Goal: Task Accomplishment & Management: Manage account settings

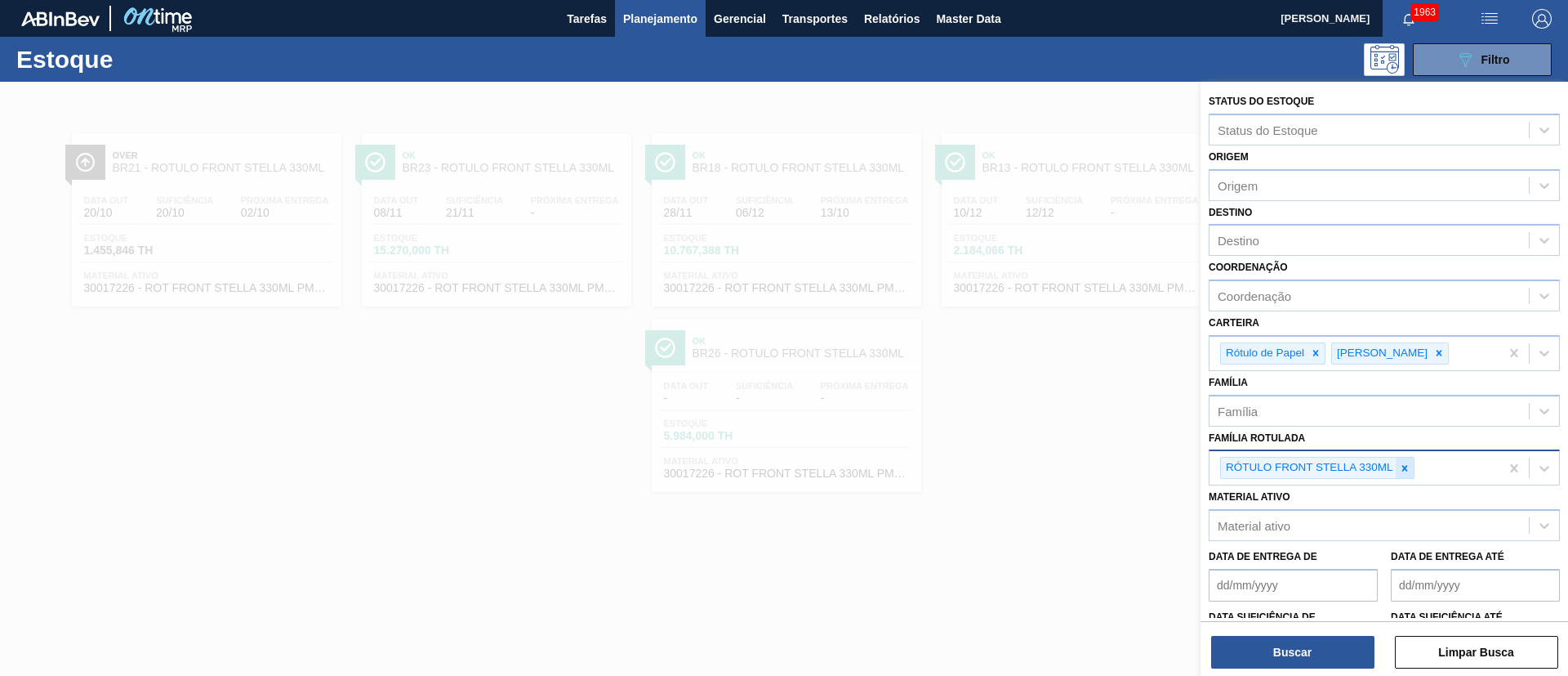
click at [1404, 468] on icon at bounding box center [1404, 468] width 5 height 5
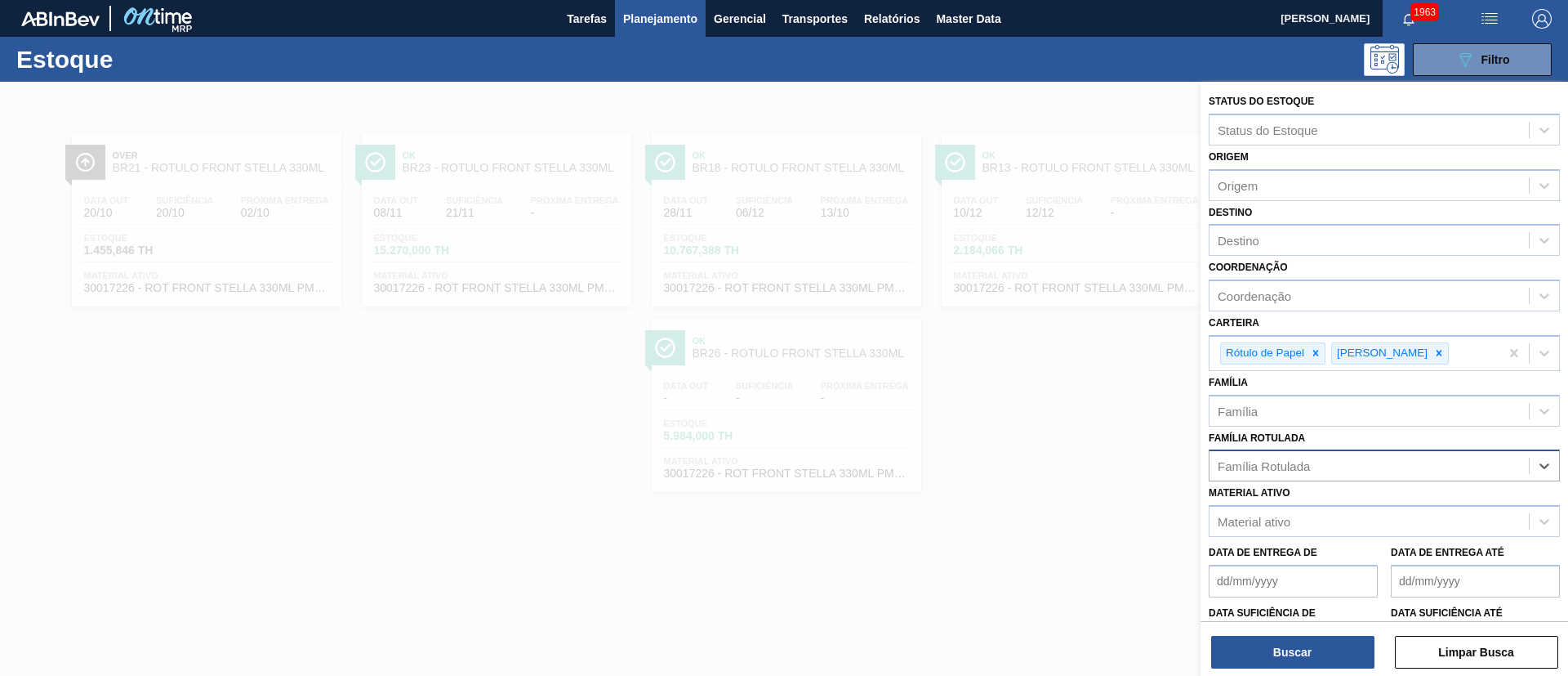
paste Rotulada "RÓTULO FRONT STELLA 330ML"
type Rotulada "RÓTULO FRONT STELLA 330ML"
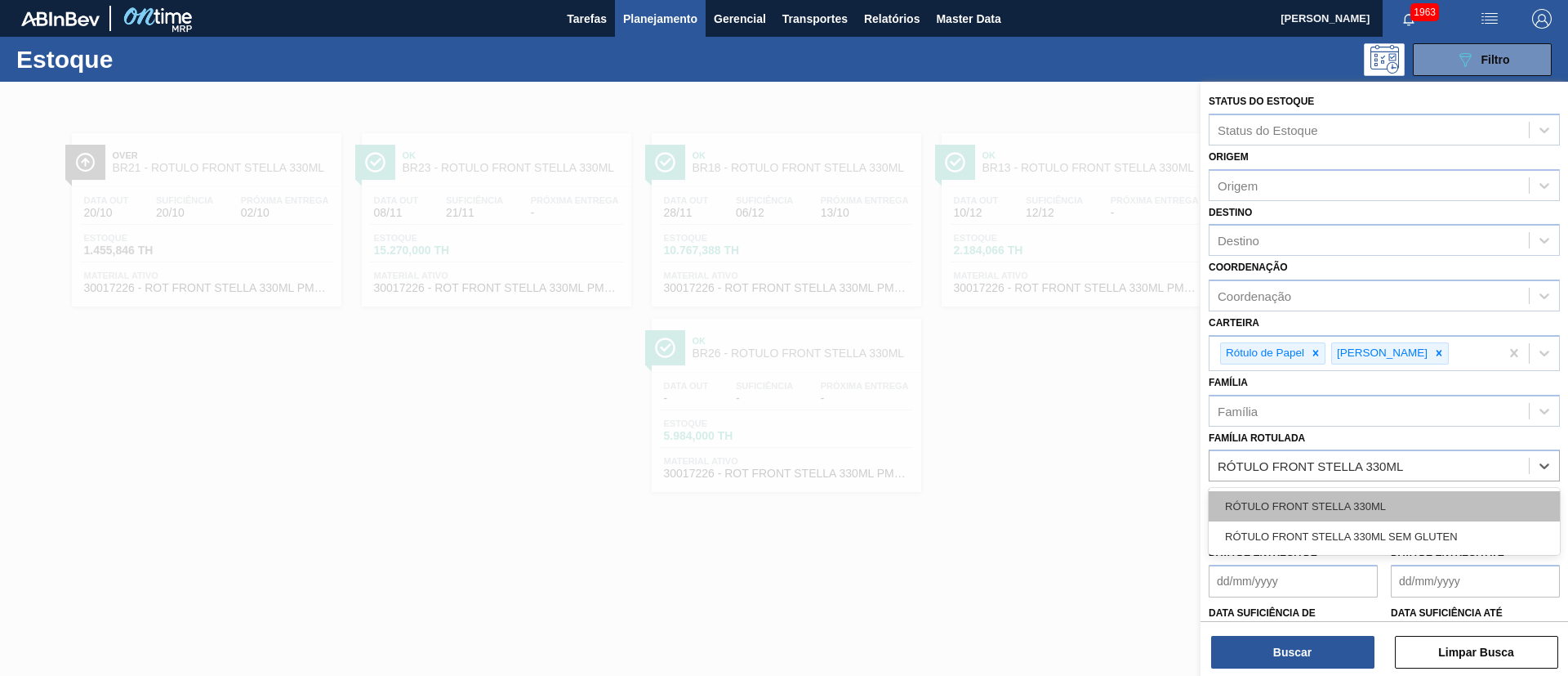
click at [1321, 498] on div "RÓTULO FRONT STELLA 330ML" at bounding box center [1384, 505] width 352 height 30
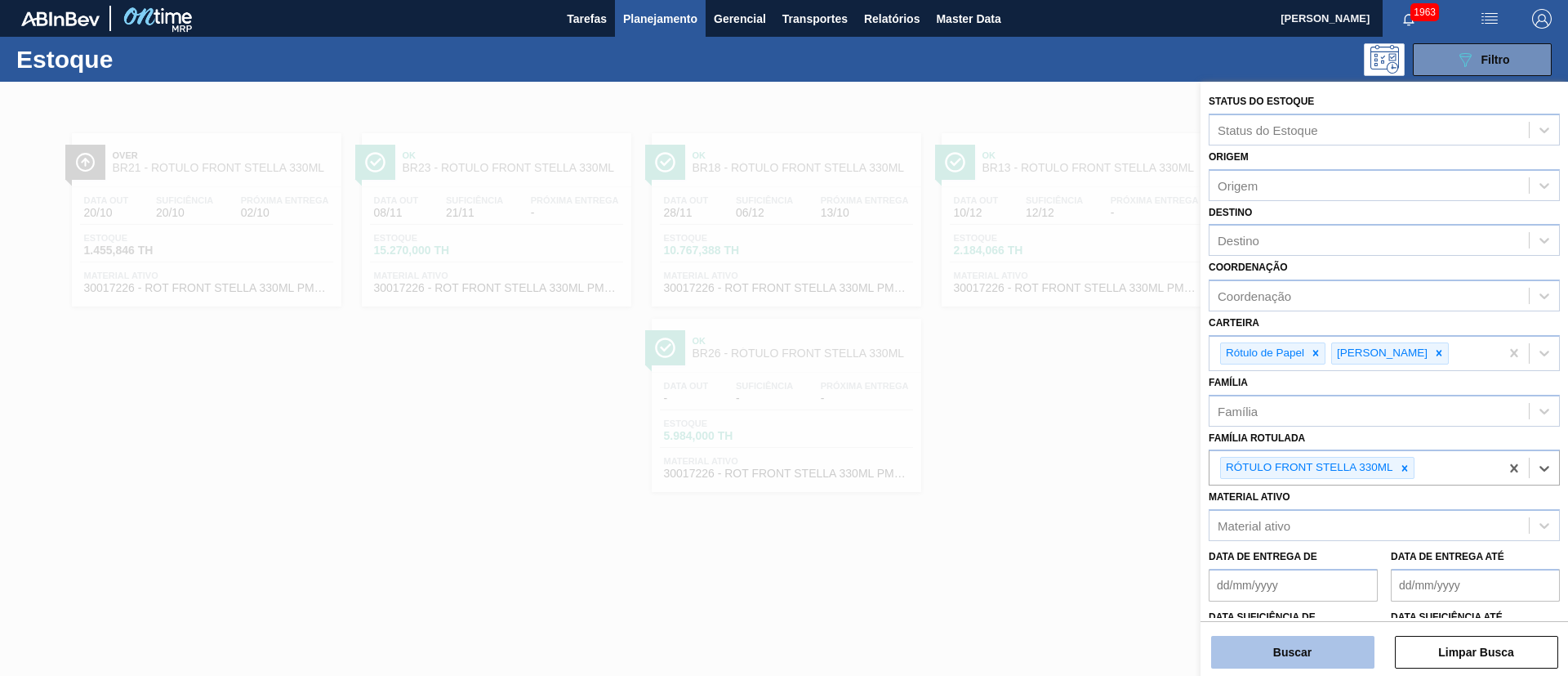
click at [1314, 645] on button "Buscar" at bounding box center [1293, 652] width 164 height 33
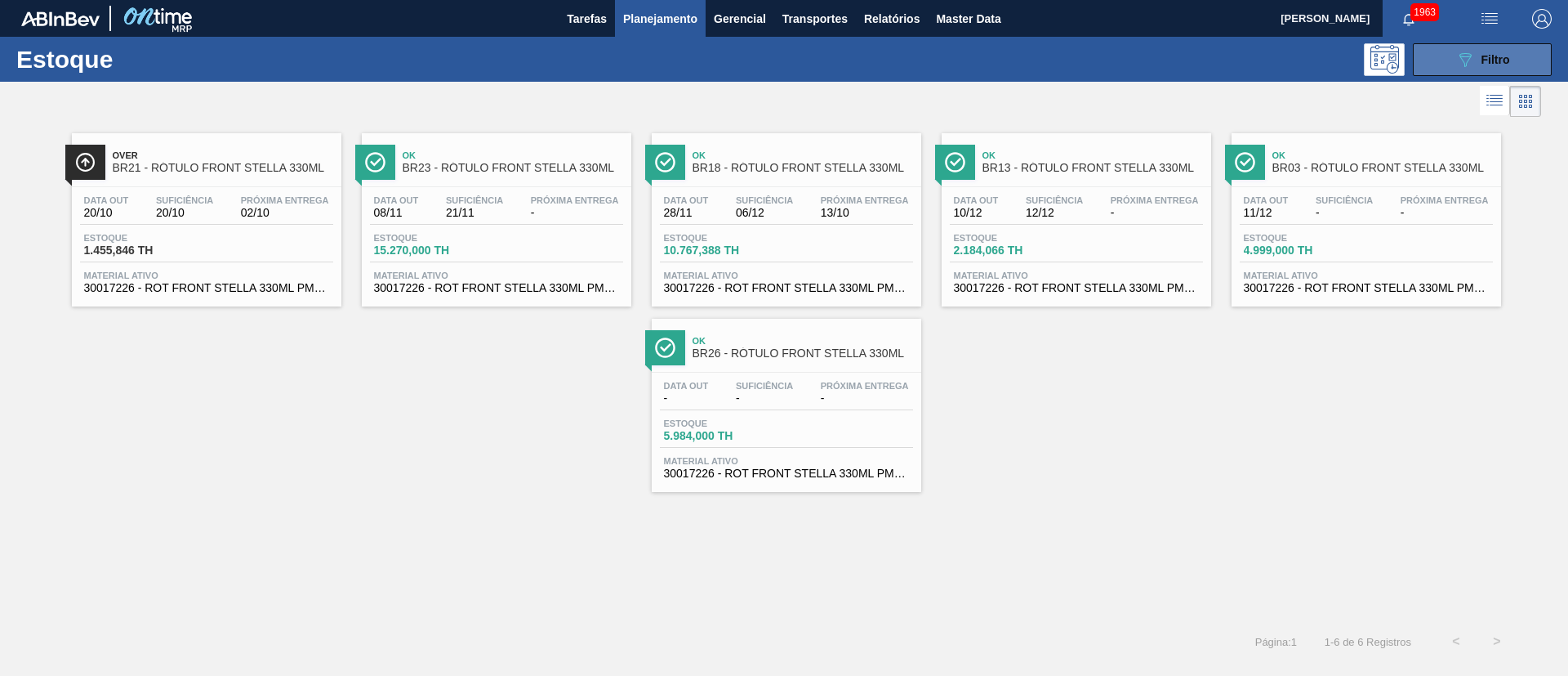
click at [1463, 66] on icon "089F7B8B-B2A5-4AFE-B5C0-19BA573D28AC" at bounding box center [1465, 60] width 20 height 20
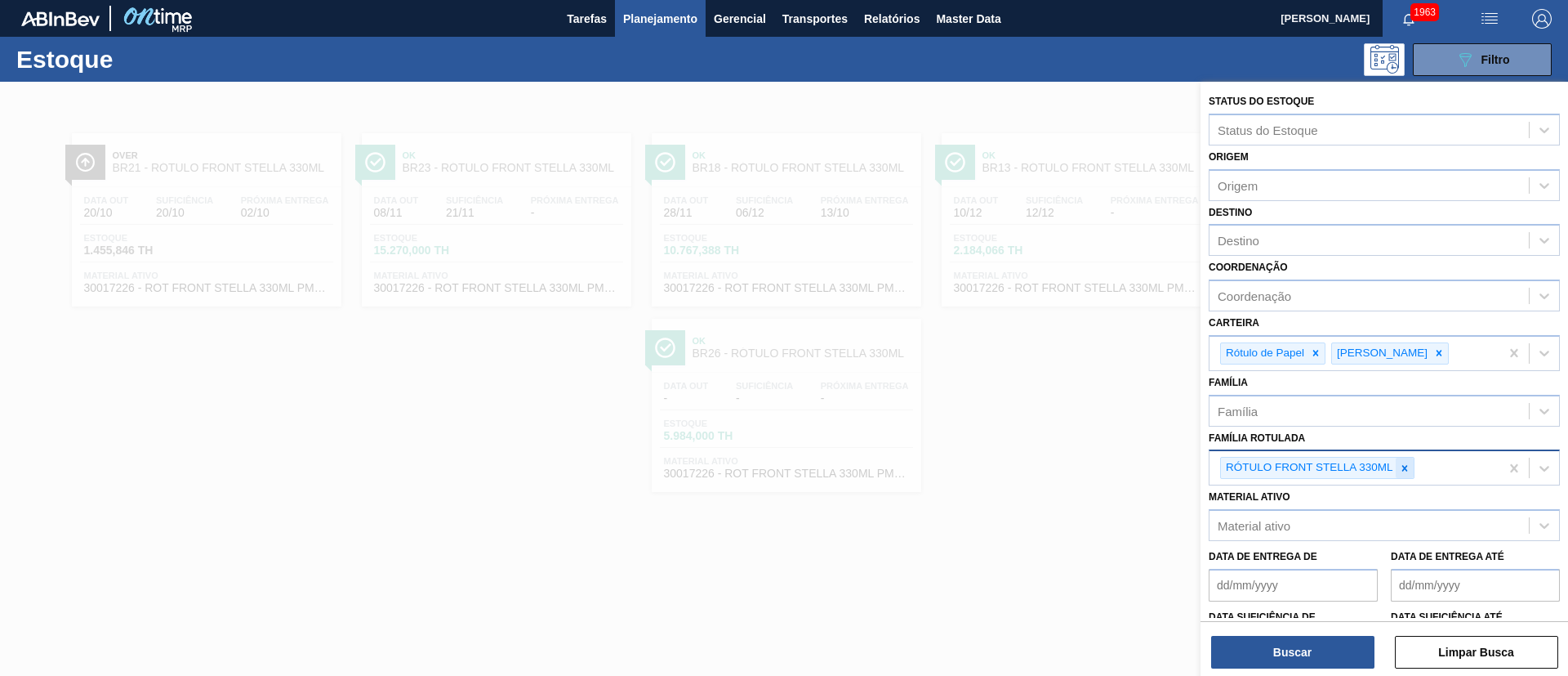
click at [1398, 470] on div at bounding box center [1405, 468] width 18 height 20
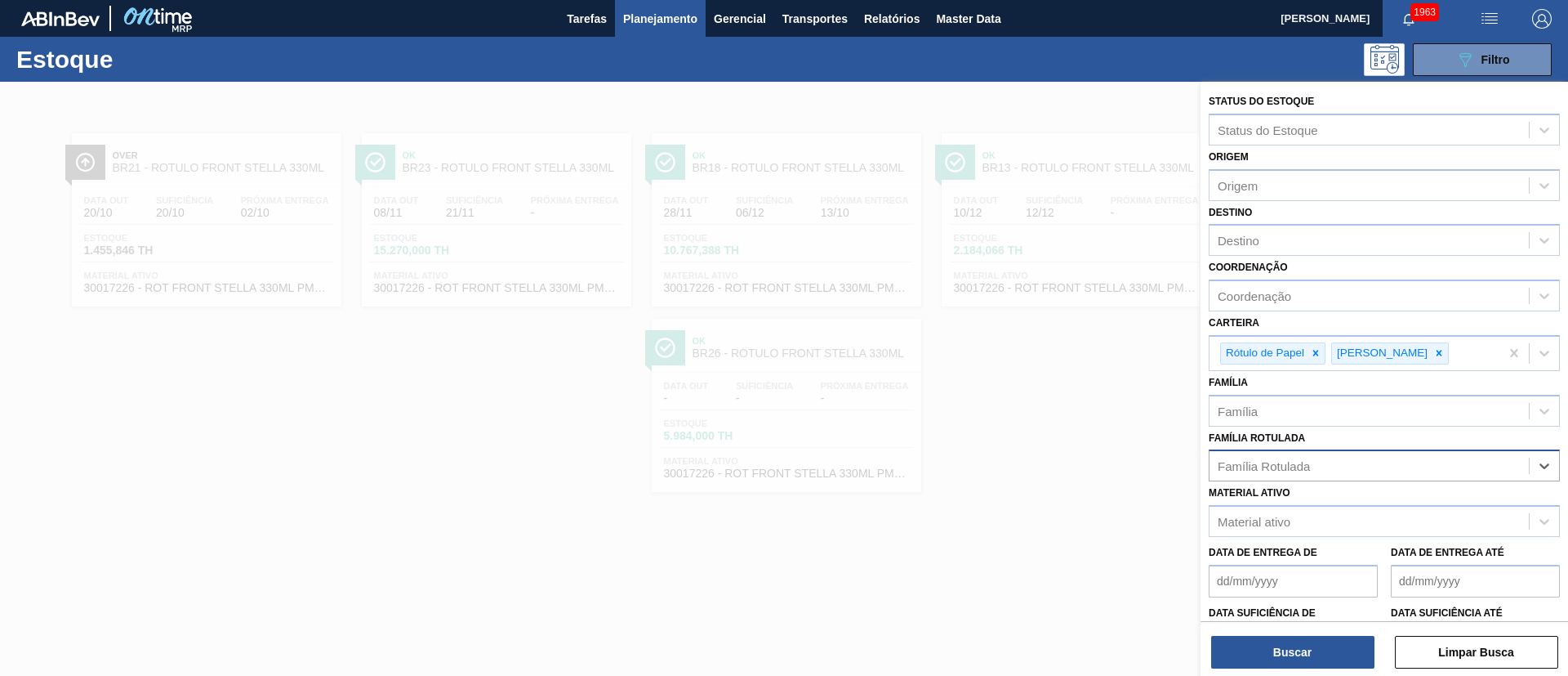
paste Rotulada "RÓTULO BACK STELLA 330ML"
type Rotulada "RÓTULO BACK STELLA 330ML"
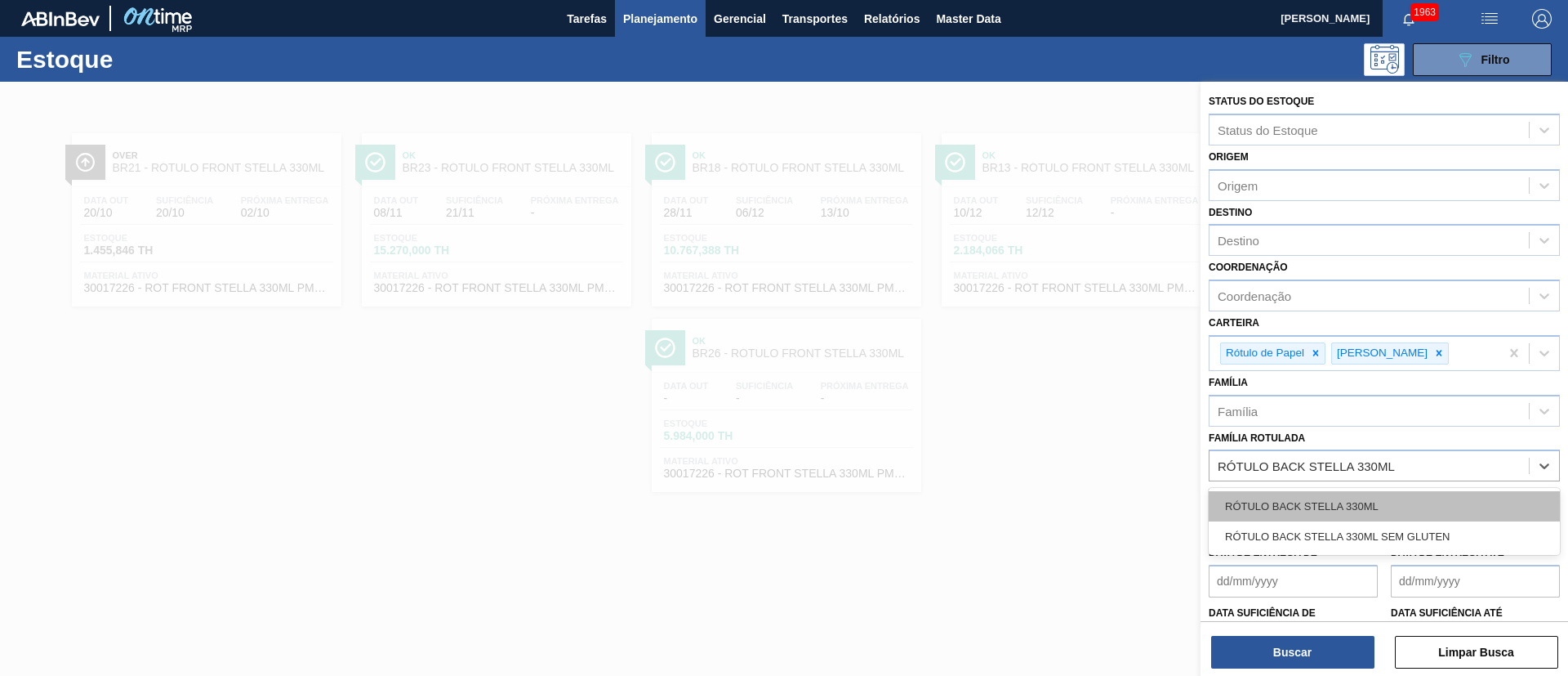
click at [1290, 495] on div "RÓTULO BACK STELLA 330ML" at bounding box center [1384, 505] width 352 height 30
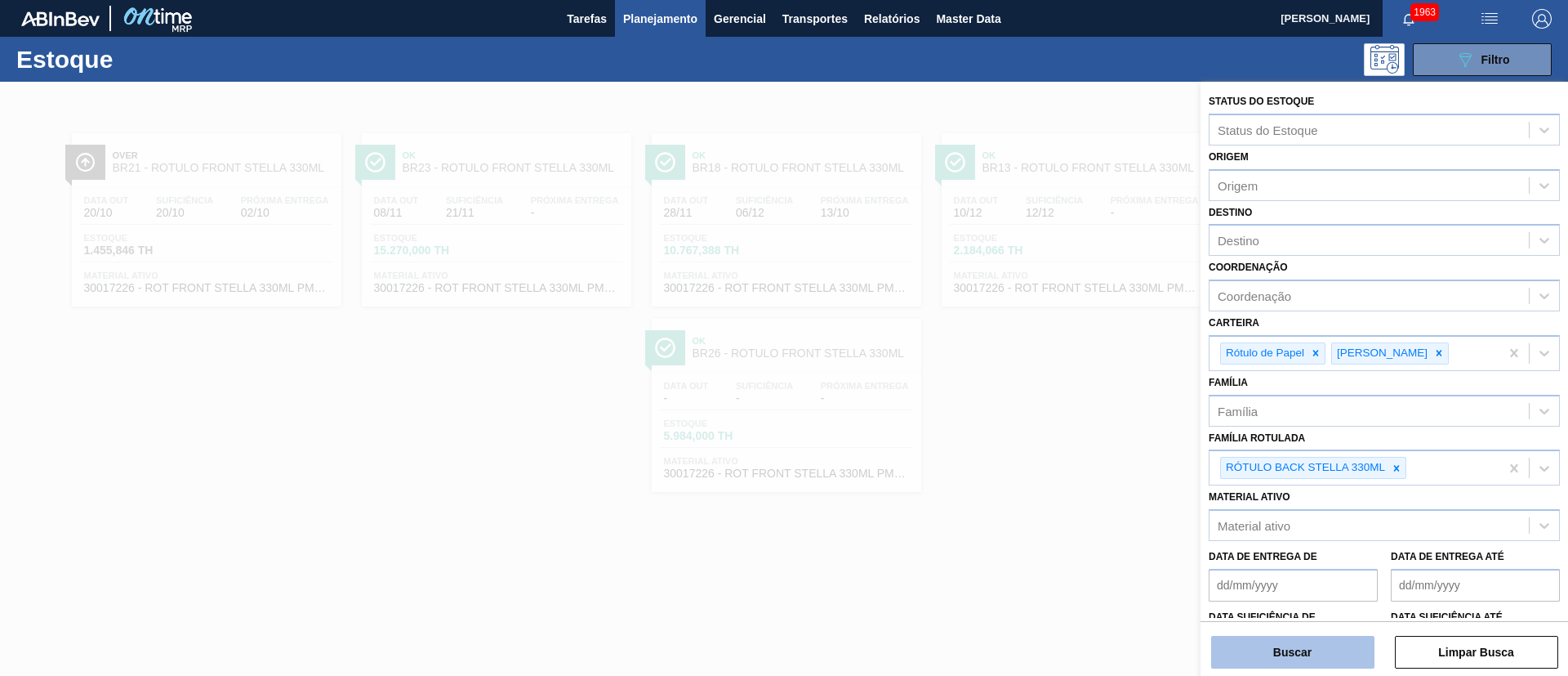
click at [1296, 652] on button "Buscar" at bounding box center [1293, 652] width 164 height 33
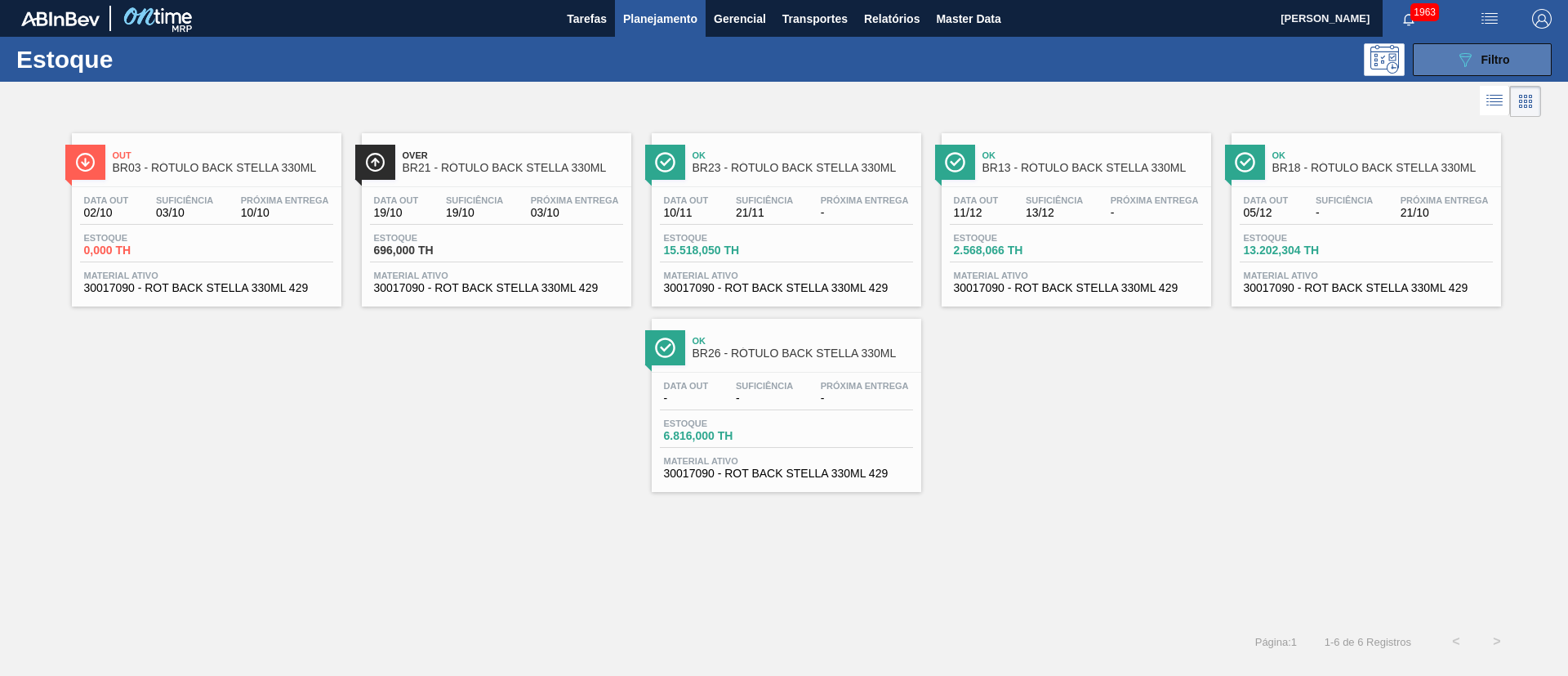
click at [1446, 61] on button "089F7B8B-B2A5-4AFE-B5C0-19BA573D28AC Filtro" at bounding box center [1483, 60] width 139 height 33
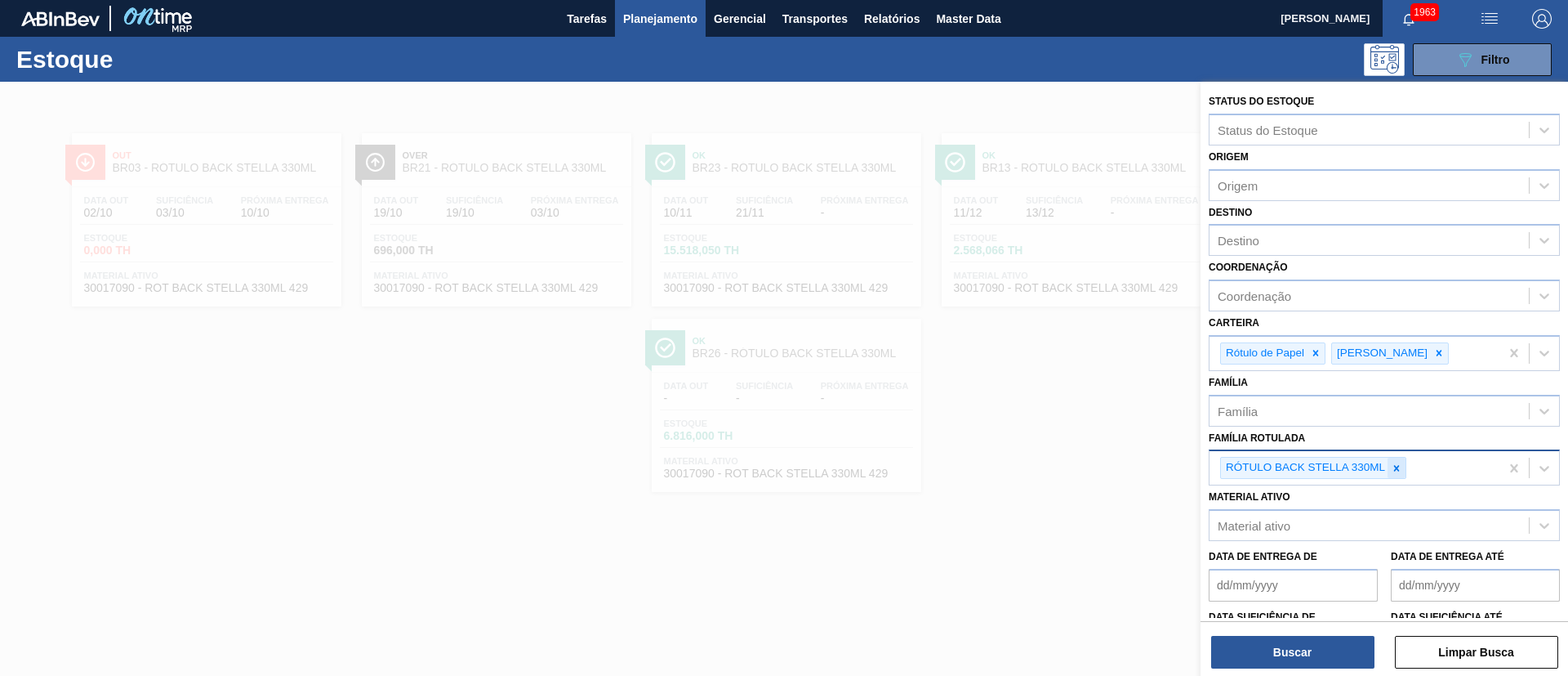
click at [1393, 474] on div at bounding box center [1397, 468] width 18 height 20
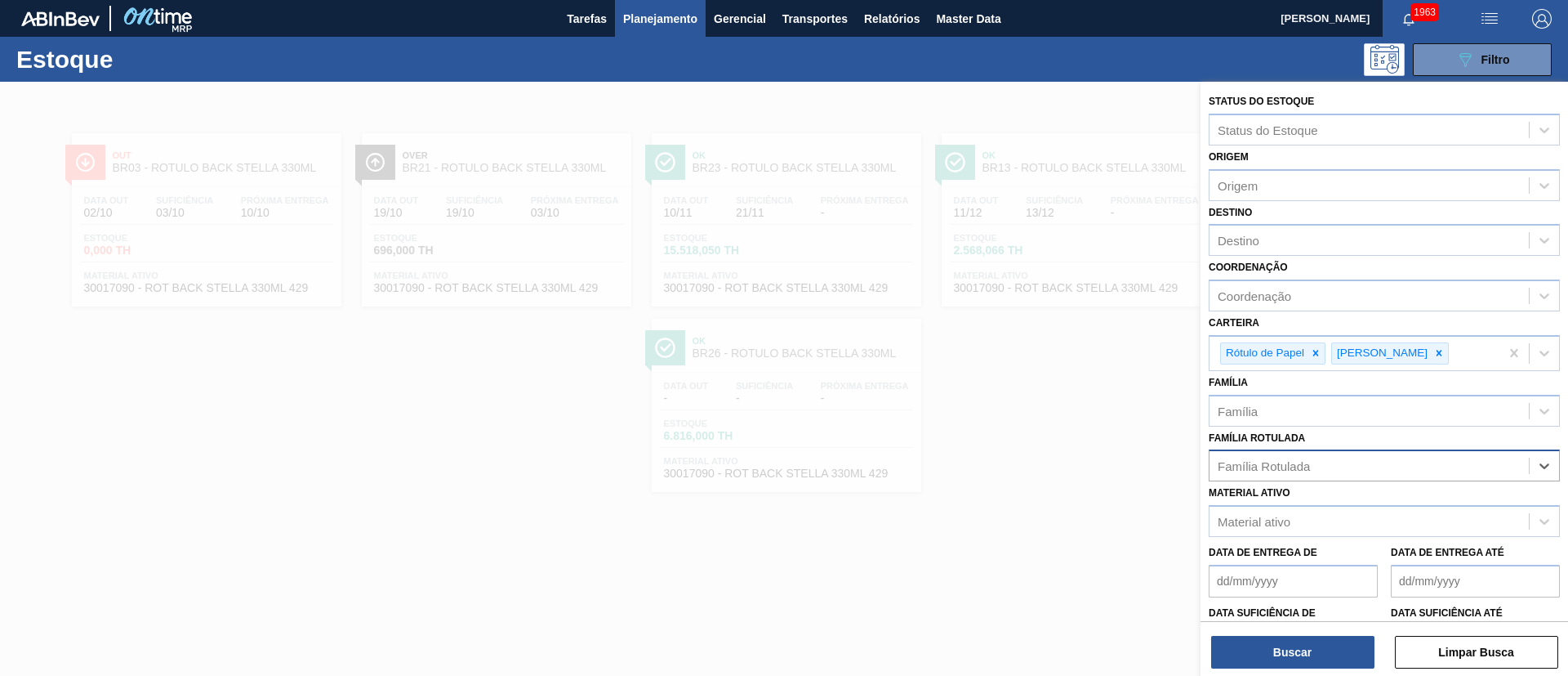
paste Rotulada "RÓTULO NECK STELLA 330ML"
type Rotulada "RÓTULO NECK STELLA 330ML"
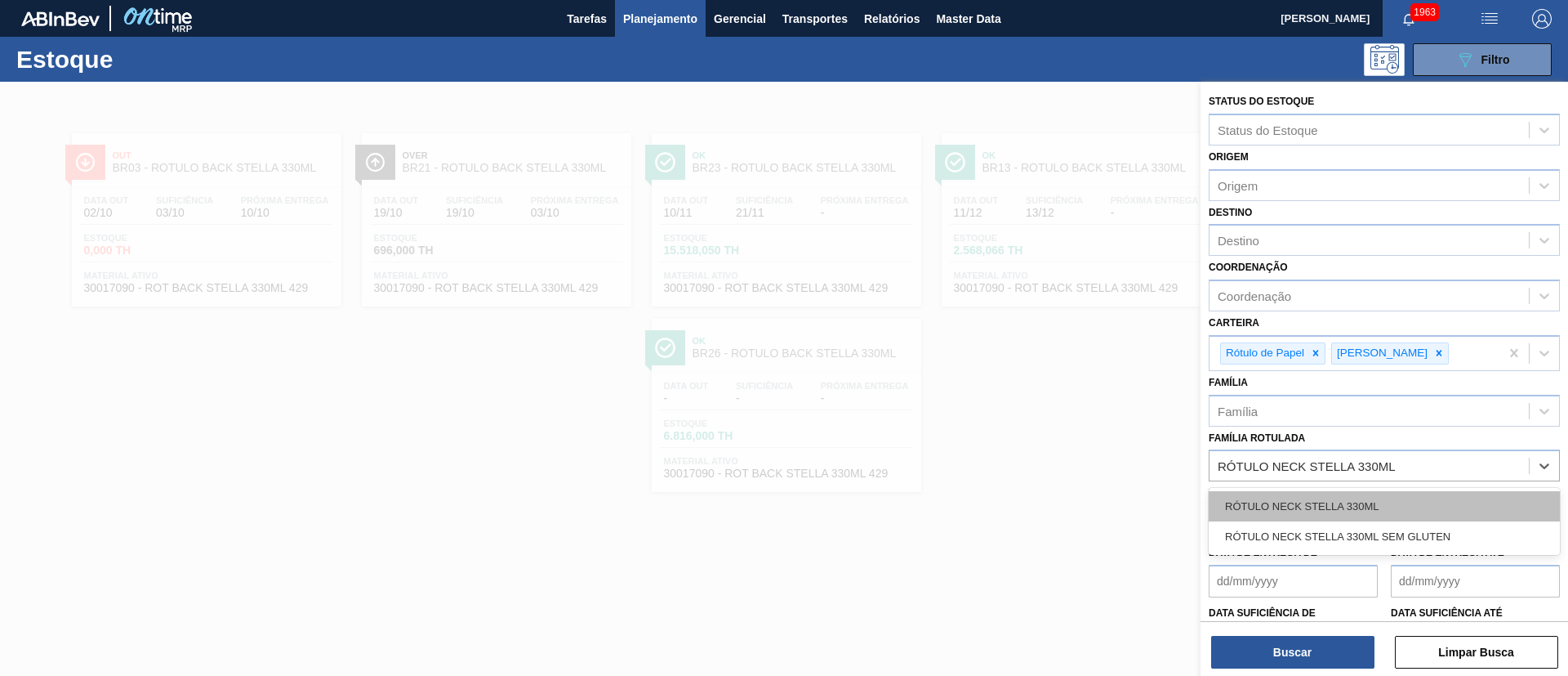
click at [1287, 500] on div "RÓTULO NECK STELLA 330ML" at bounding box center [1384, 505] width 352 height 30
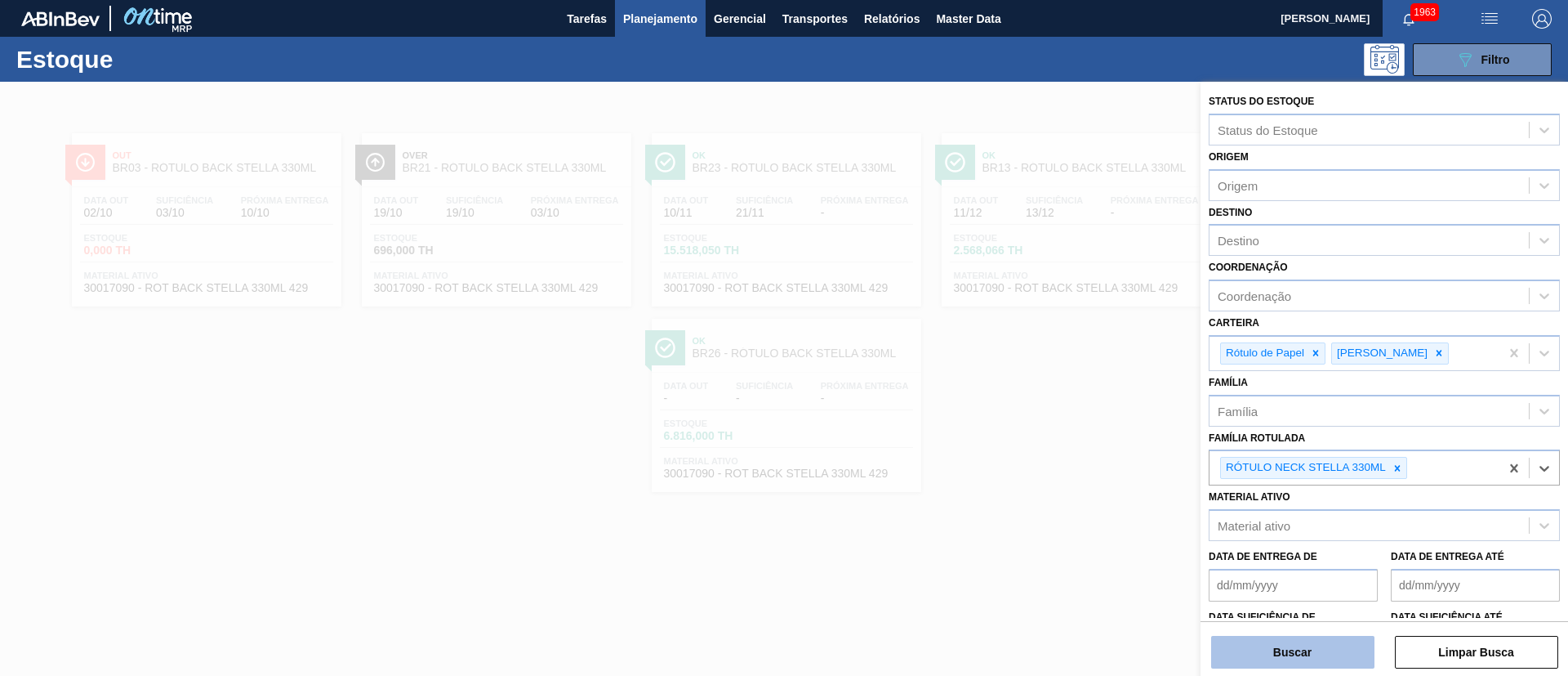
click at [1285, 649] on button "Buscar" at bounding box center [1293, 652] width 164 height 33
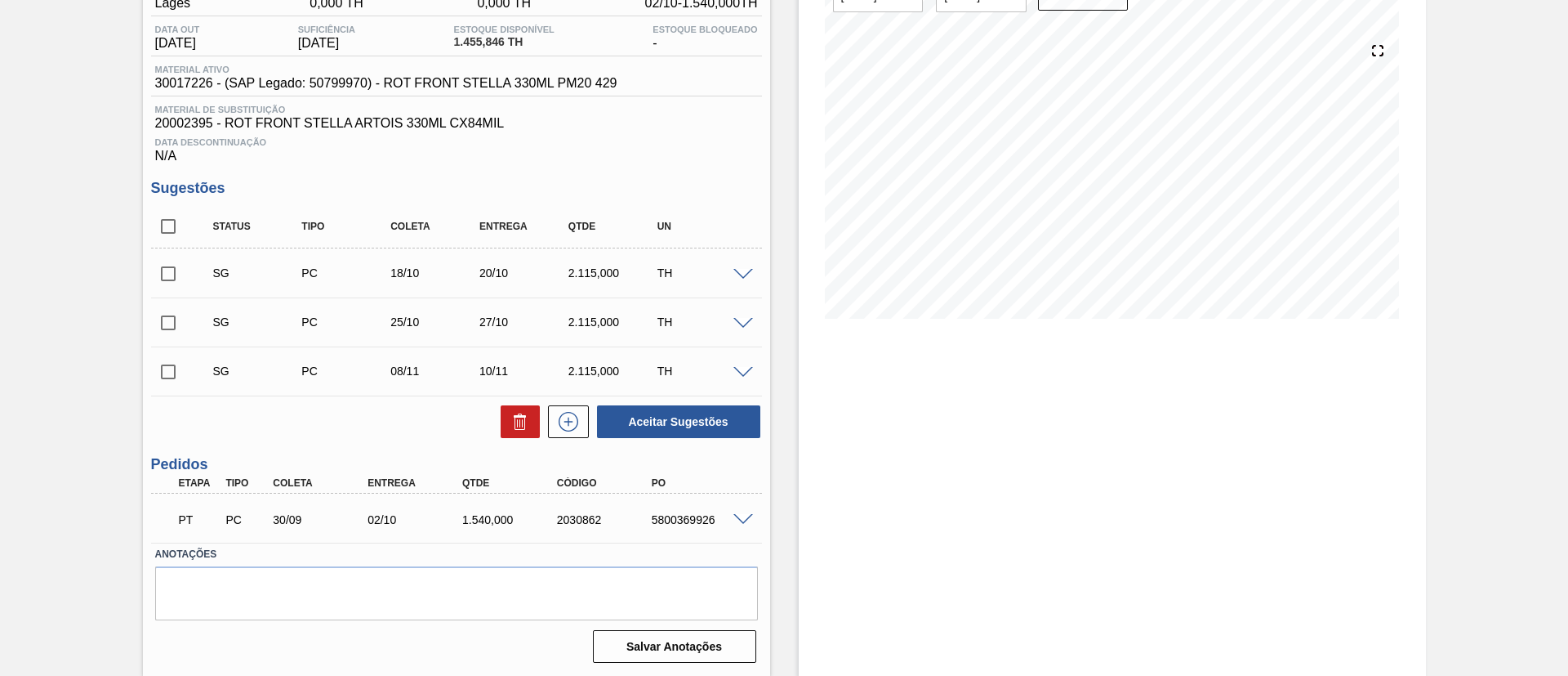
scroll to position [160, 0]
click at [157, 227] on input "checkbox" at bounding box center [168, 225] width 35 height 35
checkbox input "true"
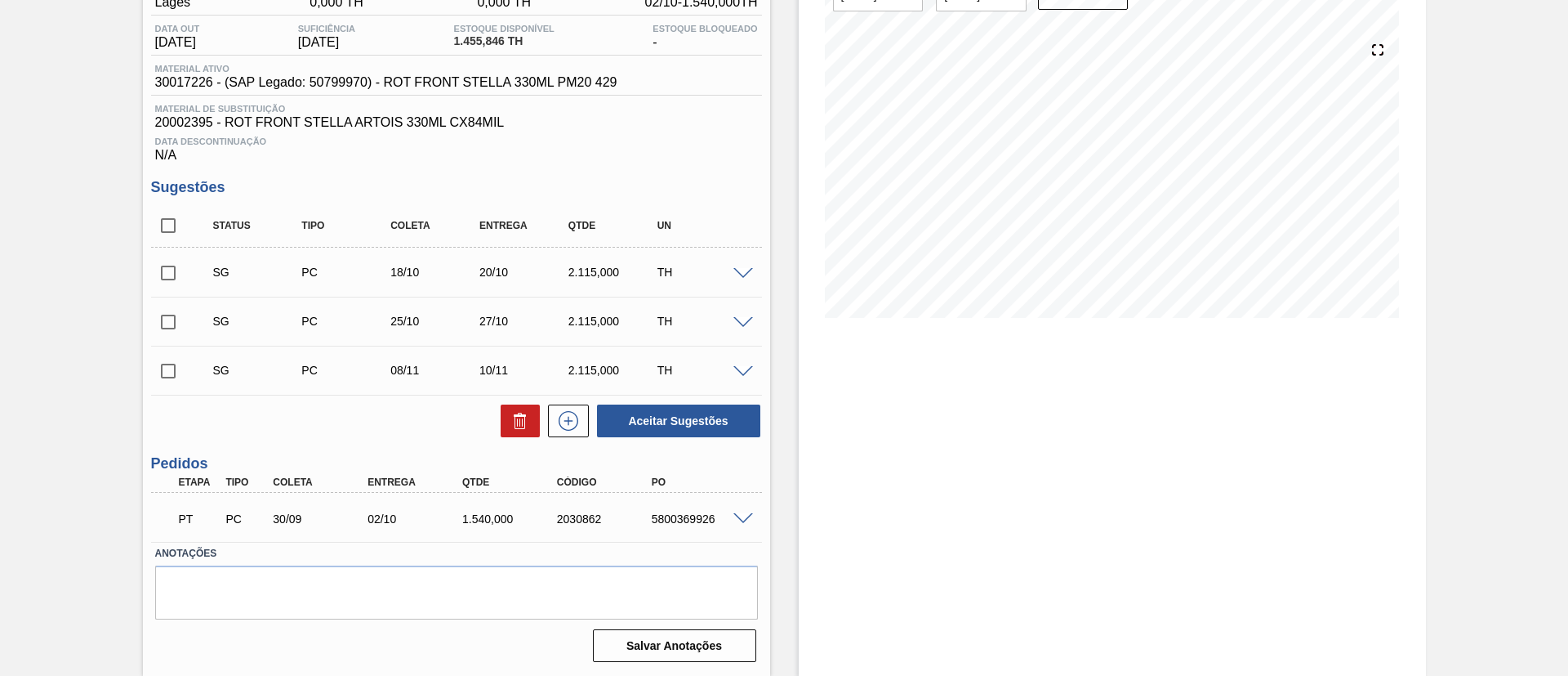
checkbox input "true"
click at [514, 422] on icon at bounding box center [520, 422] width 11 height 12
checkbox input "false"
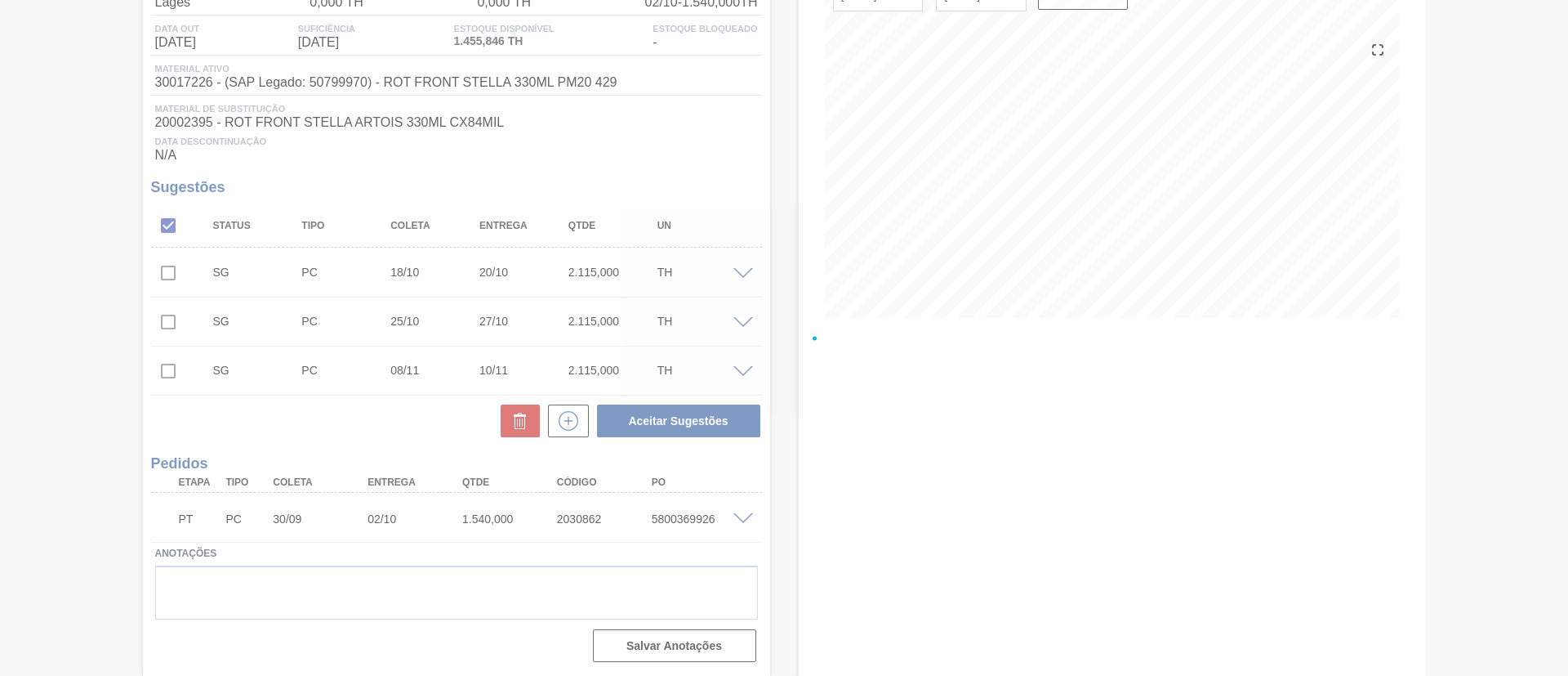
scroll to position [27, 0]
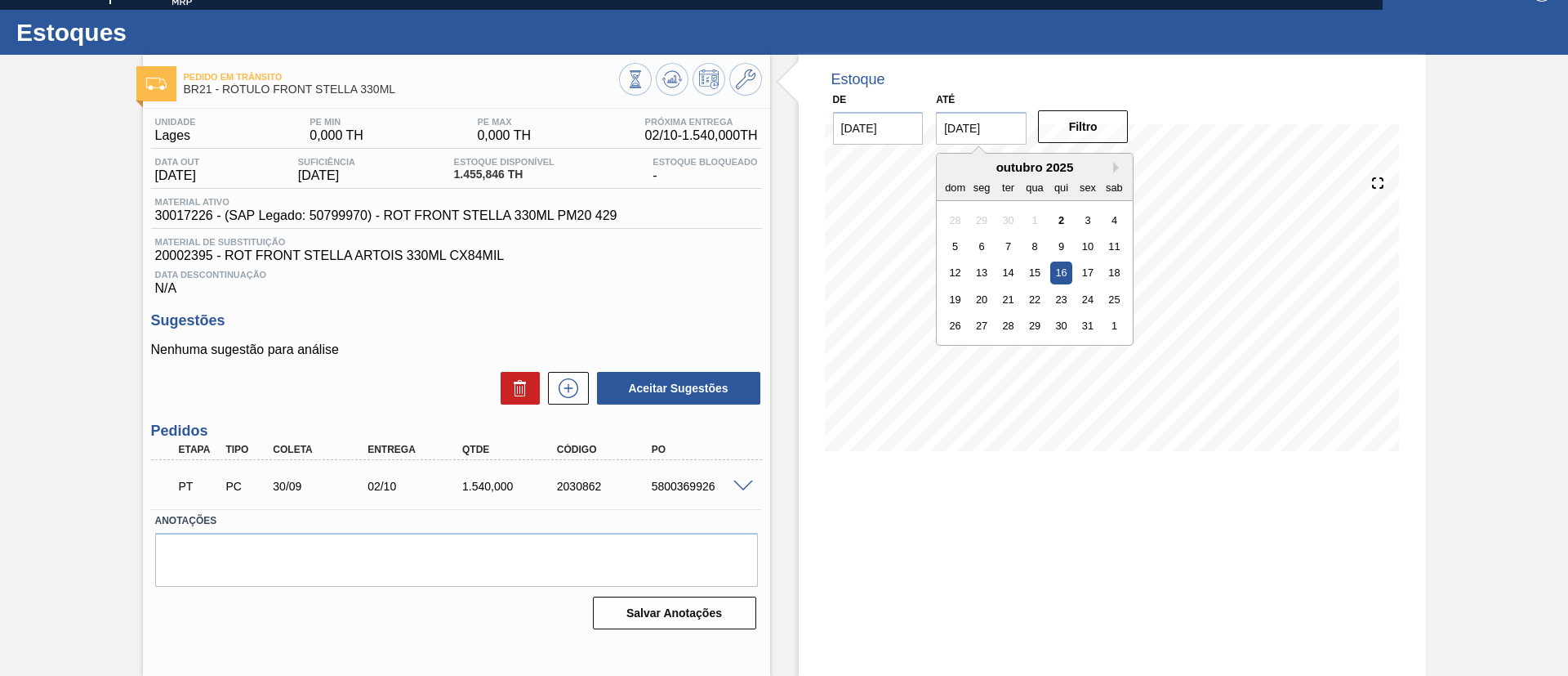
click at [1018, 124] on input "[DATE]" at bounding box center [981, 128] width 91 height 33
click at [1107, 316] on div "1" at bounding box center [1115, 325] width 22 height 22
click at [960, 126] on input "01/11/2025" at bounding box center [981, 128] width 91 height 33
click at [1119, 320] on div "29" at bounding box center [1115, 325] width 22 height 22
type input "29/11/2025"
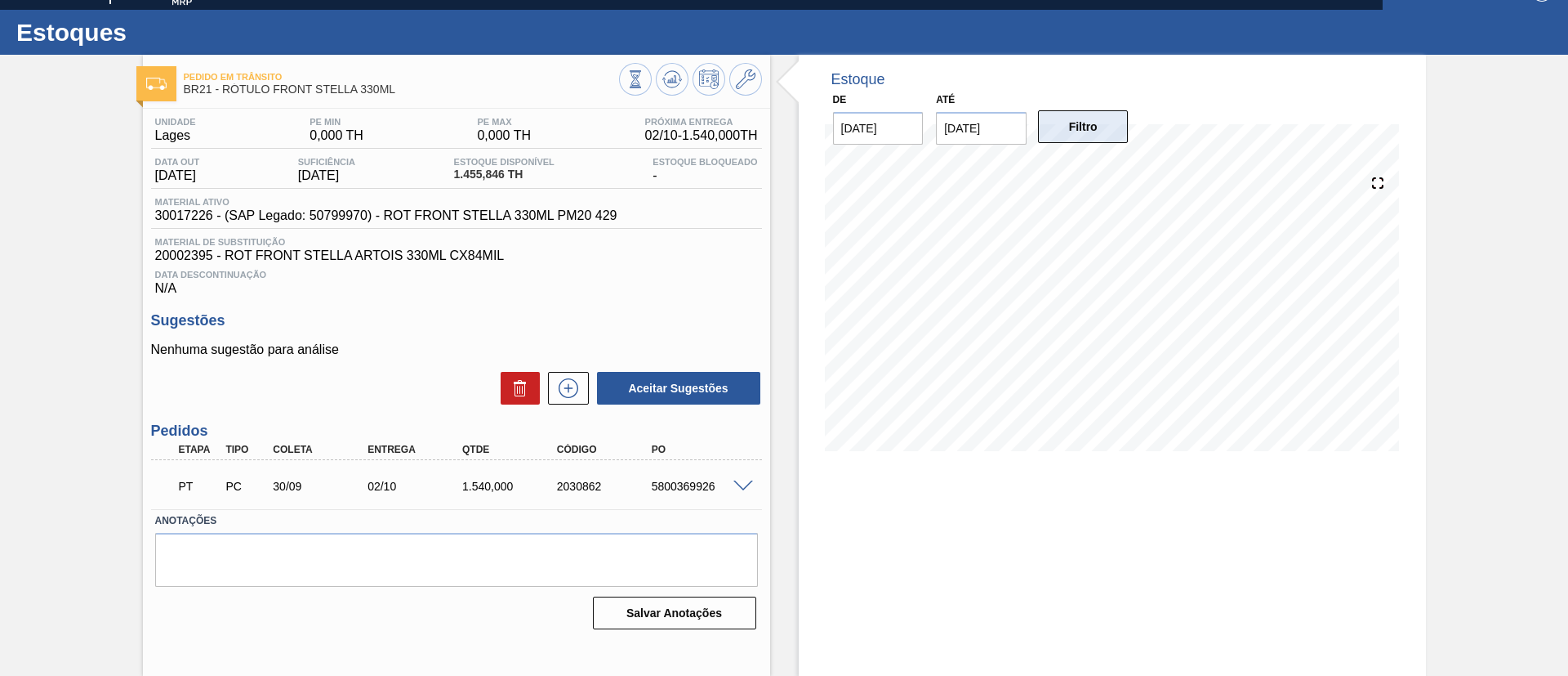
click at [1077, 135] on button "Filtro" at bounding box center [1084, 126] width 91 height 33
click at [743, 85] on icon at bounding box center [746, 79] width 20 height 20
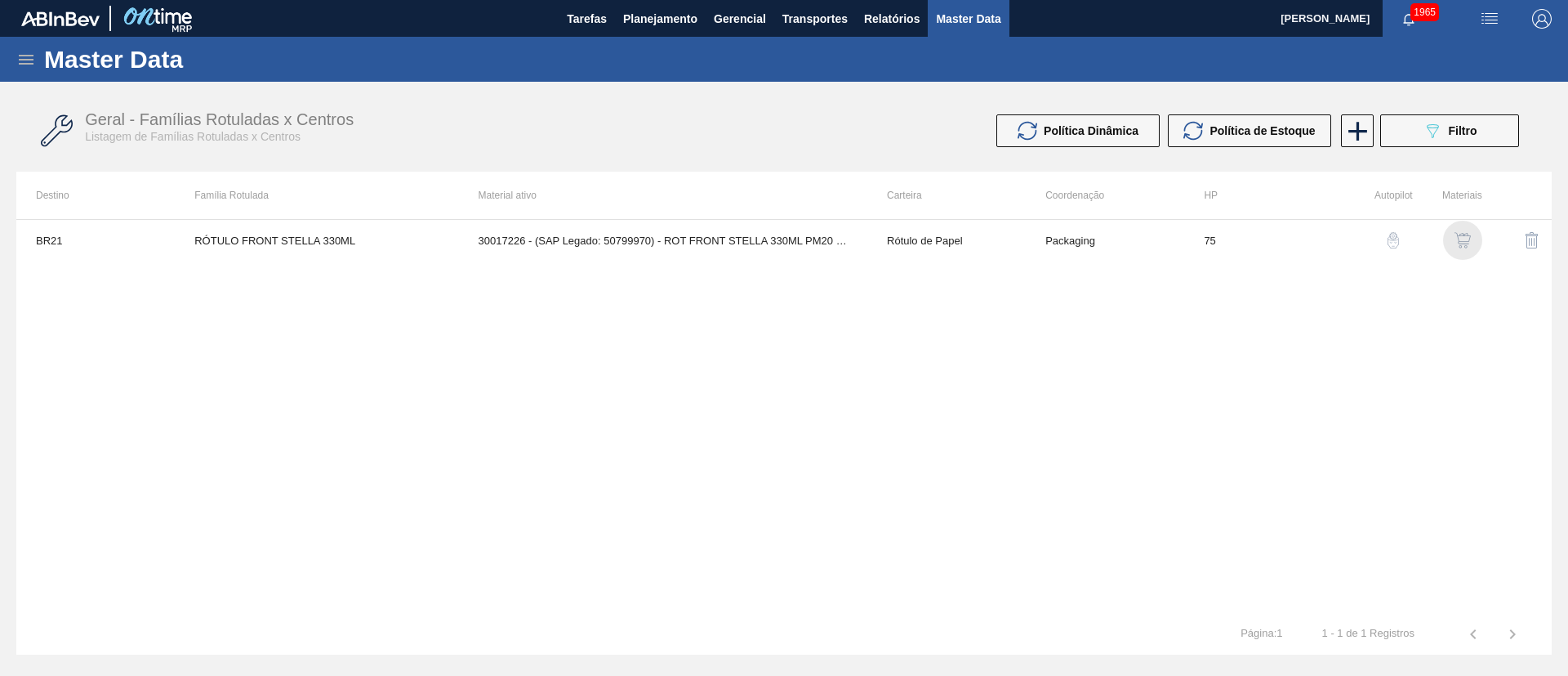
click at [1468, 240] on img "button" at bounding box center [1463, 240] width 16 height 16
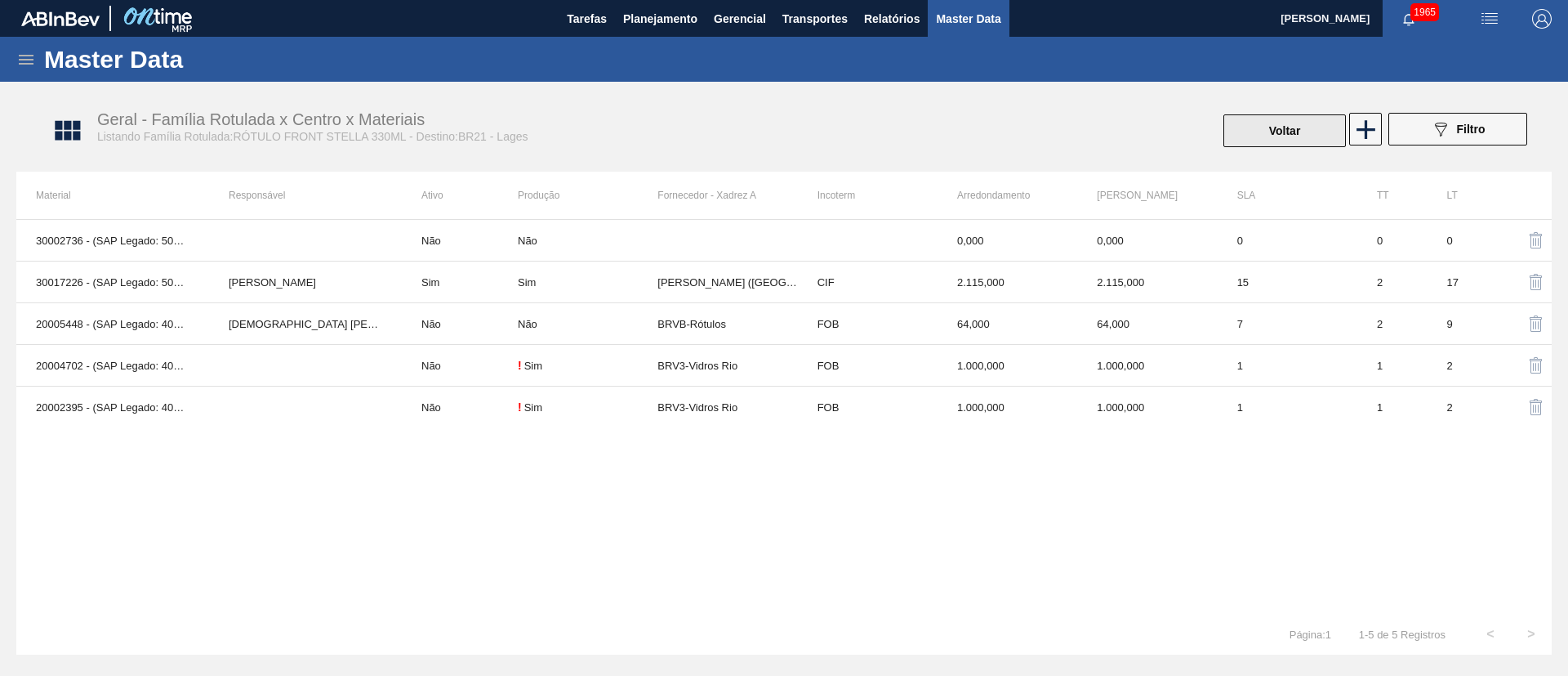
click at [1296, 117] on button "Voltar" at bounding box center [1285, 131] width 123 height 33
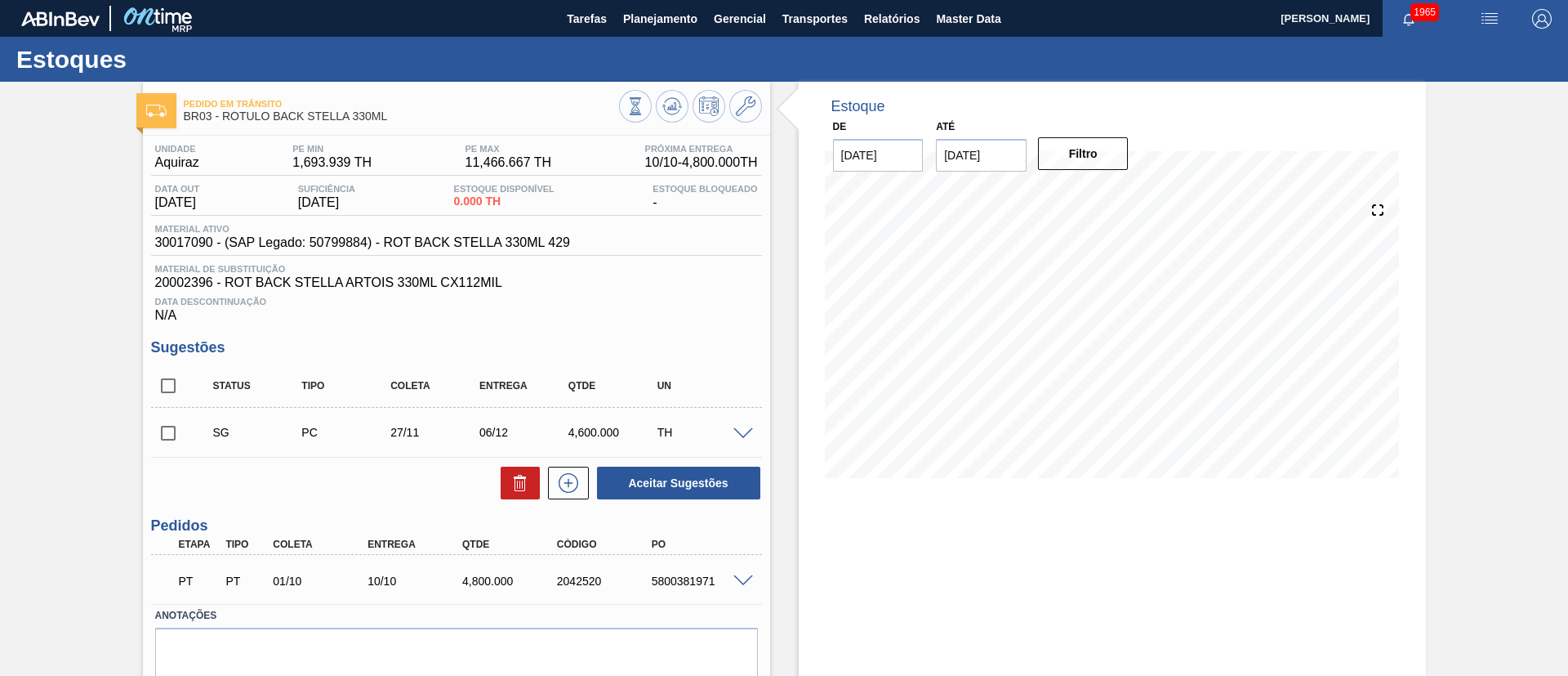
click at [166, 389] on input "checkbox" at bounding box center [168, 386] width 35 height 35
checkbox input "true"
click at [515, 489] on icon at bounding box center [521, 483] width 20 height 20
checkbox input "false"
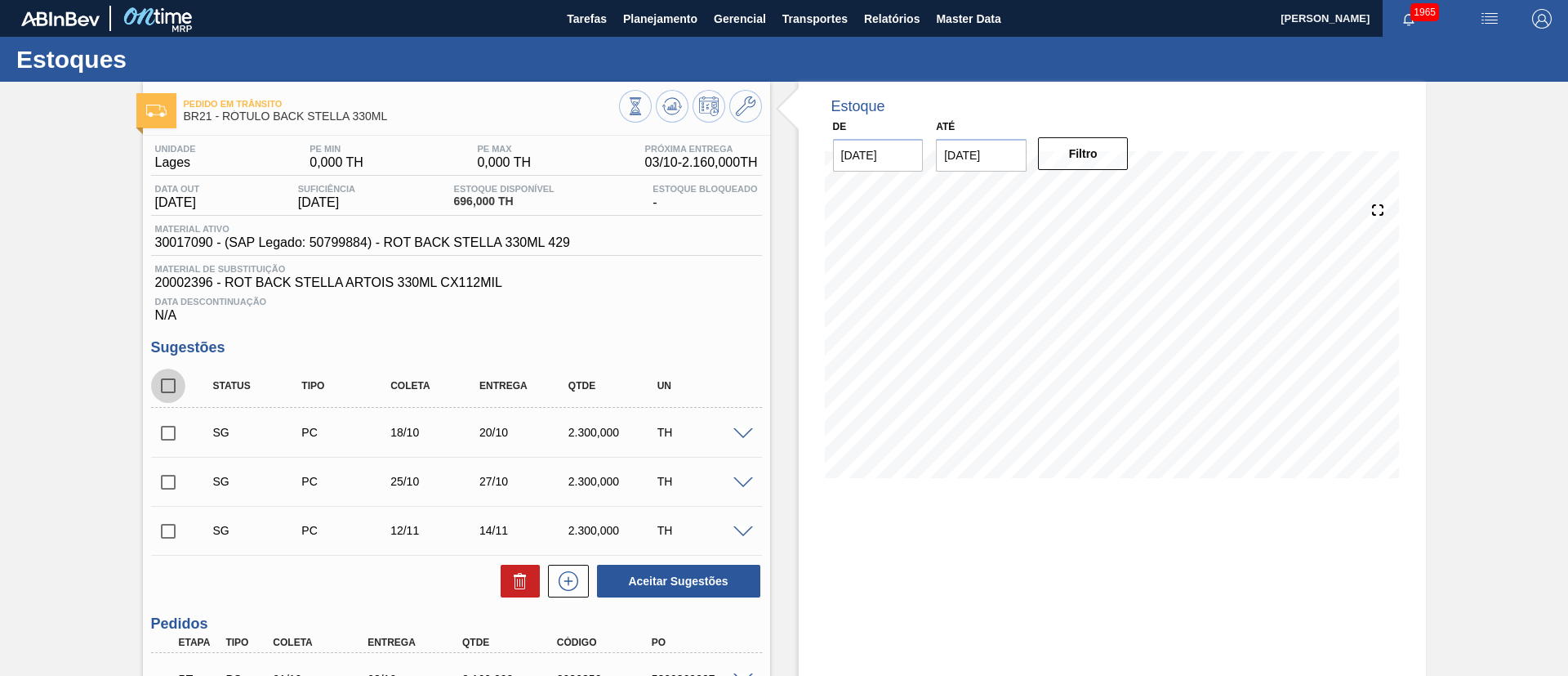
click at [156, 379] on input "checkbox" at bounding box center [168, 386] width 35 height 35
checkbox input "true"
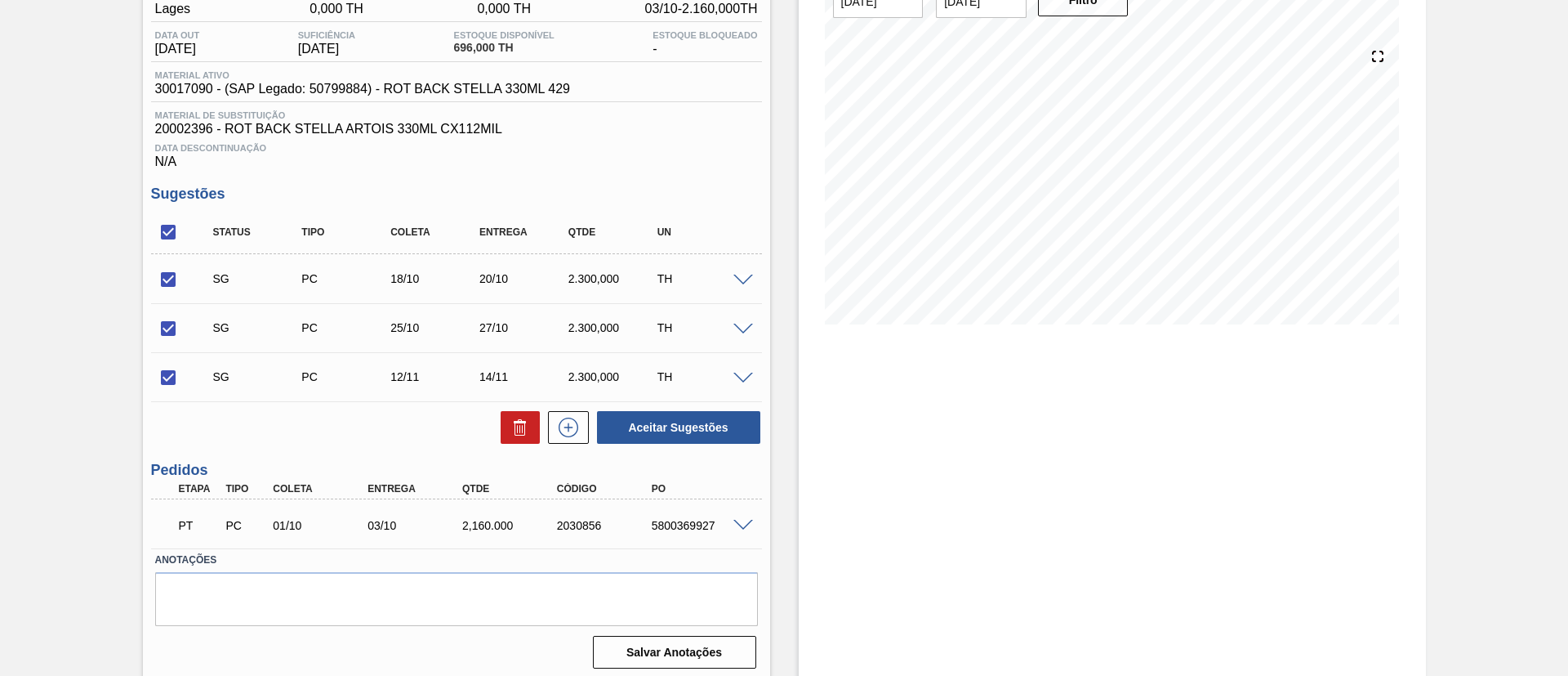
scroll to position [160, 0]
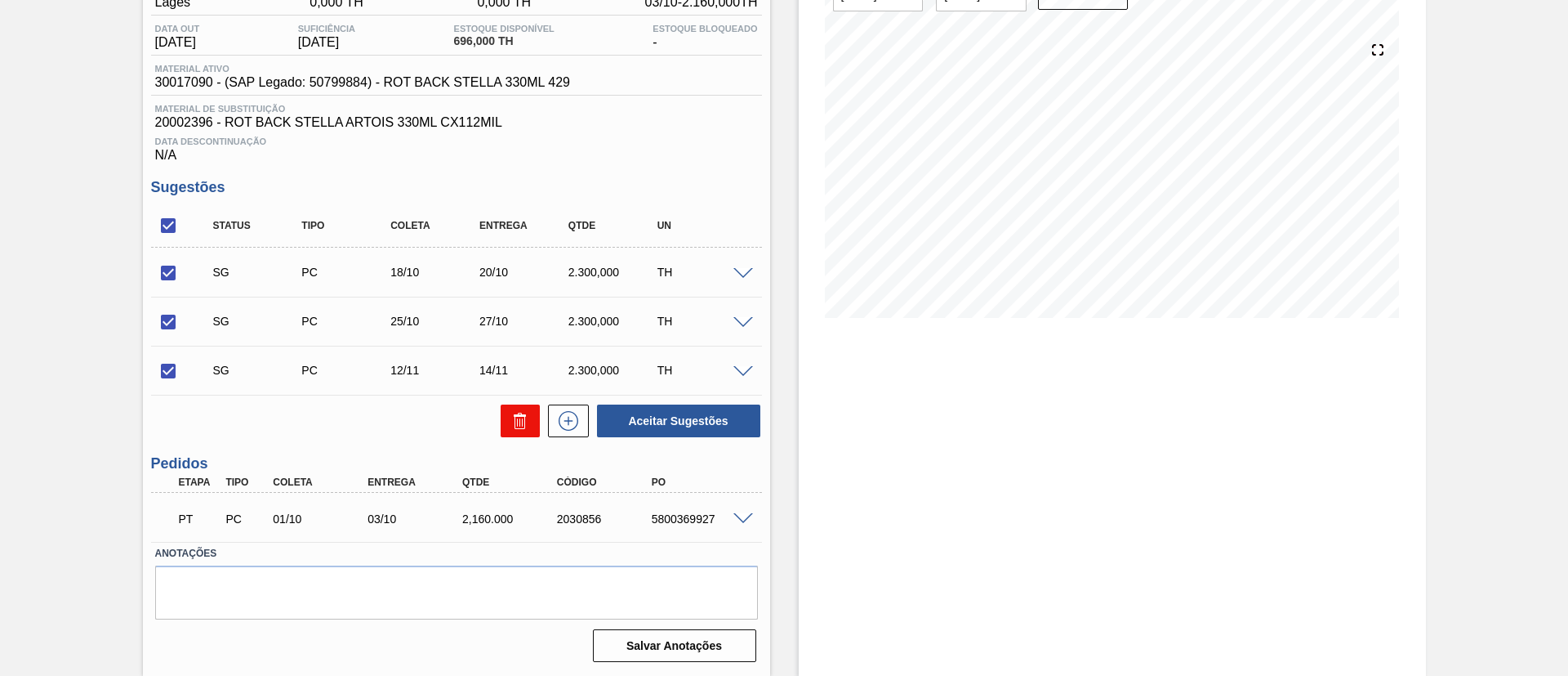
click at [508, 420] on button at bounding box center [520, 421] width 39 height 33
checkbox input "false"
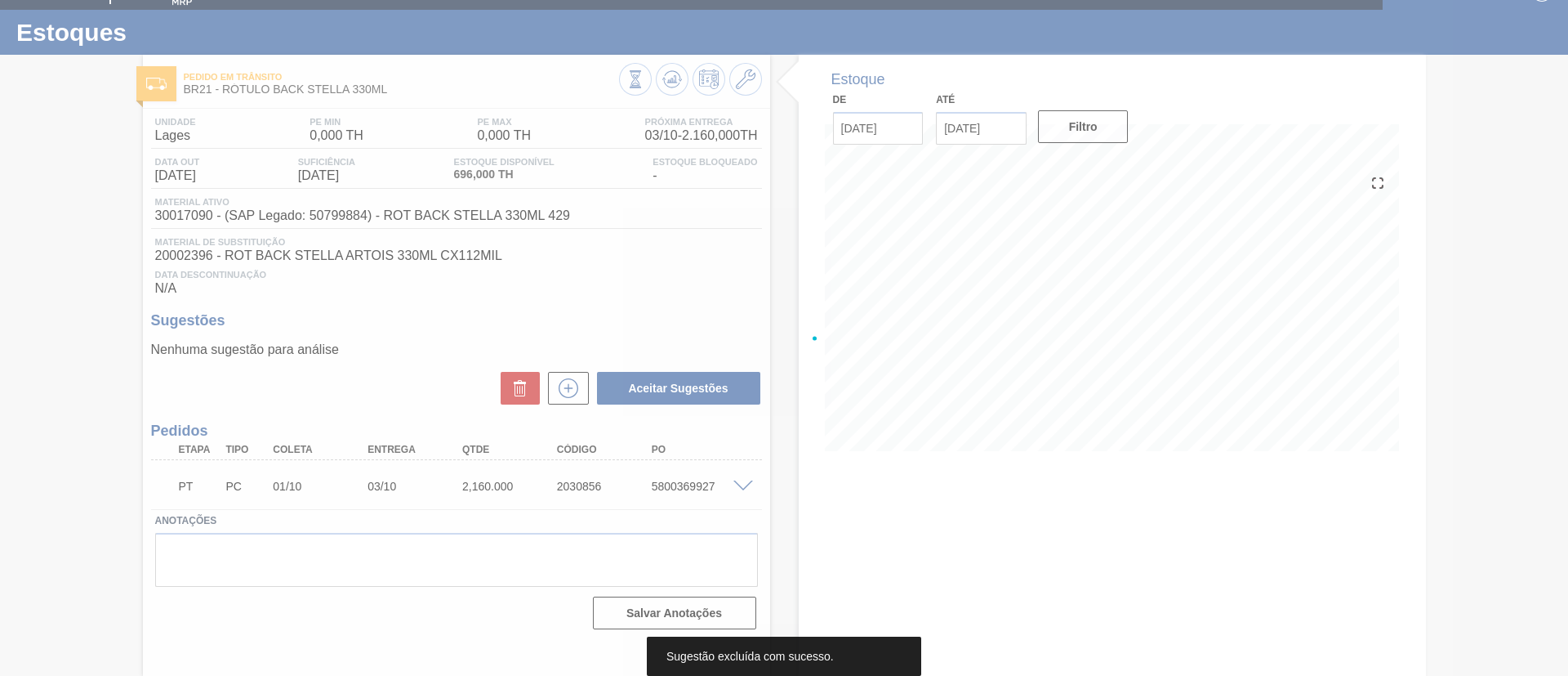
scroll to position [27, 0]
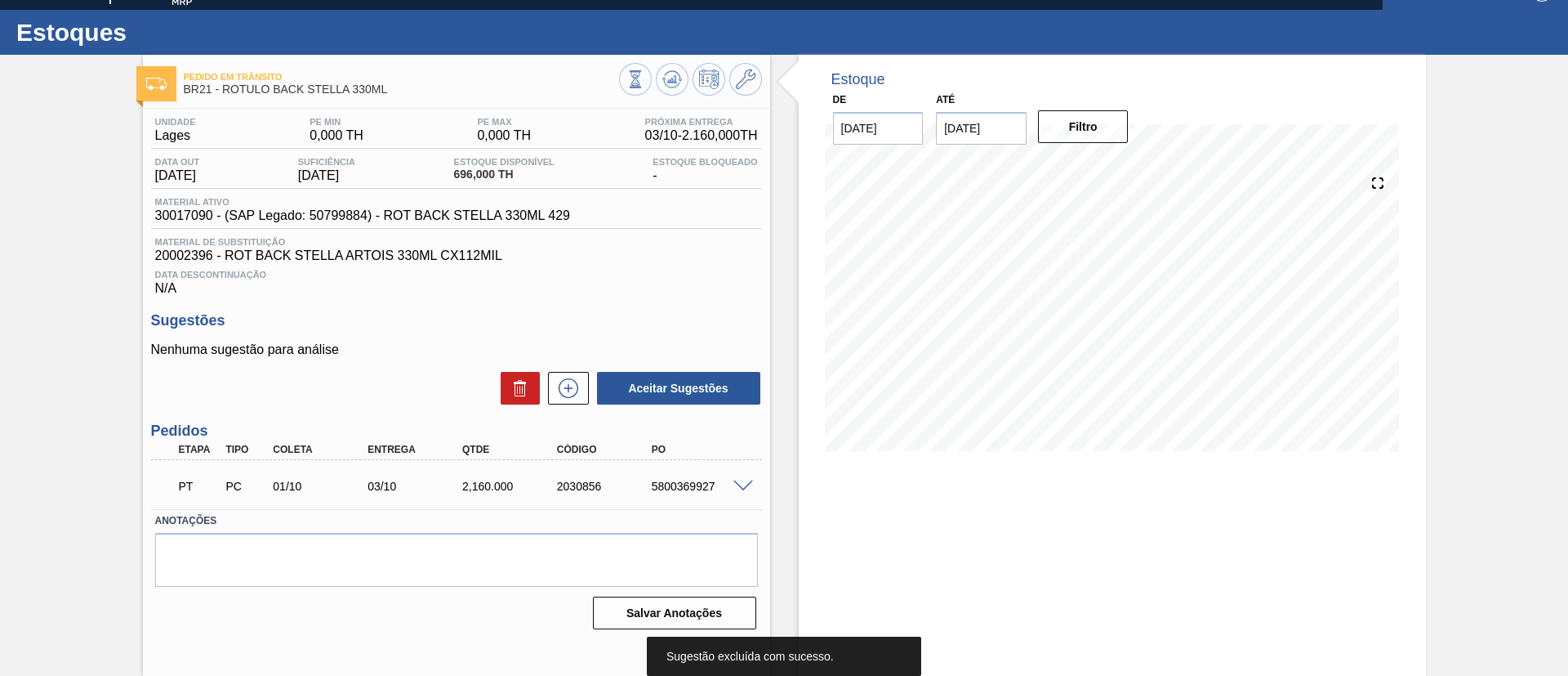
click at [545, 383] on div at bounding box center [564, 388] width 49 height 33
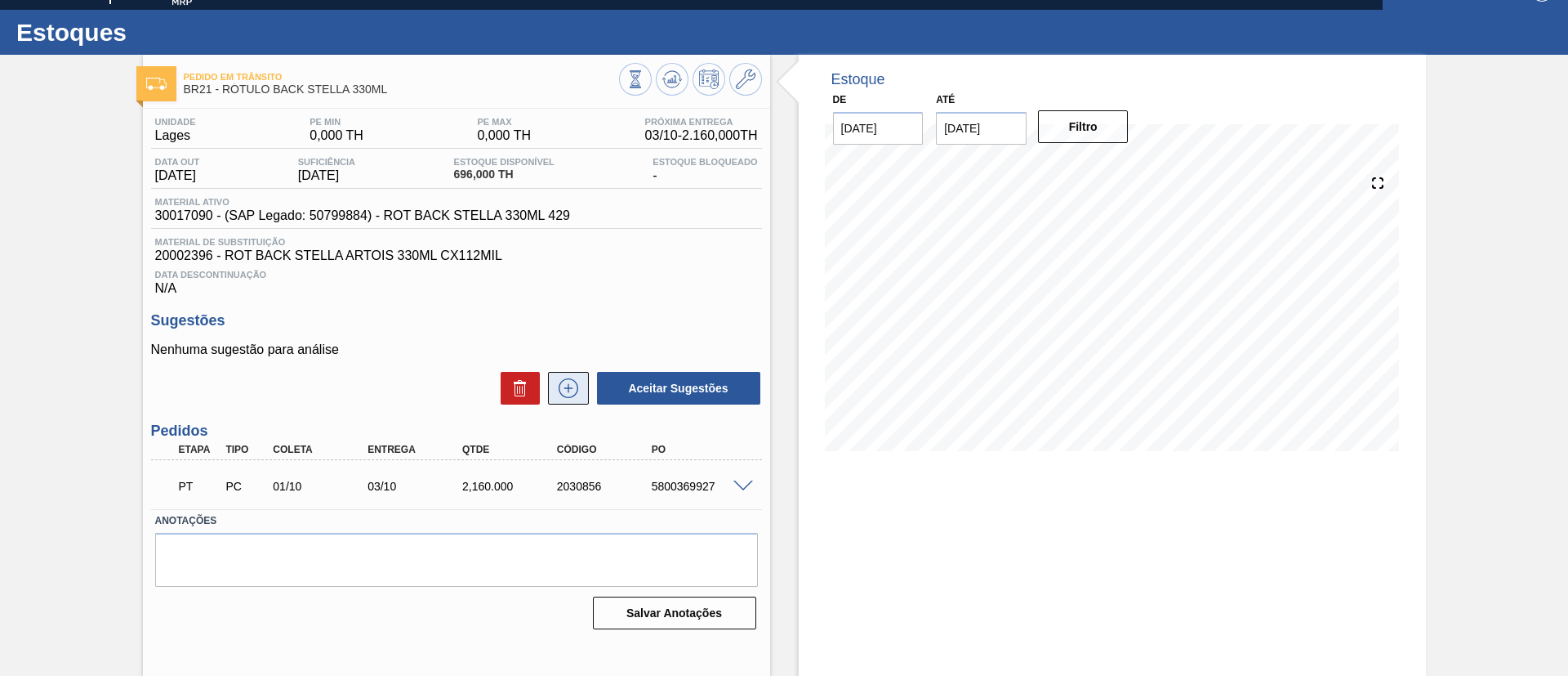
click at [556, 383] on icon at bounding box center [568, 388] width 26 height 20
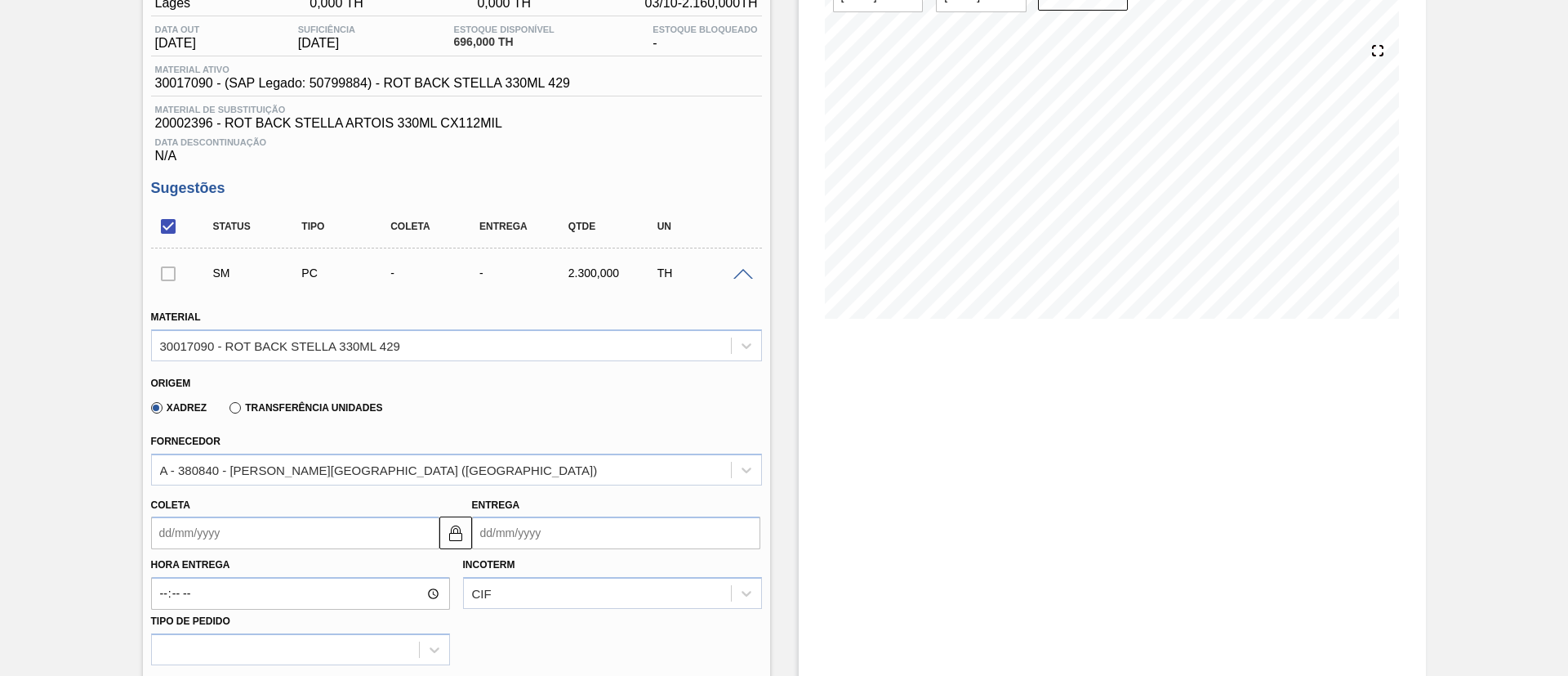
scroll to position [394, 0]
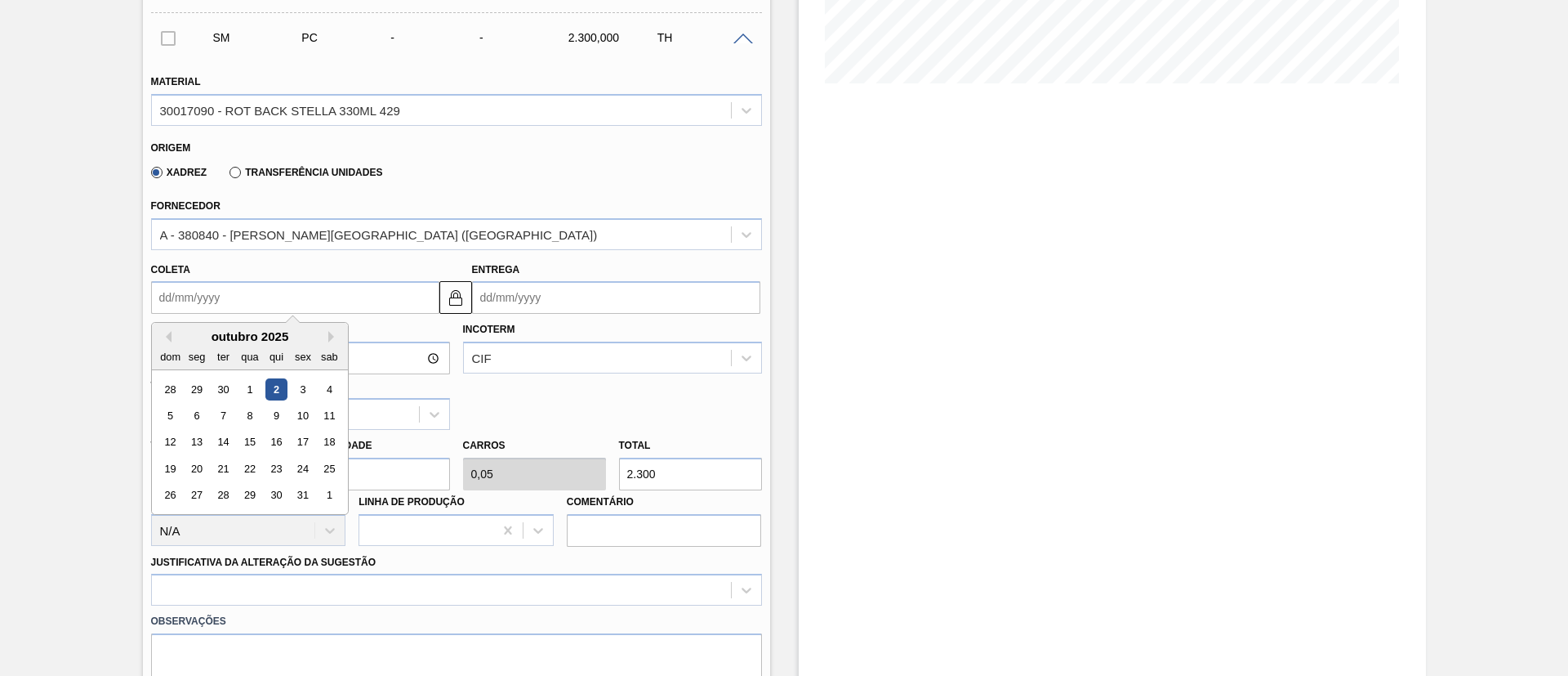
click at [223, 310] on input "Coleta" at bounding box center [294, 297] width 288 height 33
click at [298, 416] on div "10" at bounding box center [303, 415] width 22 height 22
type input "[DATE]"
type input "12/10/2025"
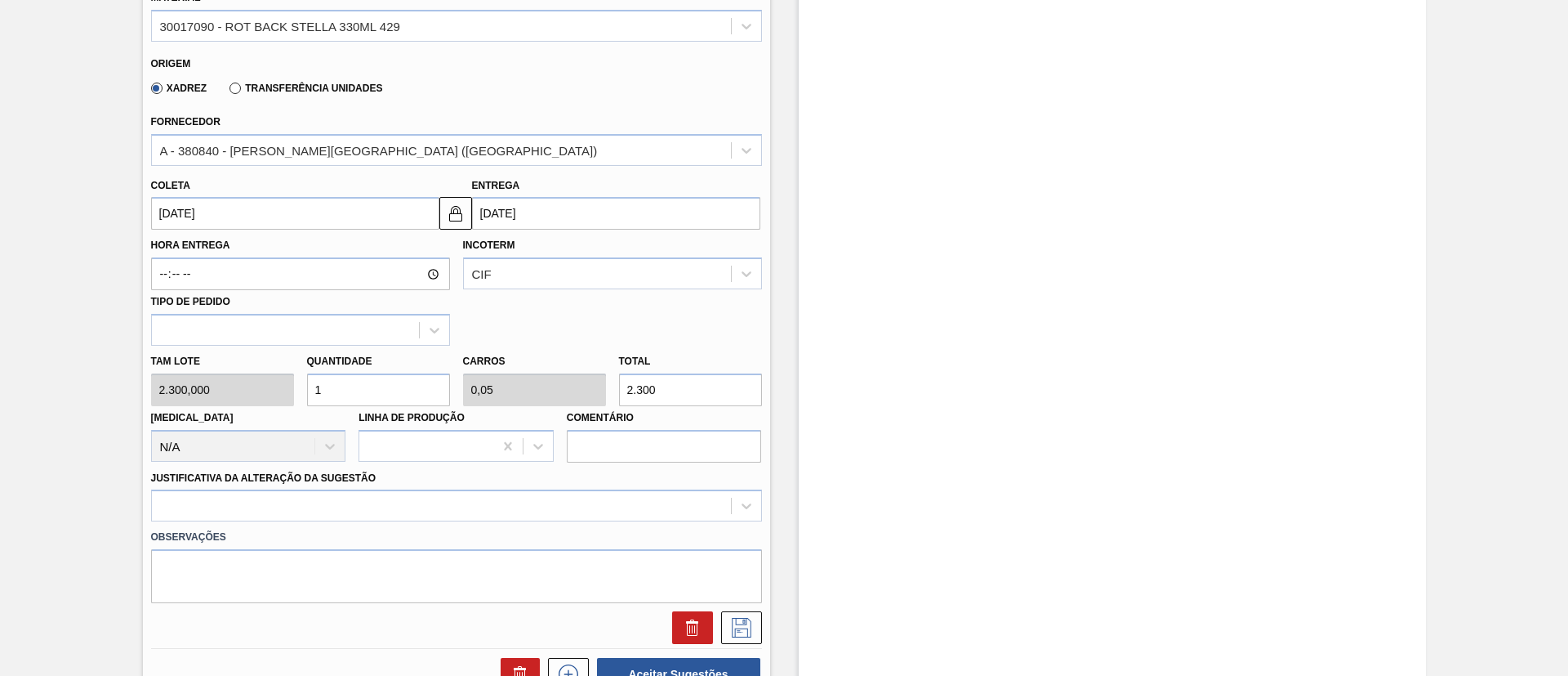
scroll to position [517, 0]
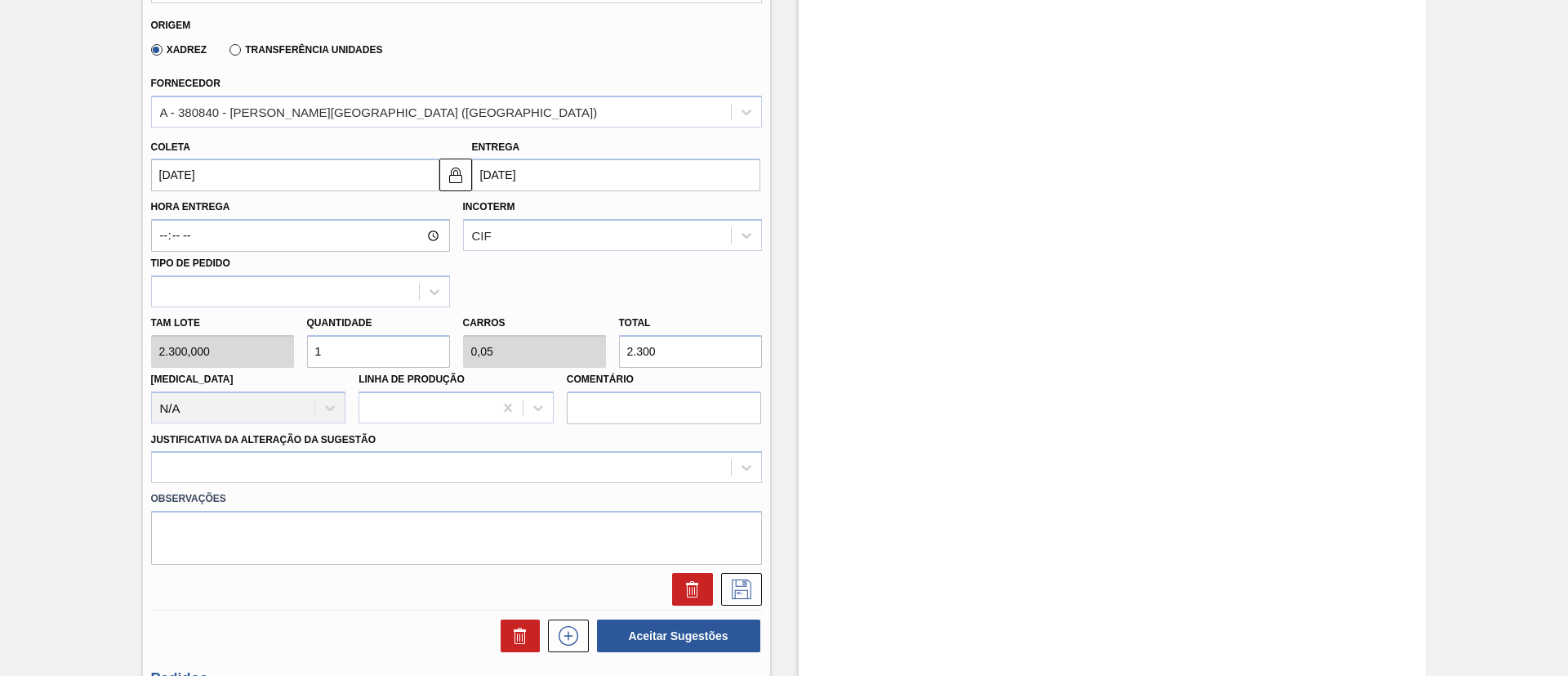
click at [572, 357] on div "Tam lote 2.300,000 Quantidade 1 Carros 0,05 Total 2.300 Doca N/A Linha de Produ…" at bounding box center [456, 365] width 624 height 117
type input "0,001"
type input "0"
type input "3"
type input "0,013"
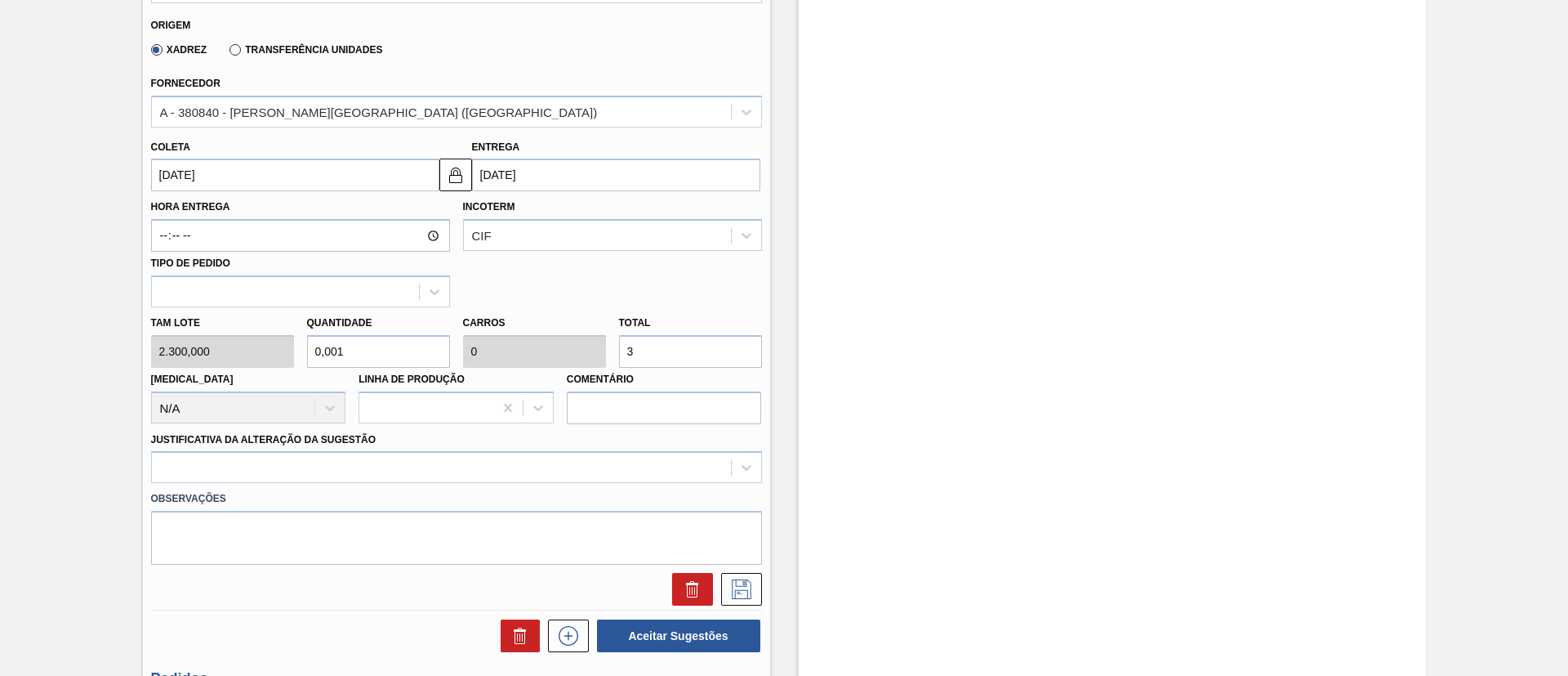
type input "0,001"
type input "30"
type input "0,13"
type input "0,007"
type input "300"
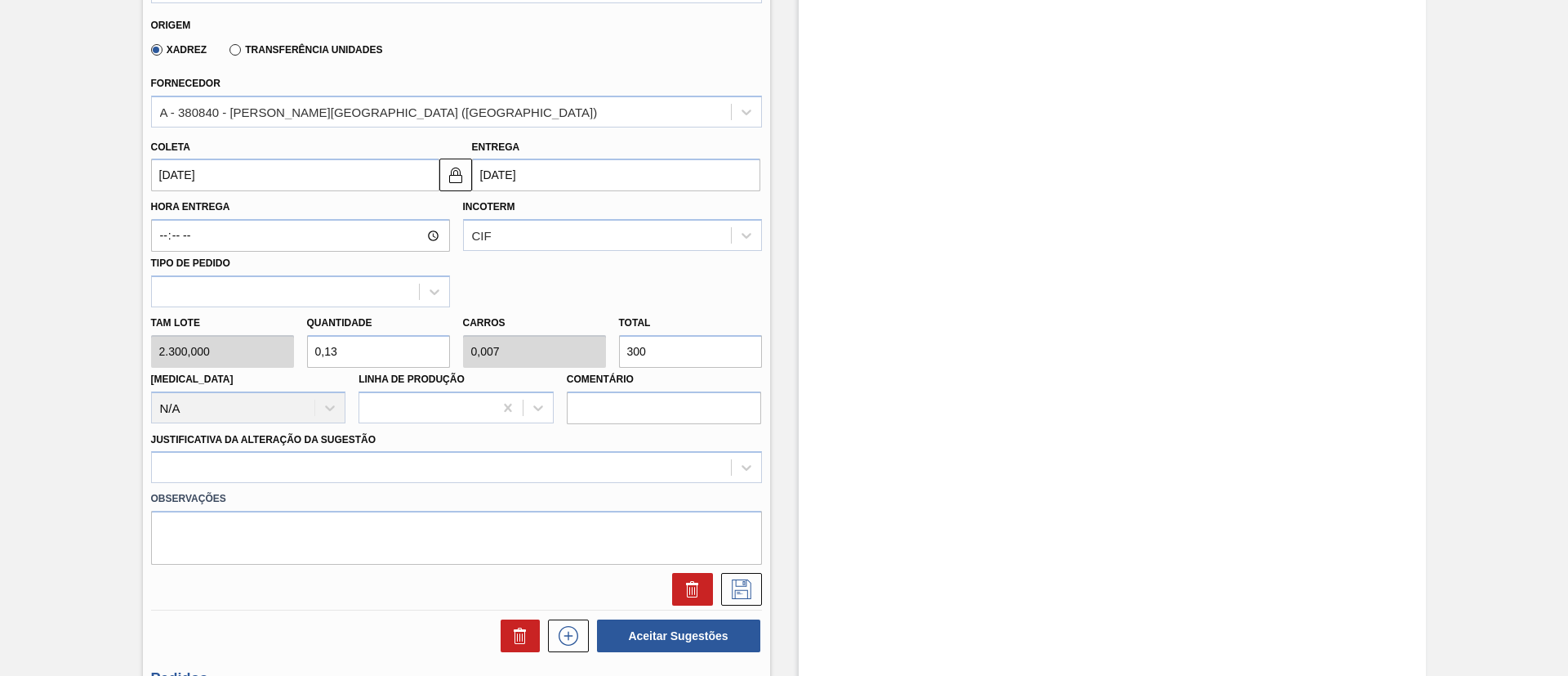
type input "1,304"
type input "0,065"
type input "3.000"
click at [384, 473] on div at bounding box center [456, 466] width 611 height 32
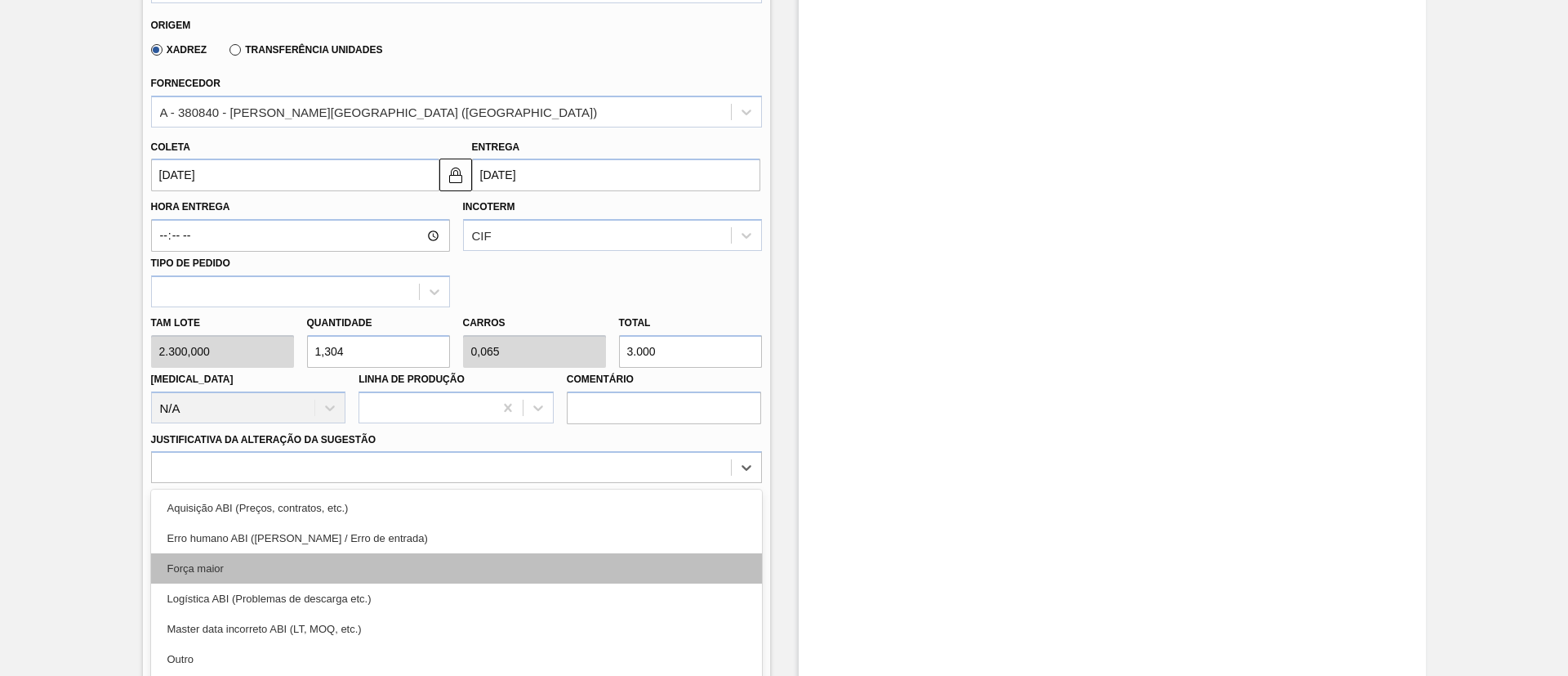
scroll to position [582, 0]
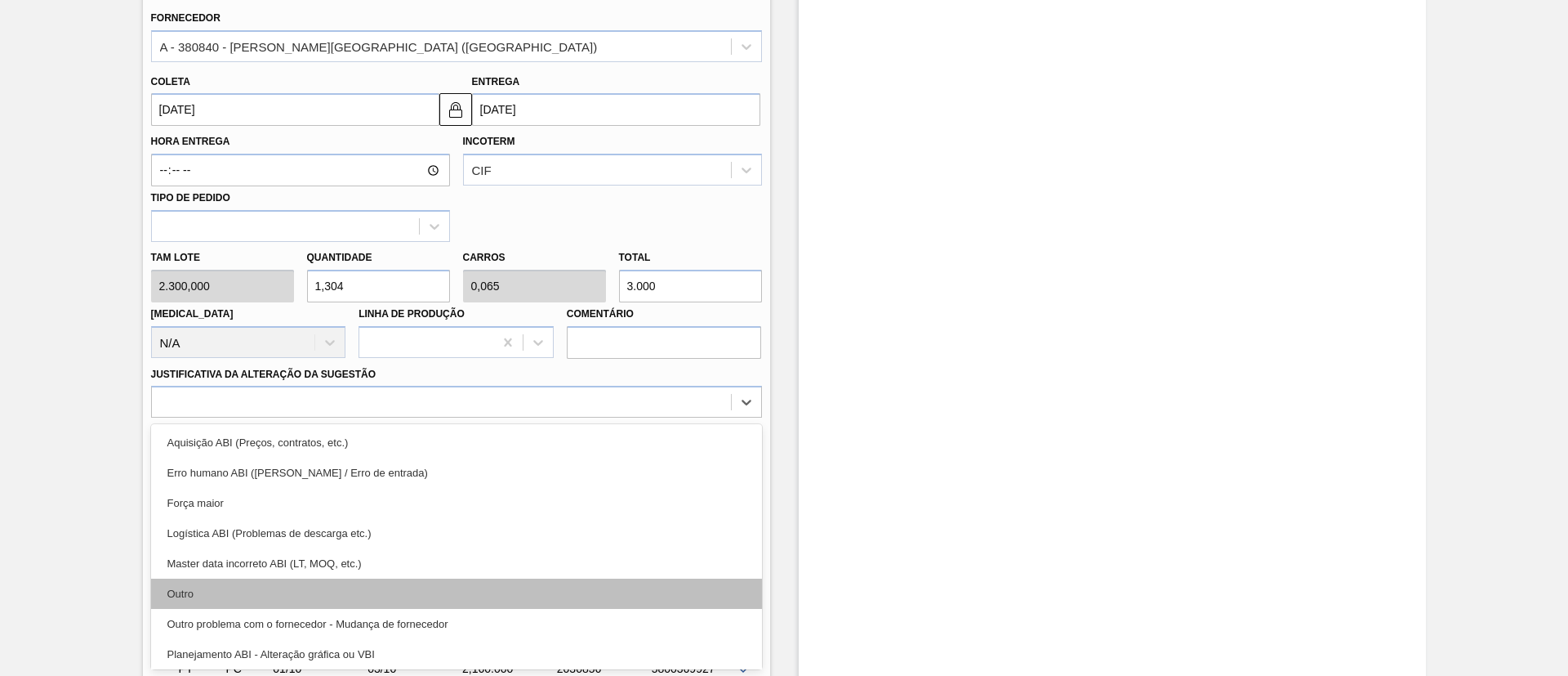
click at [276, 589] on div "Outro" at bounding box center [456, 593] width 611 height 30
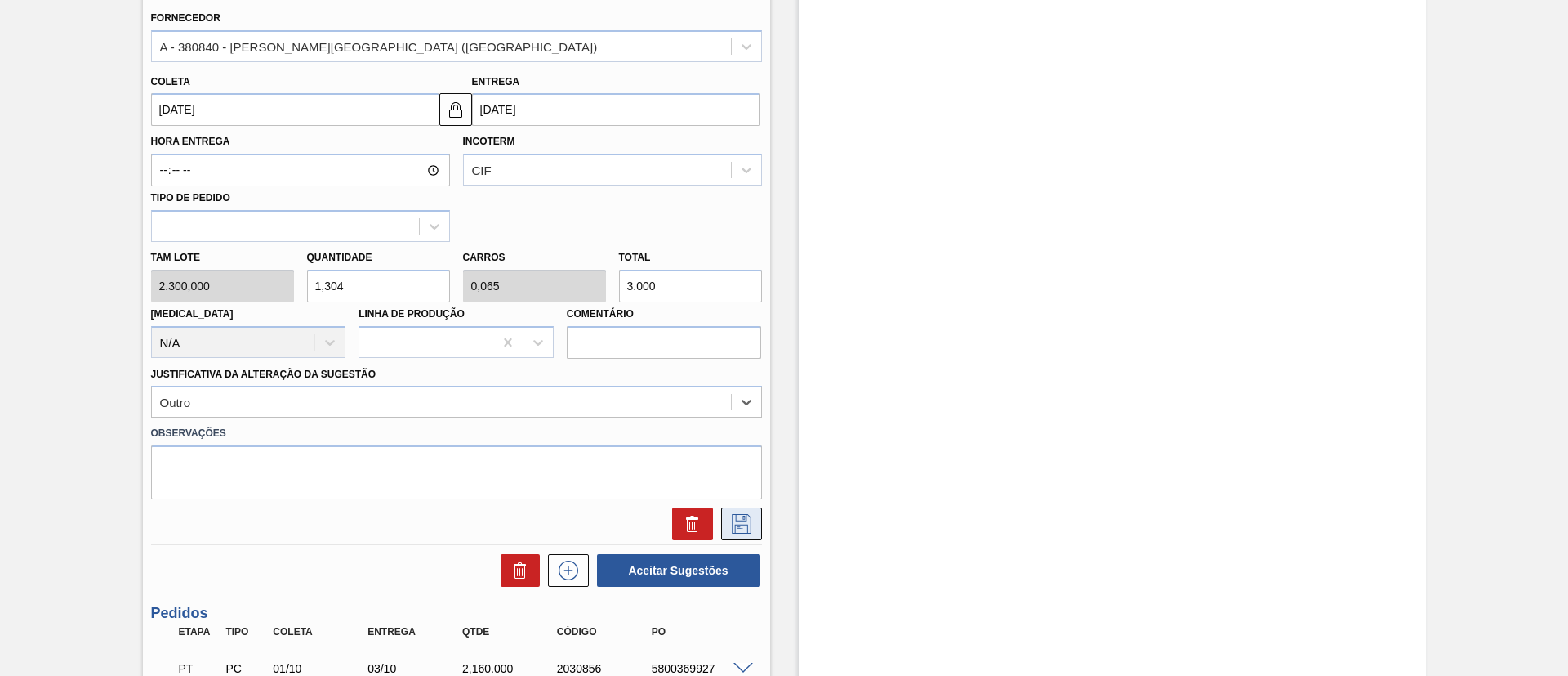
click at [754, 521] on button at bounding box center [741, 523] width 41 height 33
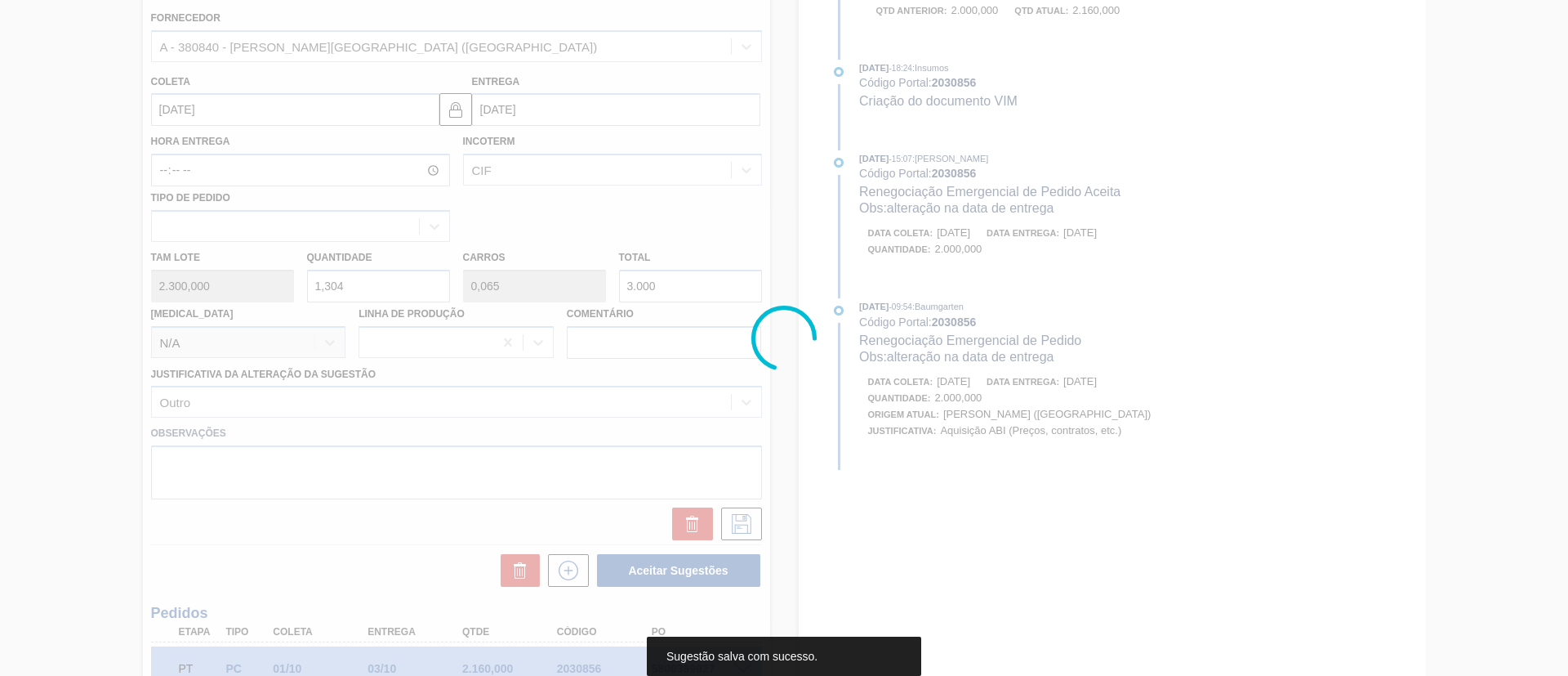
scroll to position [62, 0]
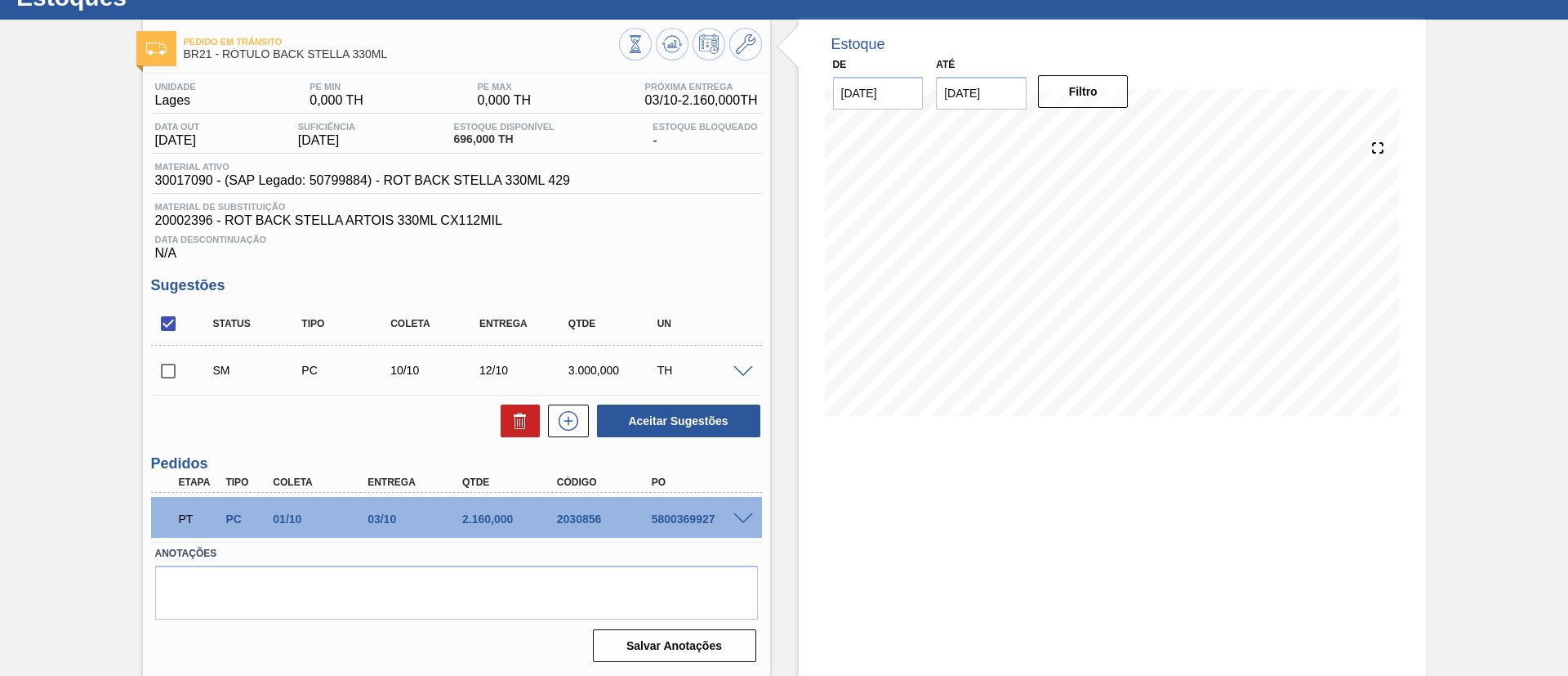
click at [166, 363] on input "checkbox" at bounding box center [168, 371] width 35 height 35
checkbox input "true"
click at [655, 417] on button "Aceitar Sugestões" at bounding box center [679, 421] width 164 height 33
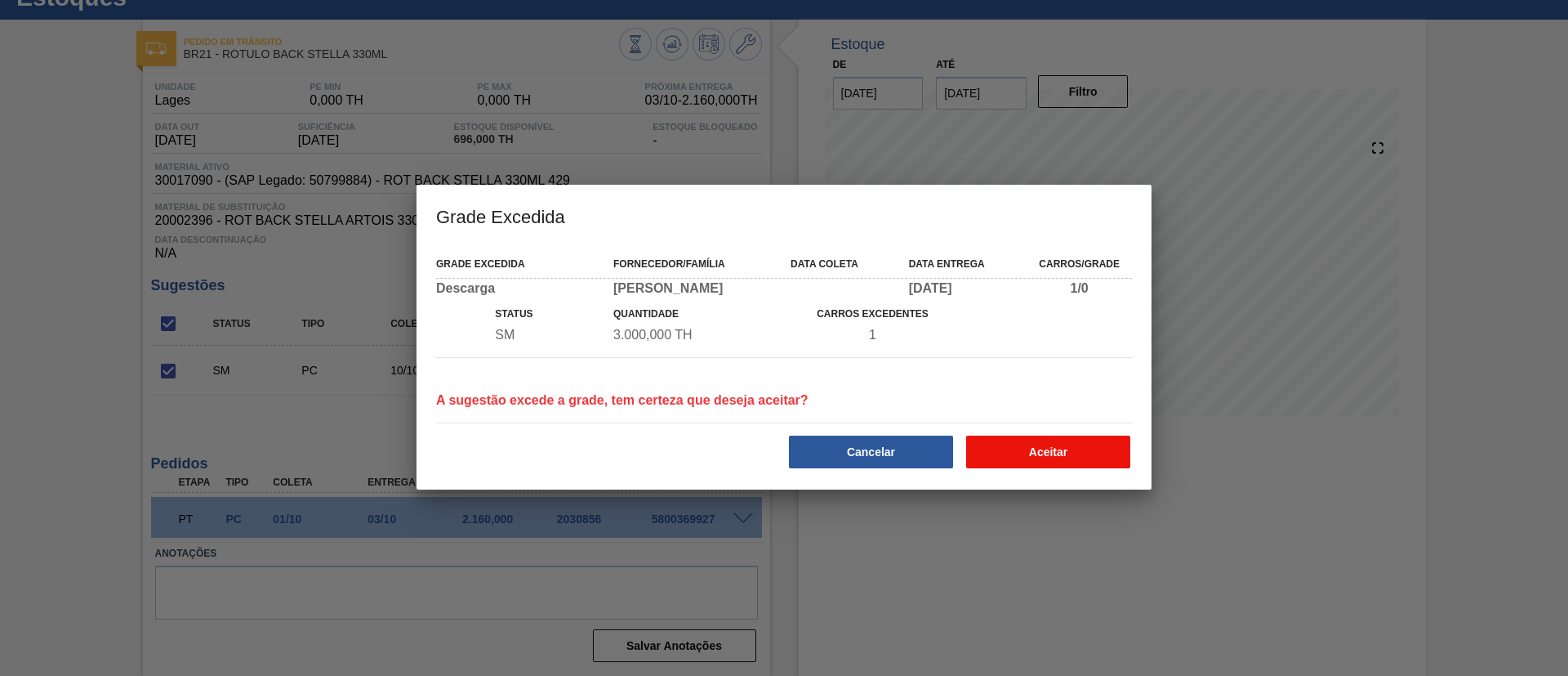
click at [1037, 458] on button "Aceitar" at bounding box center [1048, 452] width 164 height 33
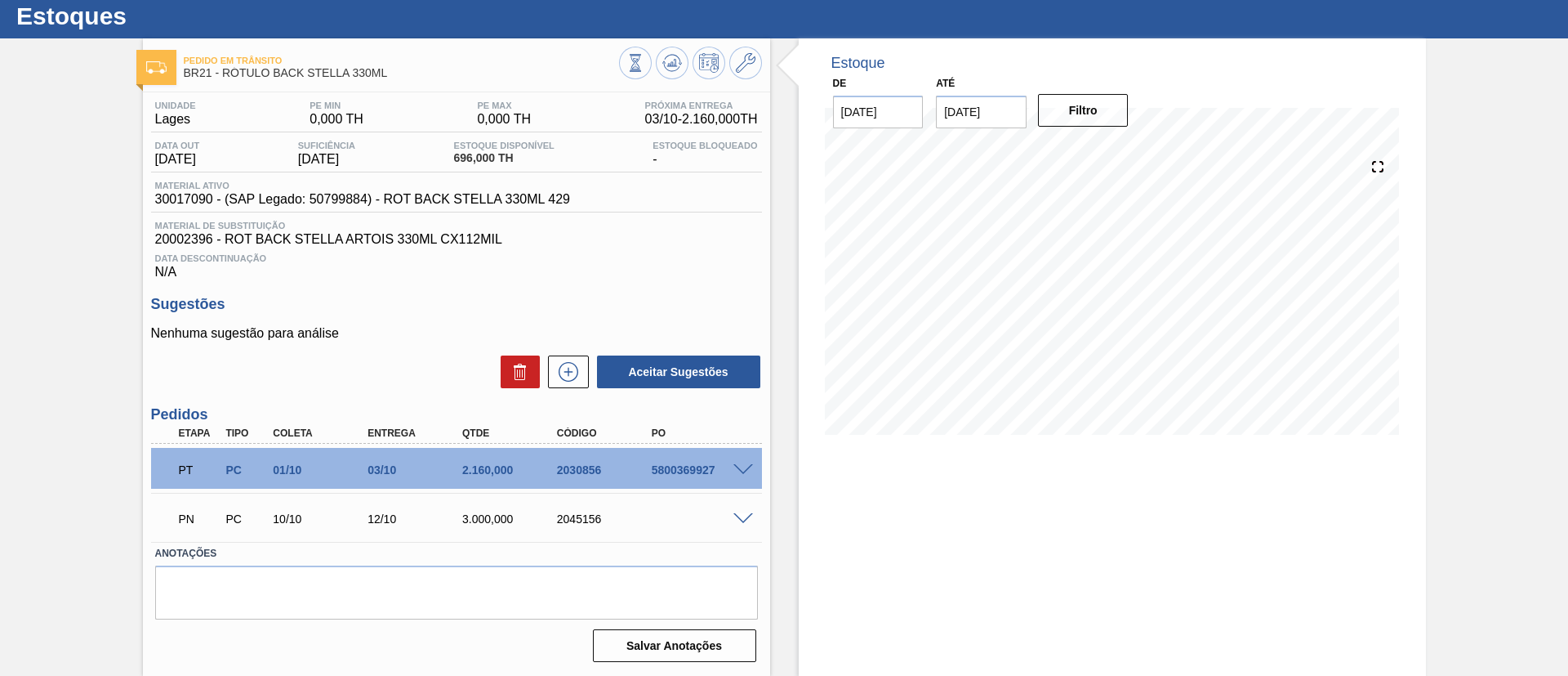
scroll to position [44, 0]
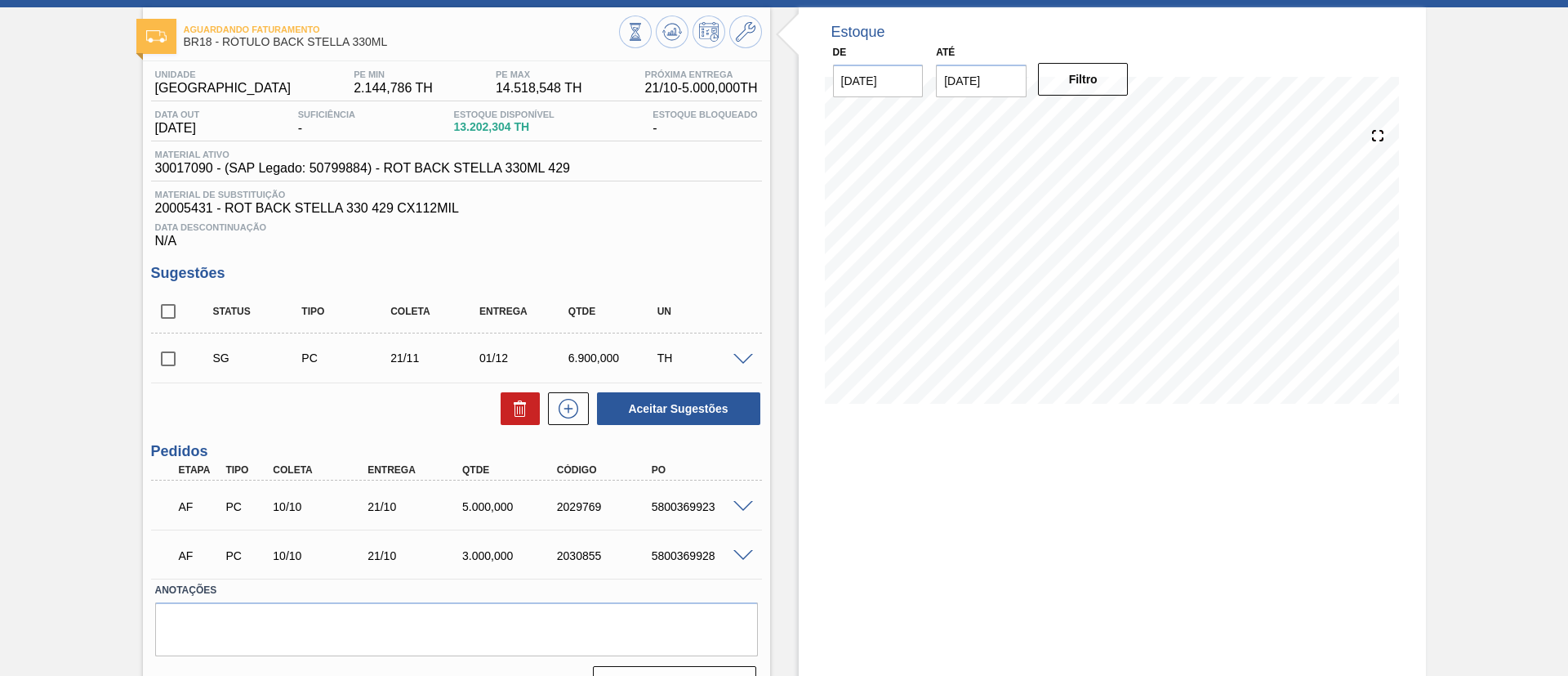
scroll to position [111, 0]
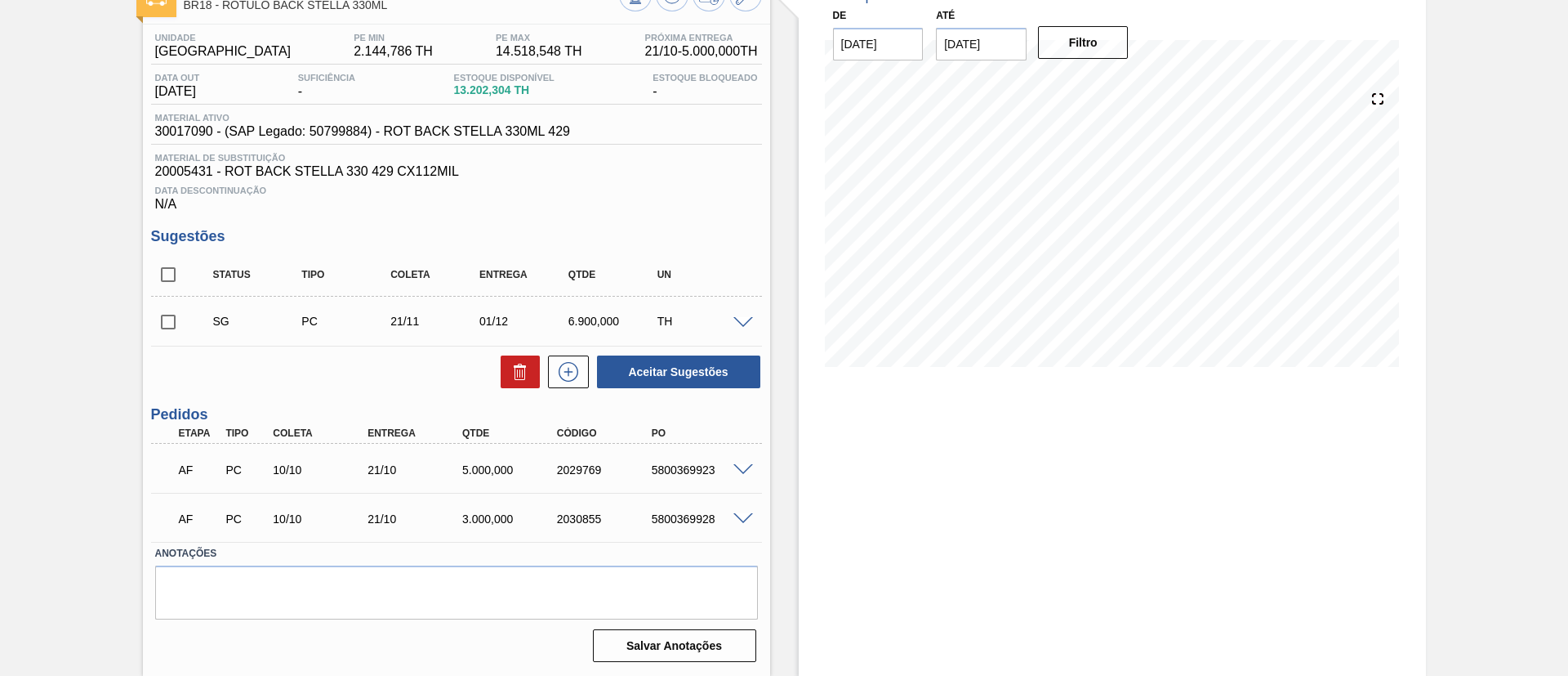
click at [681, 514] on div "5800369928" at bounding box center [700, 519] width 106 height 13
copy div "5800369928"
click at [736, 517] on span at bounding box center [743, 519] width 20 height 12
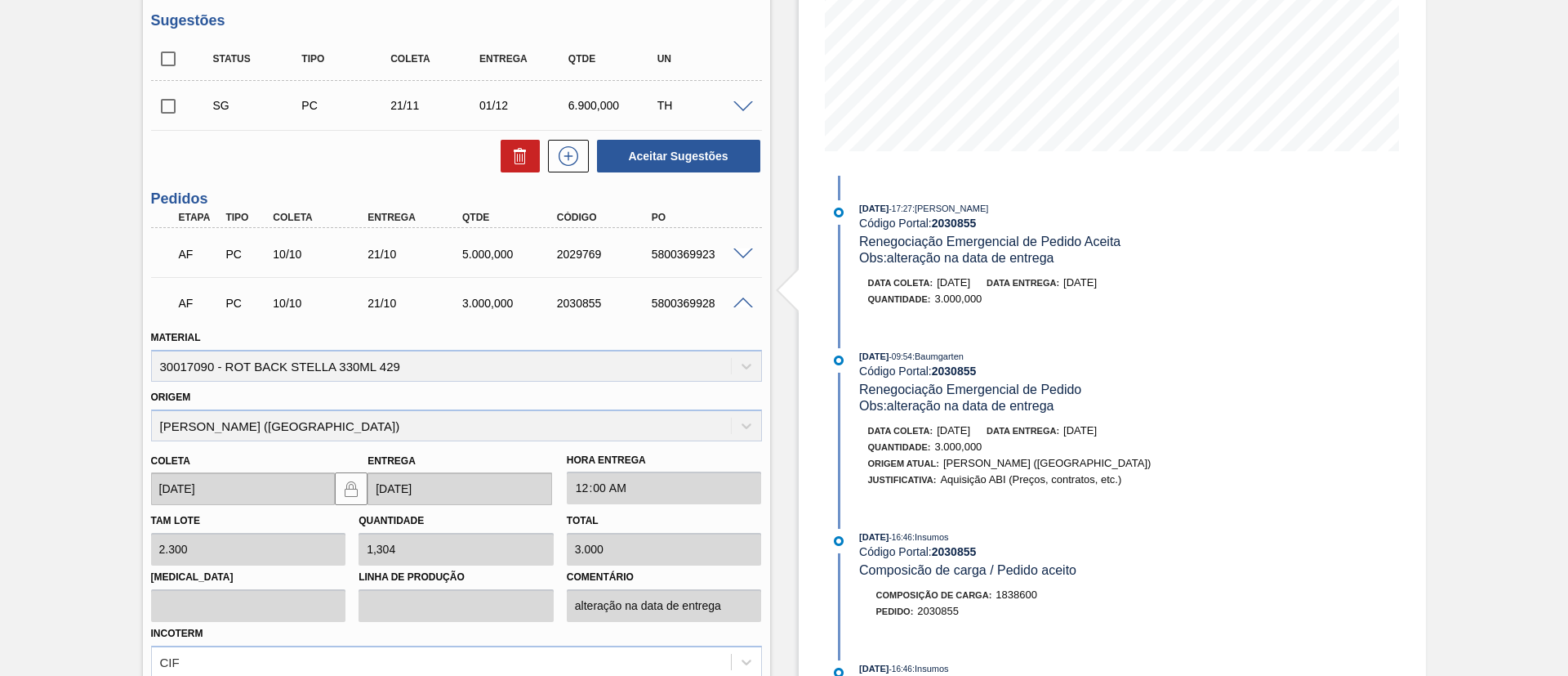
scroll to position [507, 0]
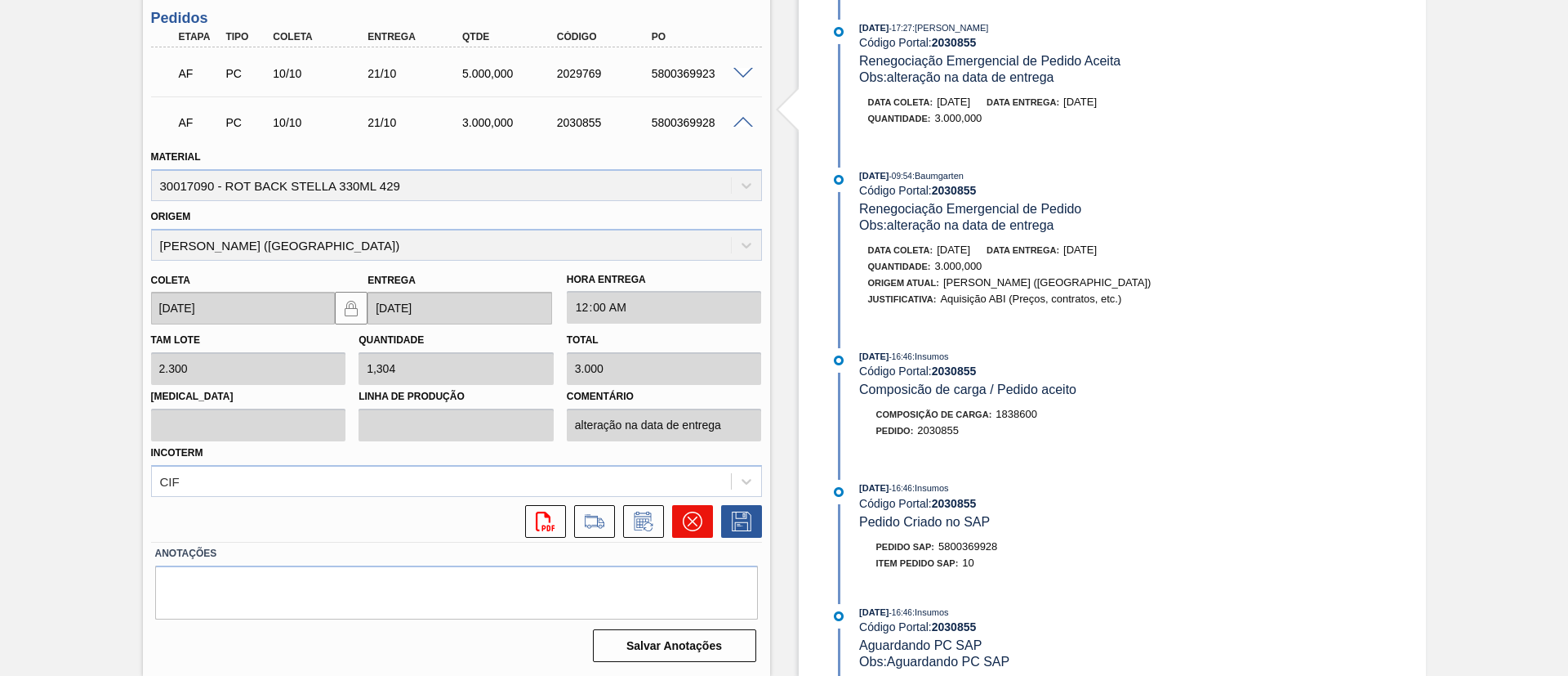
click at [700, 524] on icon at bounding box center [693, 522] width 20 height 20
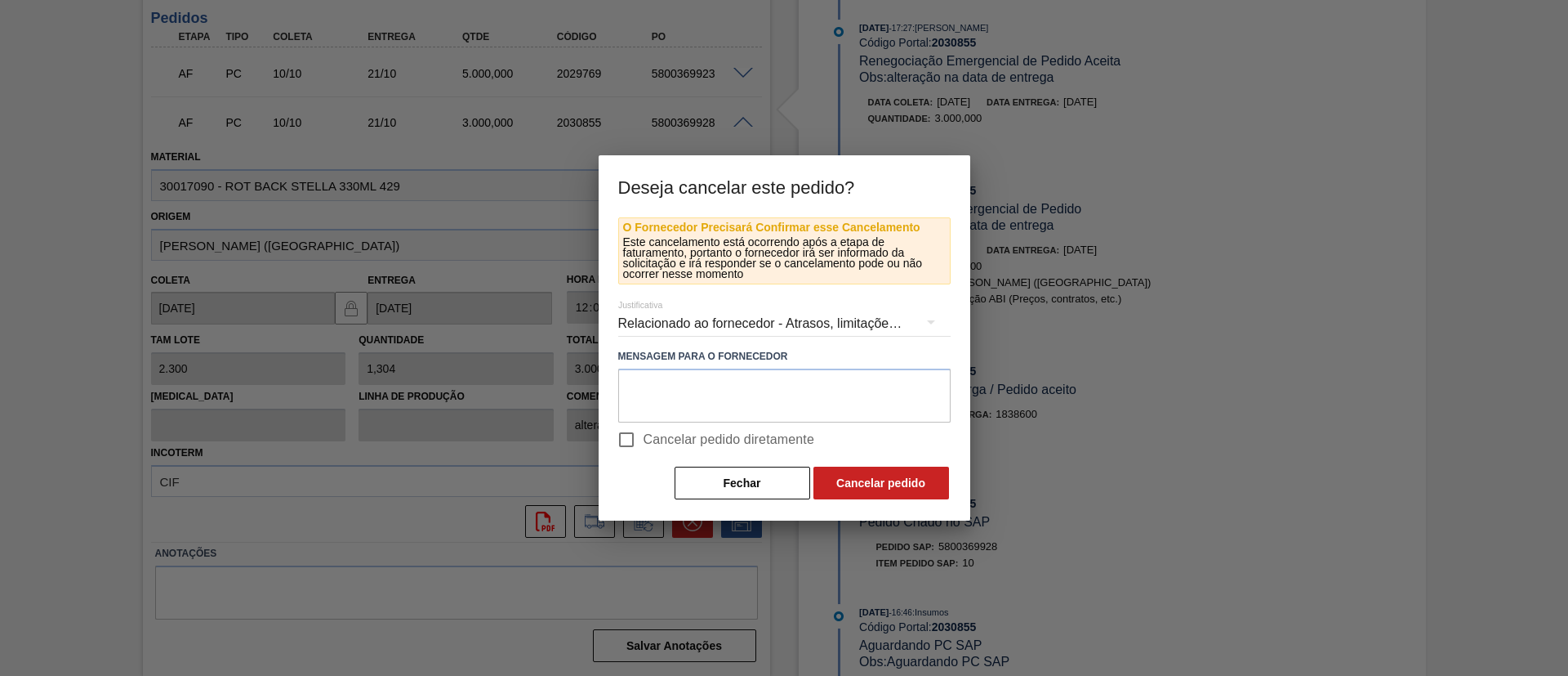
click at [677, 443] on span "Cancelar pedido diretamente" at bounding box center [729, 440] width 172 height 20
click at [644, 443] on input "Cancelar pedido diretamente" at bounding box center [627, 440] width 35 height 35
checkbox input "true"
click at [848, 475] on button "Cancelar pedido" at bounding box center [881, 482] width 135 height 33
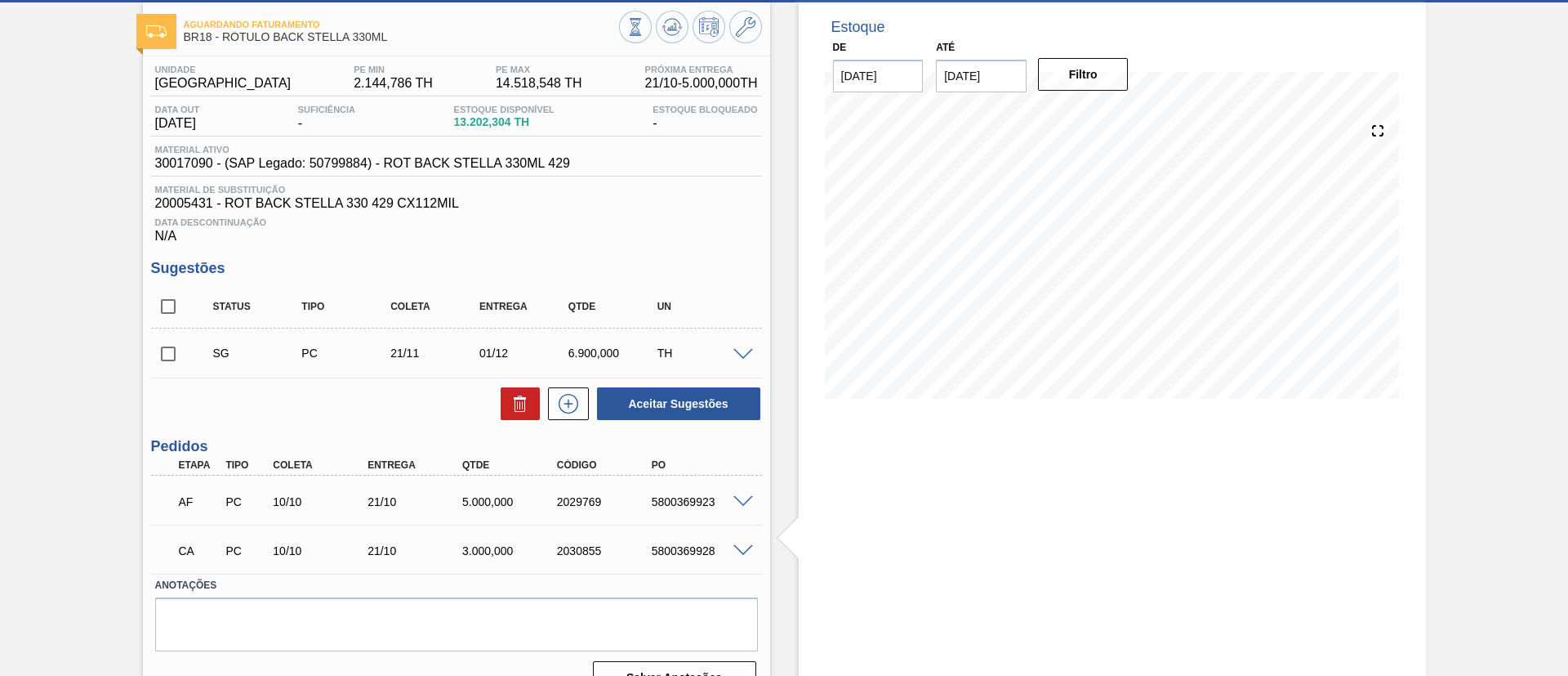
scroll to position [0, 0]
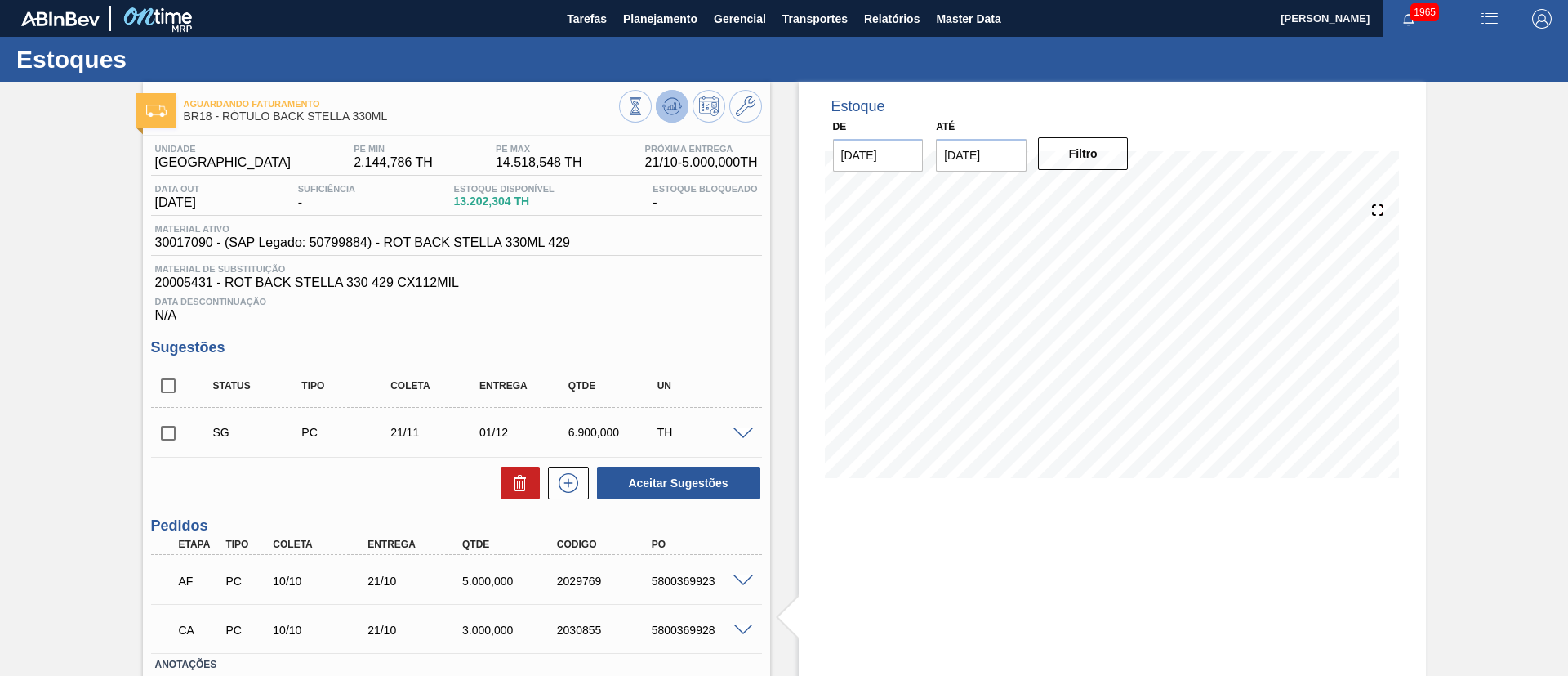
click at [677, 105] on icon at bounding box center [672, 106] width 20 height 20
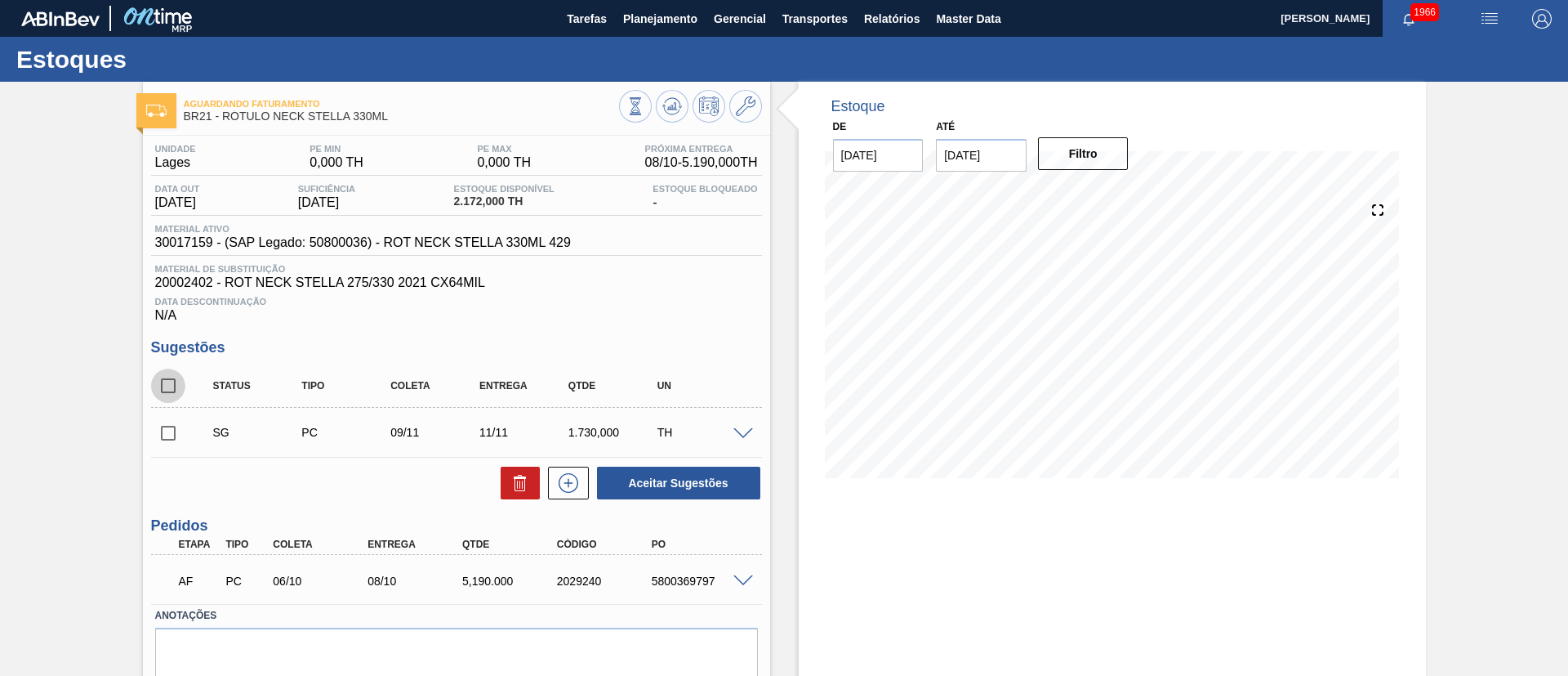
click at [169, 380] on input "checkbox" at bounding box center [168, 386] width 35 height 35
checkbox input "true"
click at [523, 475] on icon at bounding box center [521, 483] width 20 height 20
checkbox input "false"
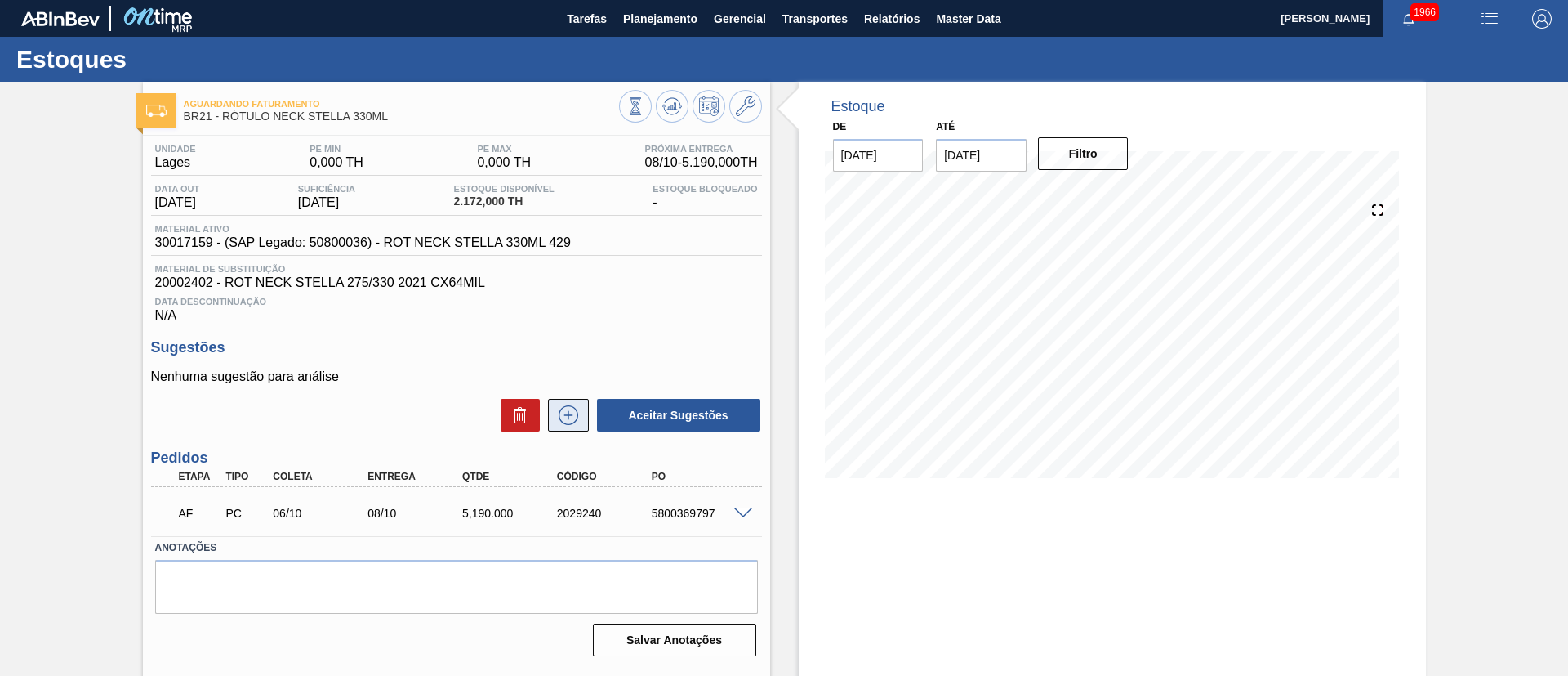
click at [555, 422] on icon at bounding box center [568, 415] width 26 height 20
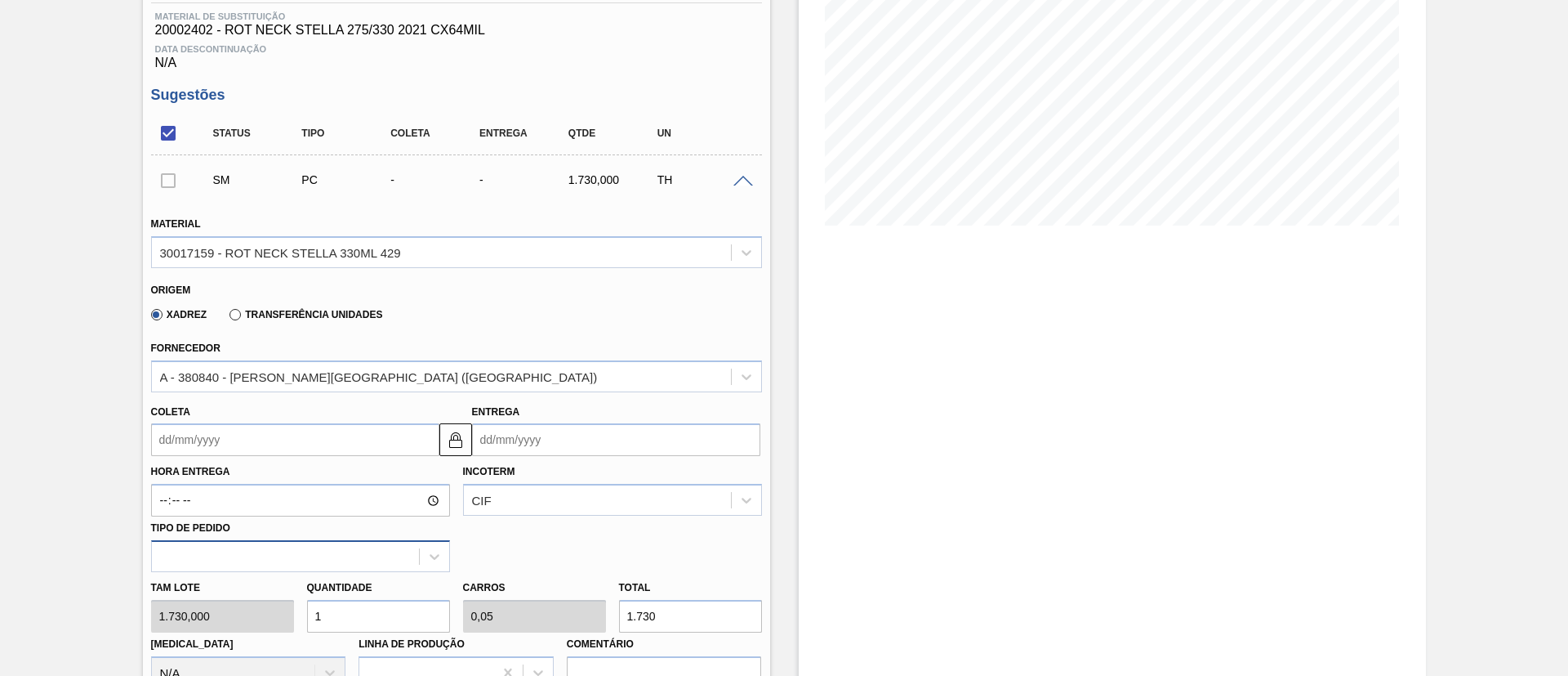
scroll to position [368, 0]
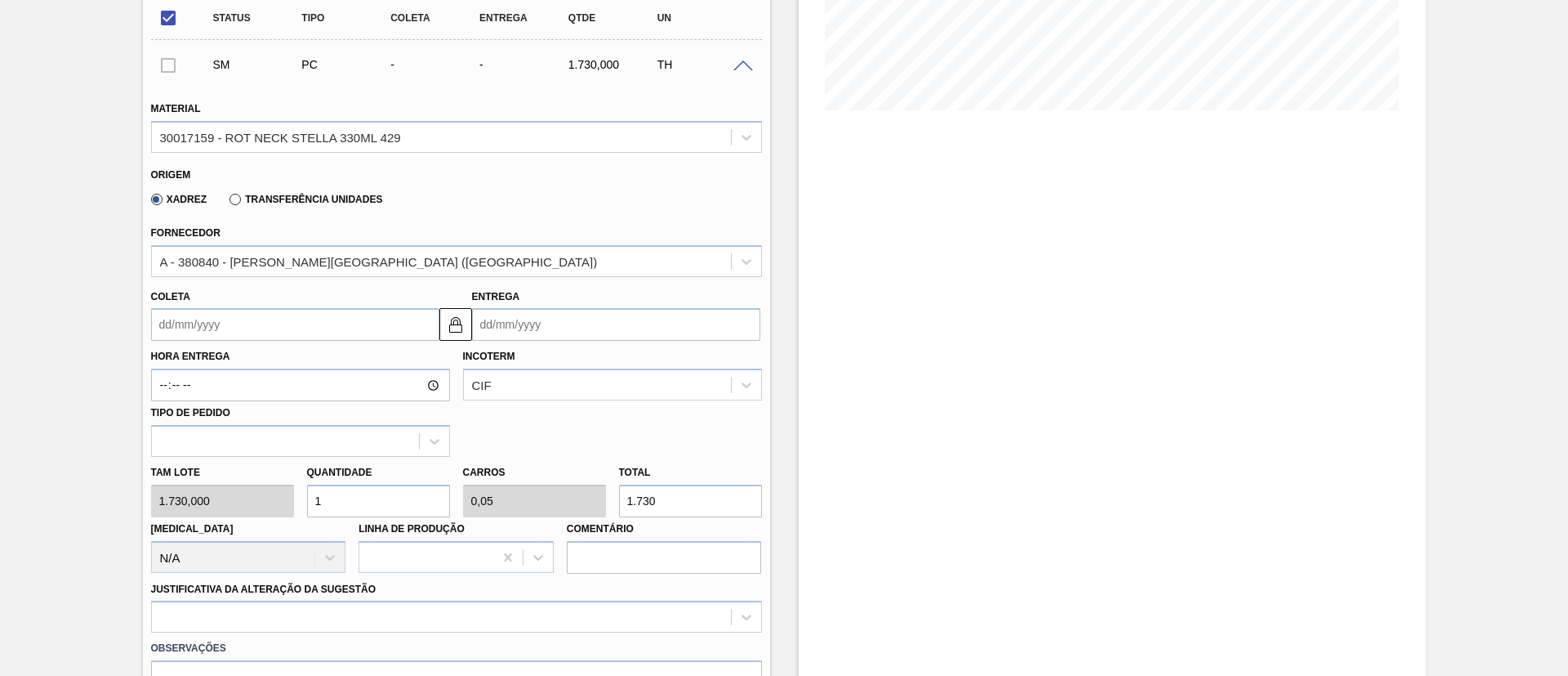
click at [231, 333] on input "Coleta" at bounding box center [294, 324] width 288 height 33
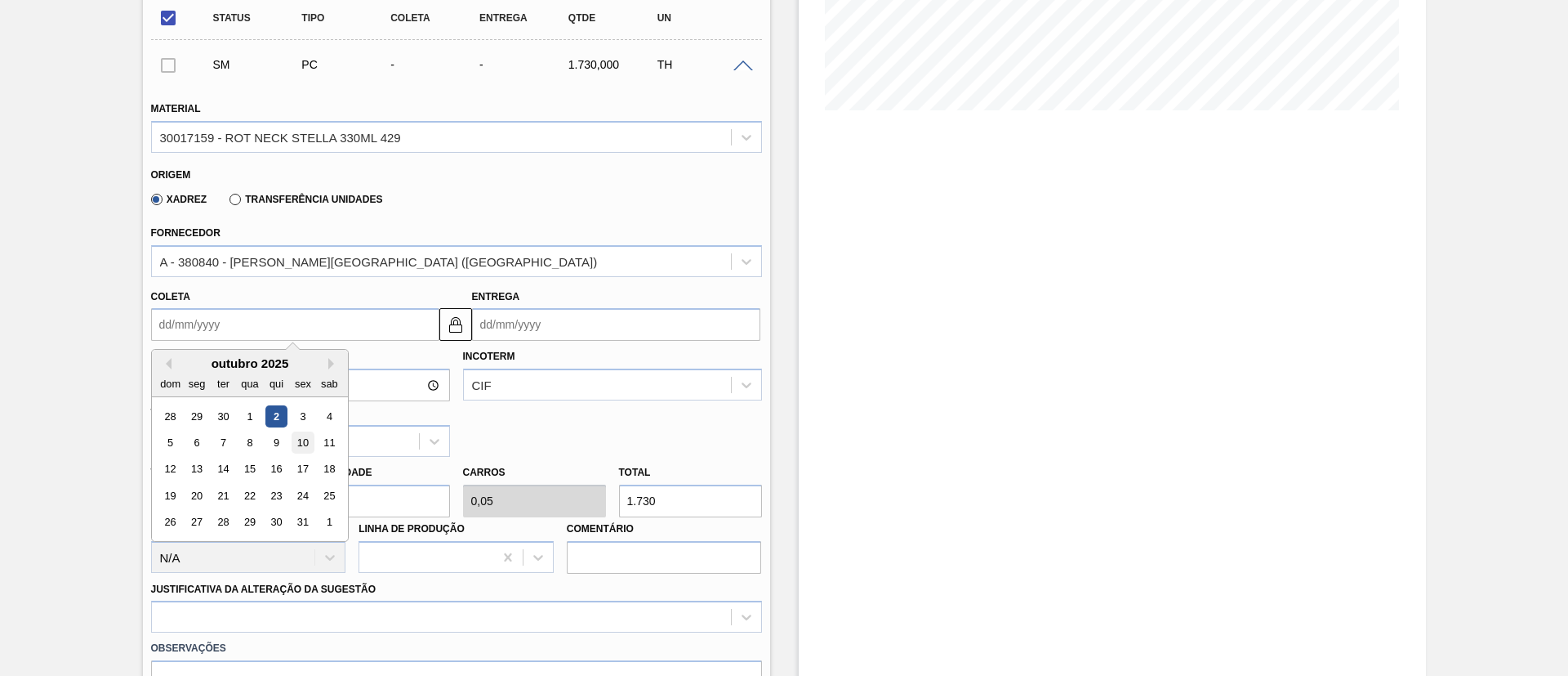
click at [296, 441] on div "10" at bounding box center [303, 442] width 22 height 22
type input "[DATE]"
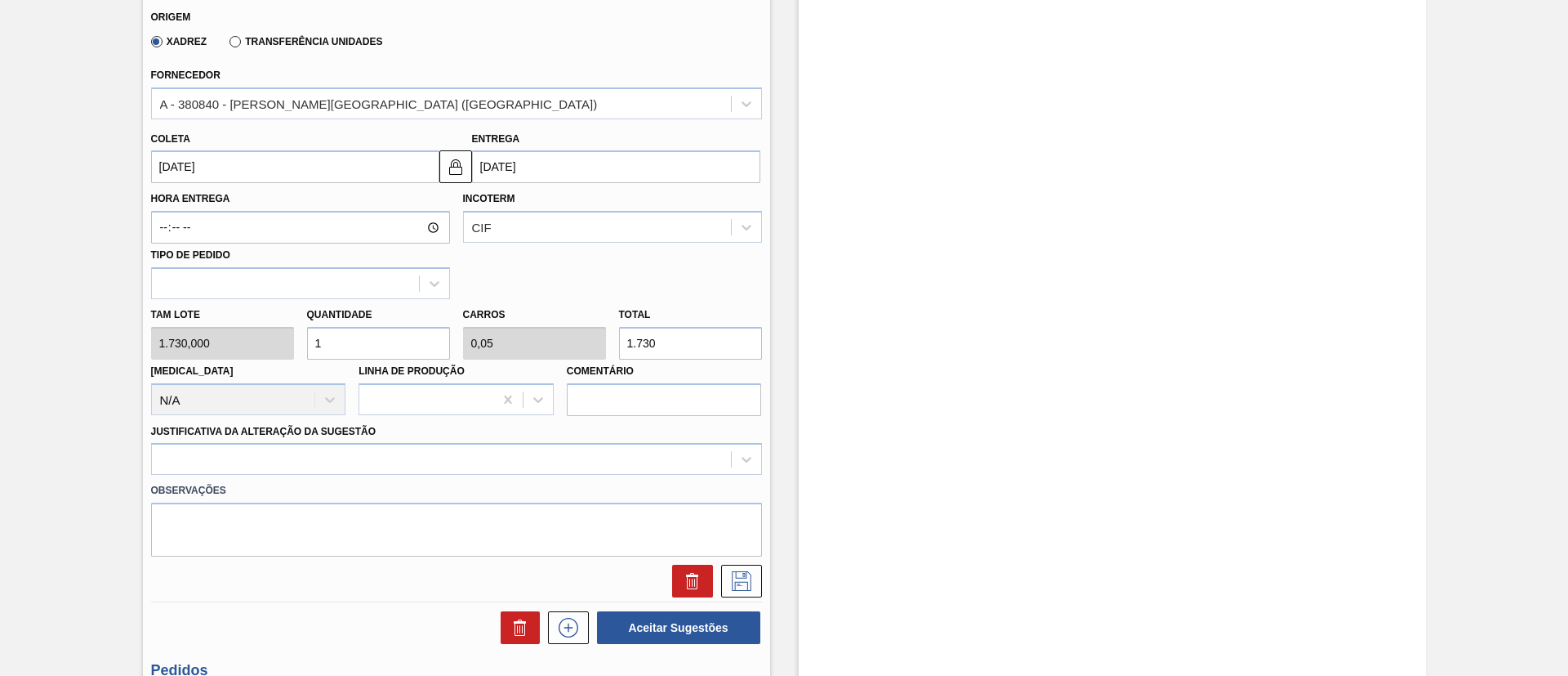
scroll to position [732, 0]
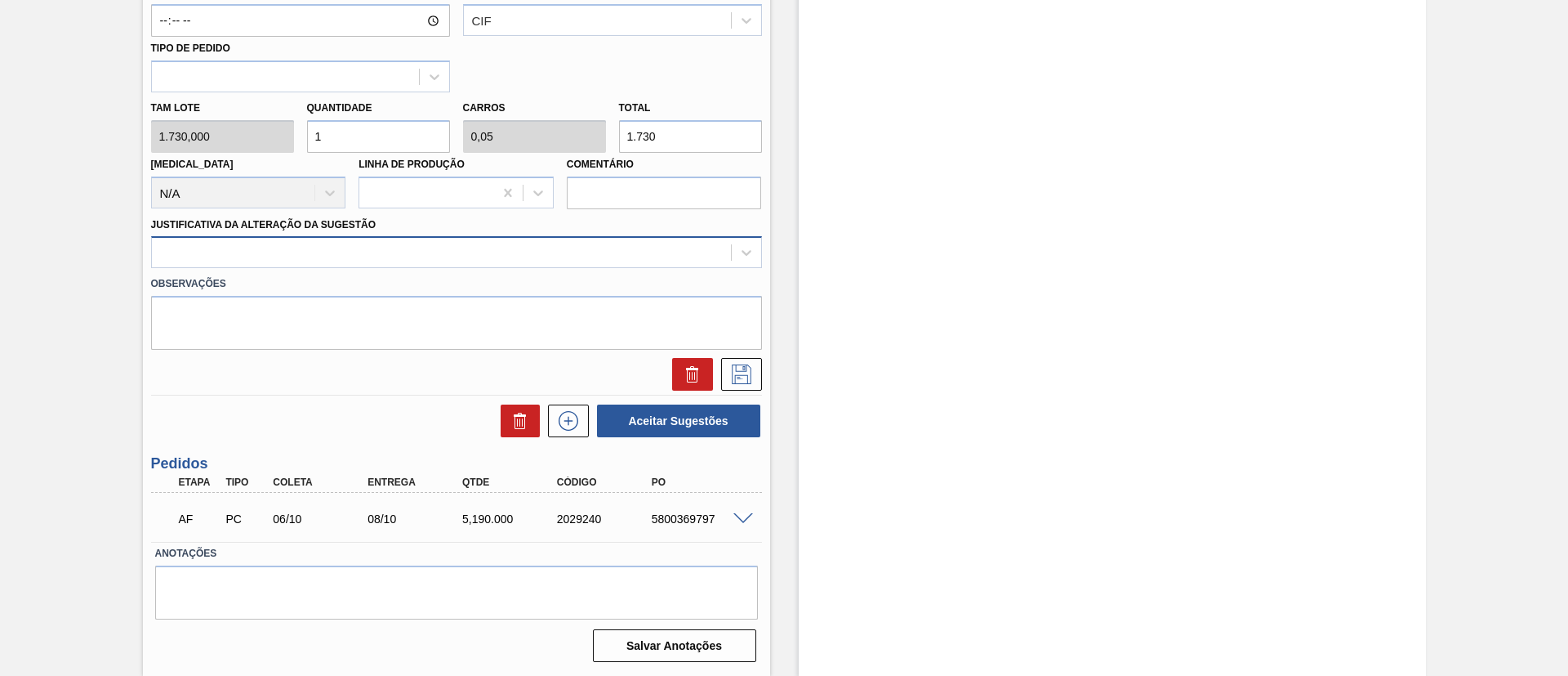
click at [272, 253] on div at bounding box center [442, 253] width 580 height 24
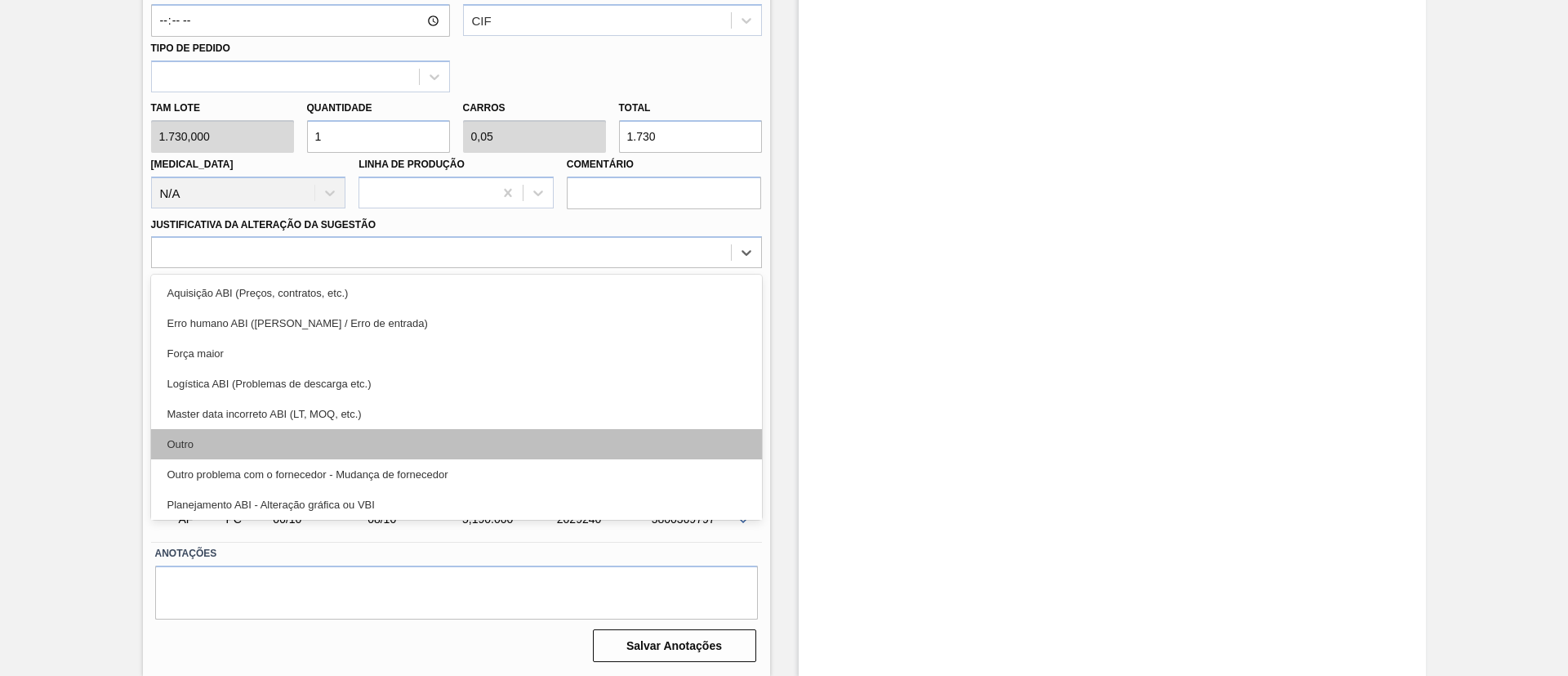
click at [263, 442] on div "Outro" at bounding box center [456, 443] width 611 height 30
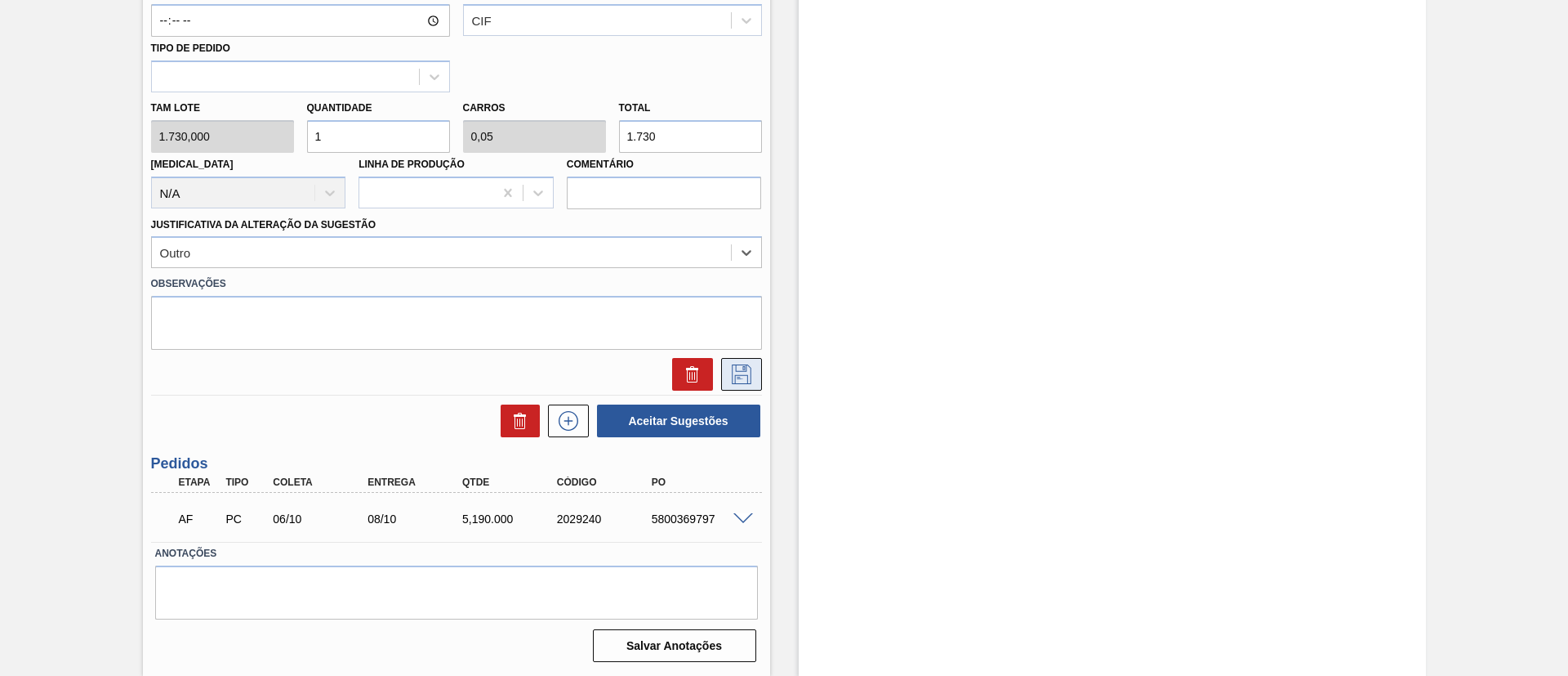
click at [749, 373] on icon at bounding box center [741, 374] width 26 height 20
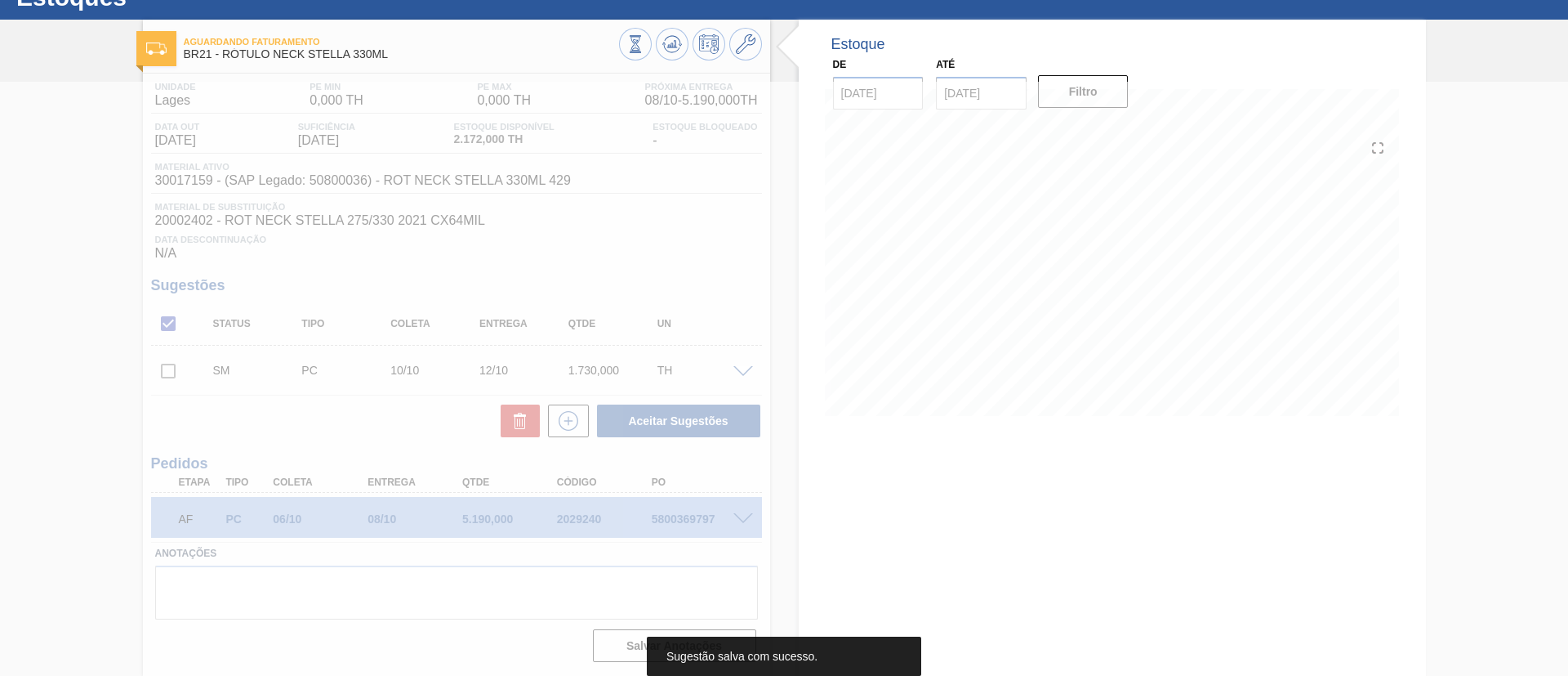
scroll to position [62, 0]
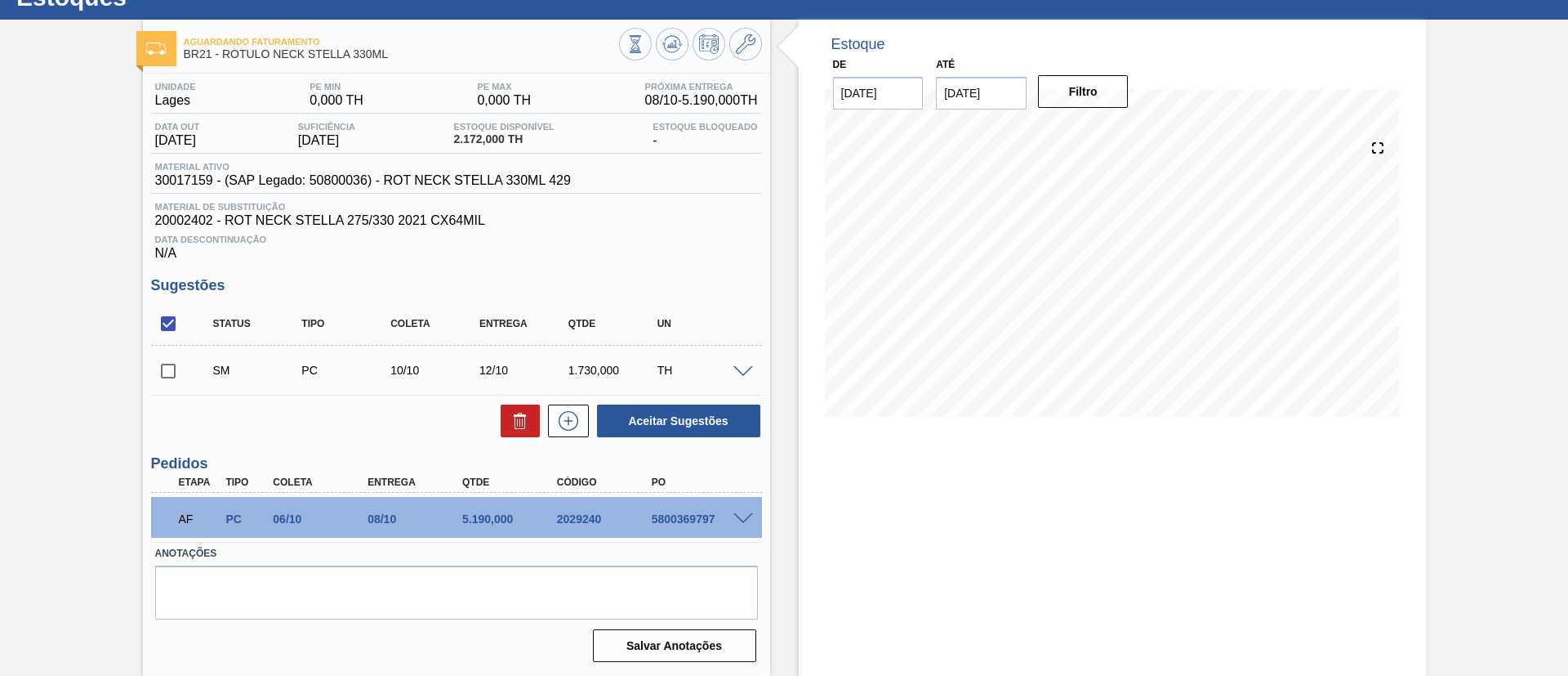
click at [172, 363] on input "checkbox" at bounding box center [168, 371] width 35 height 35
checkbox input "true"
click at [632, 422] on button "Aceitar Sugestões" at bounding box center [679, 421] width 164 height 33
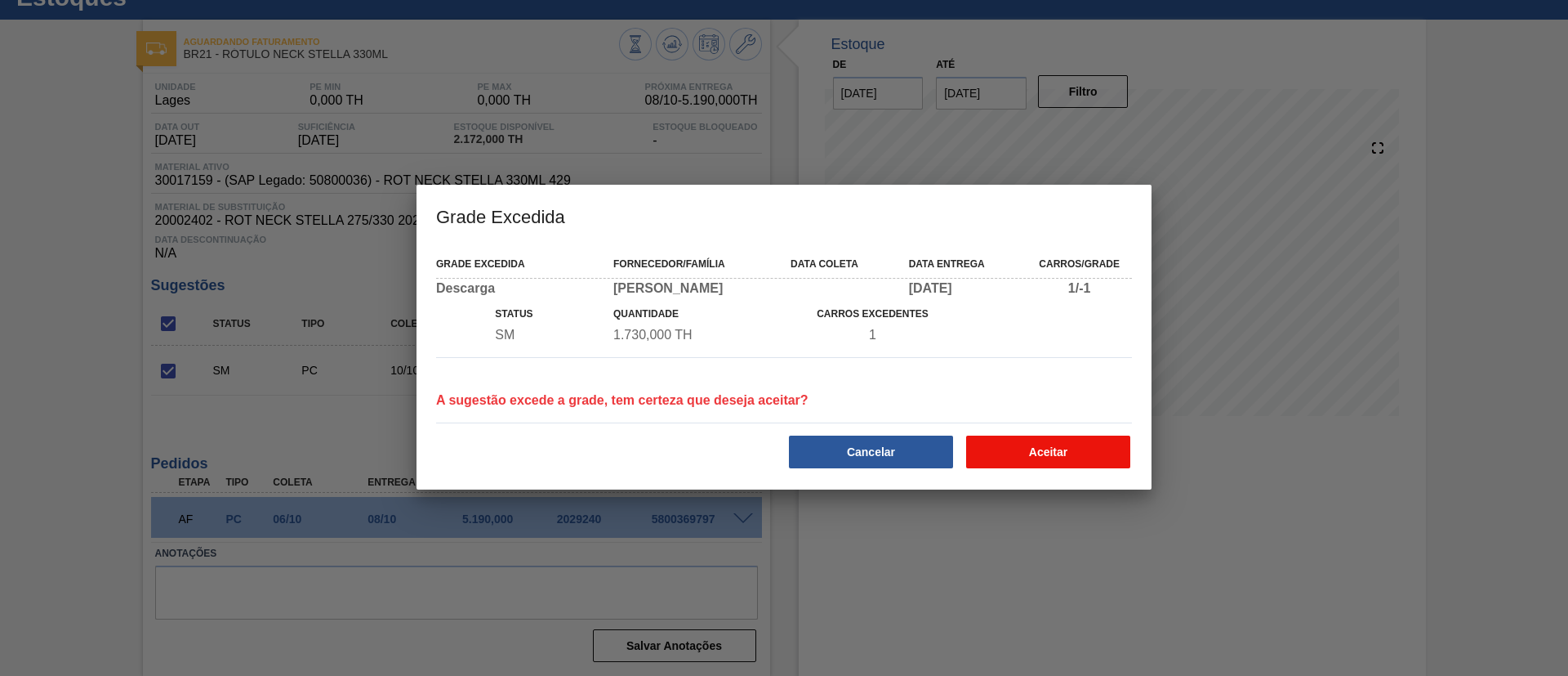
click at [1056, 465] on button "Aceitar" at bounding box center [1048, 452] width 164 height 33
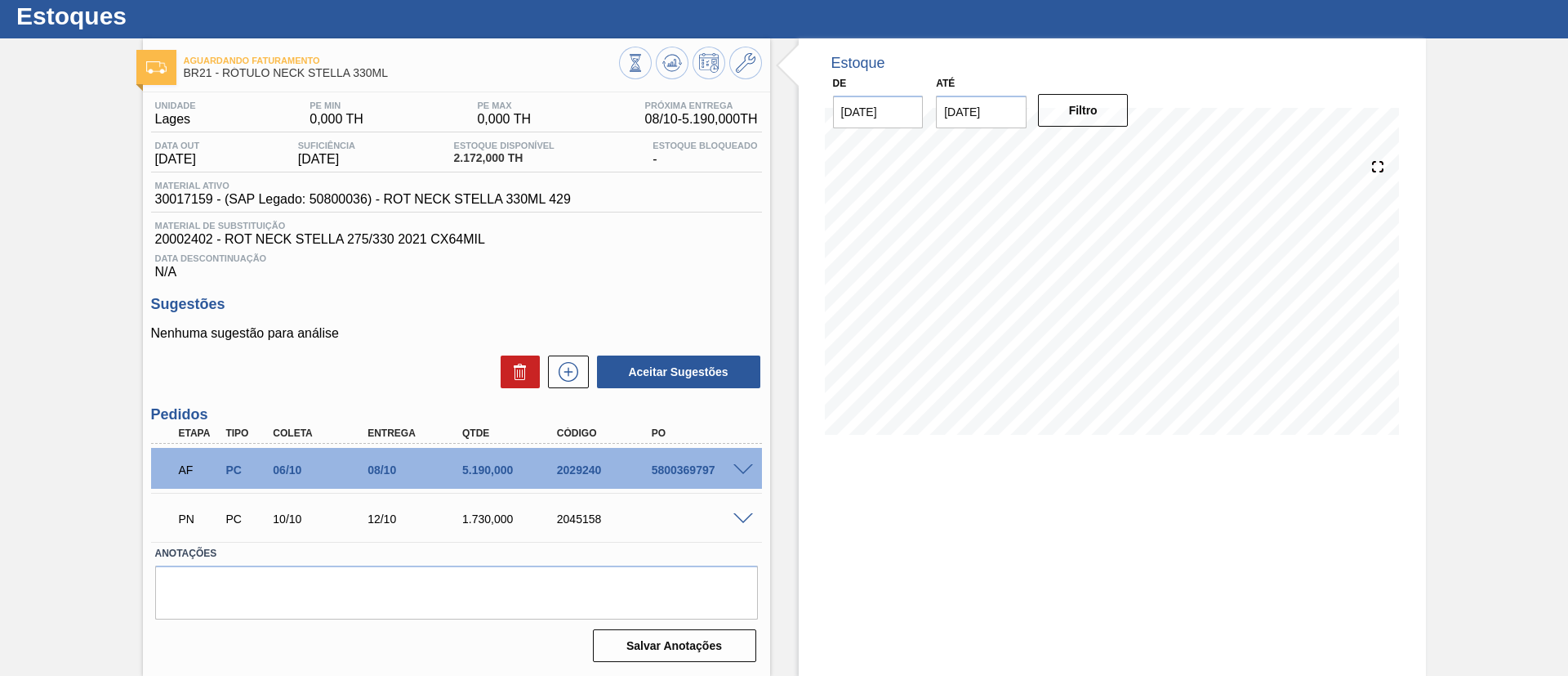
scroll to position [44, 0]
click at [659, 61] on button at bounding box center [672, 63] width 33 height 33
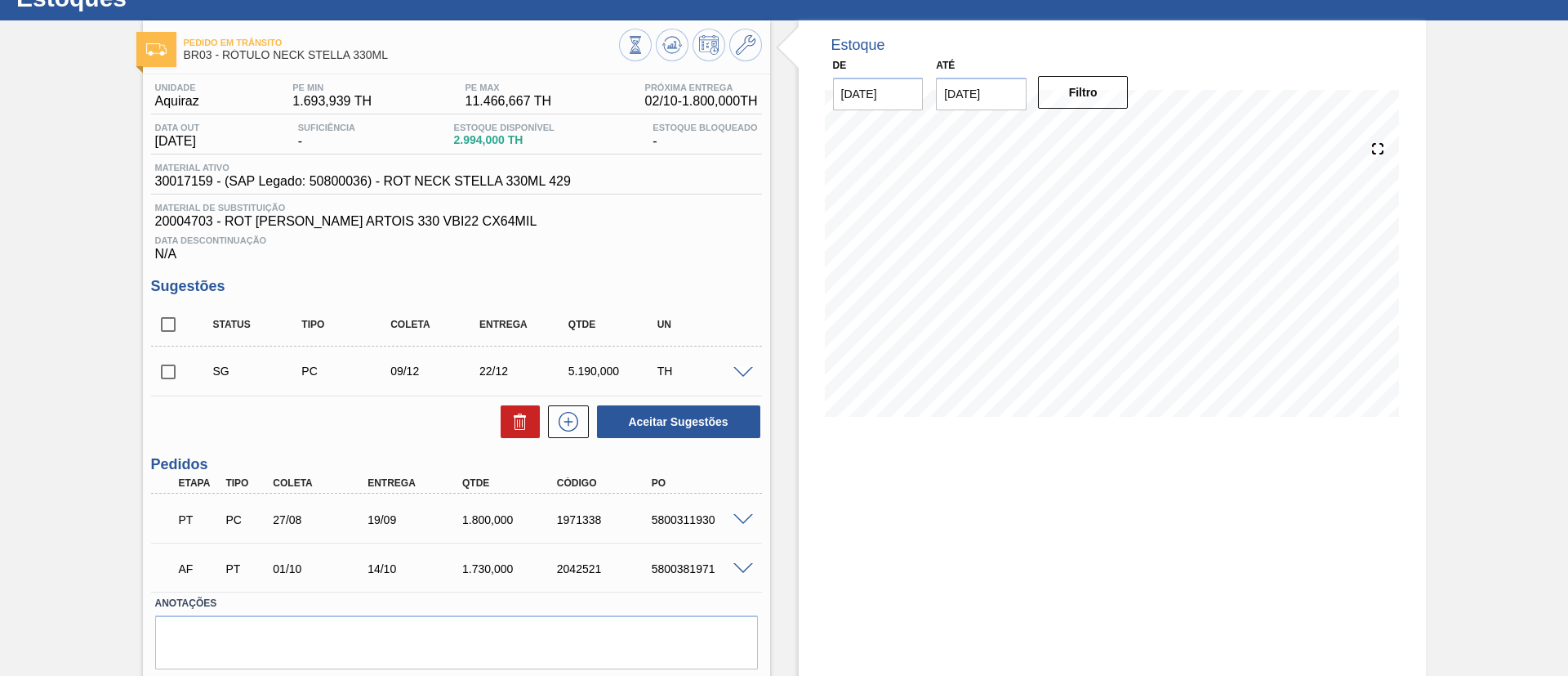
scroll to position [111, 0]
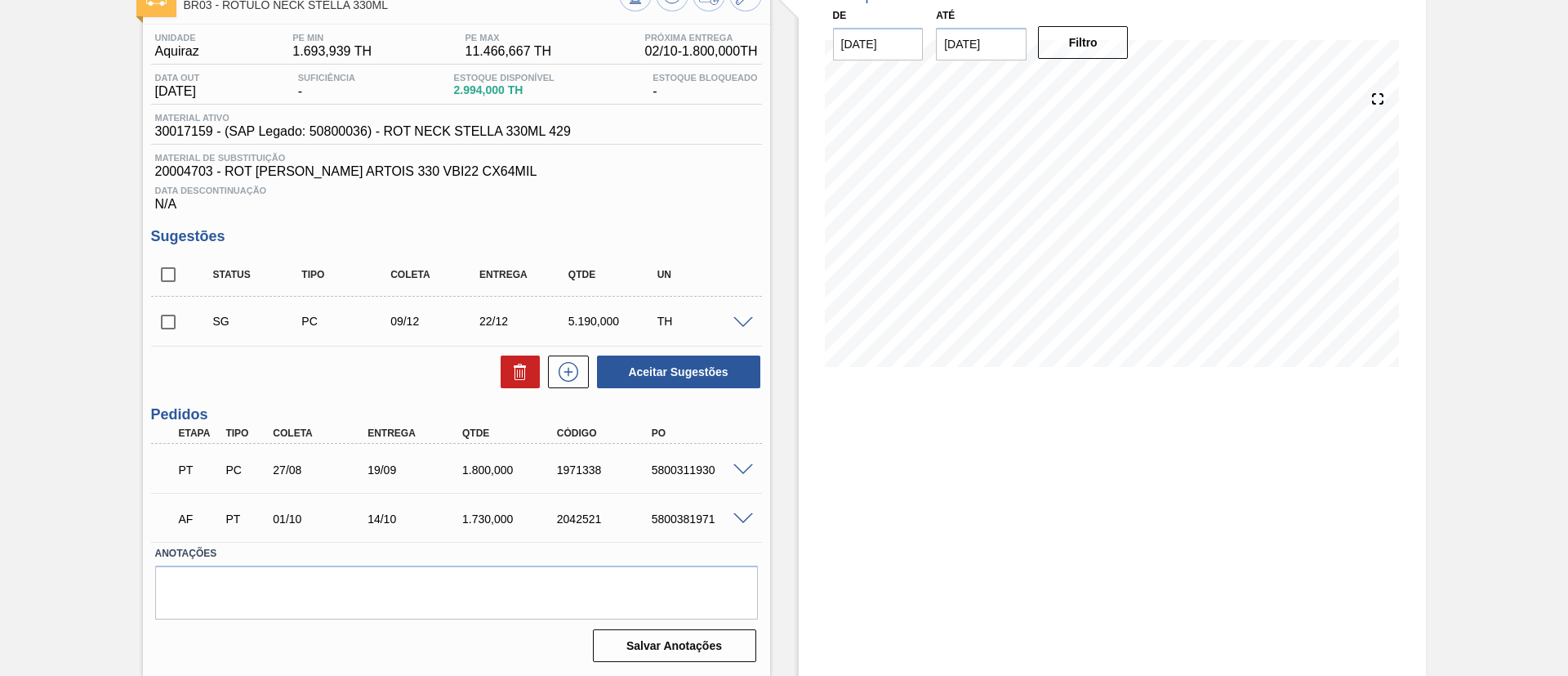
click at [733, 518] on span at bounding box center [743, 519] width 20 height 12
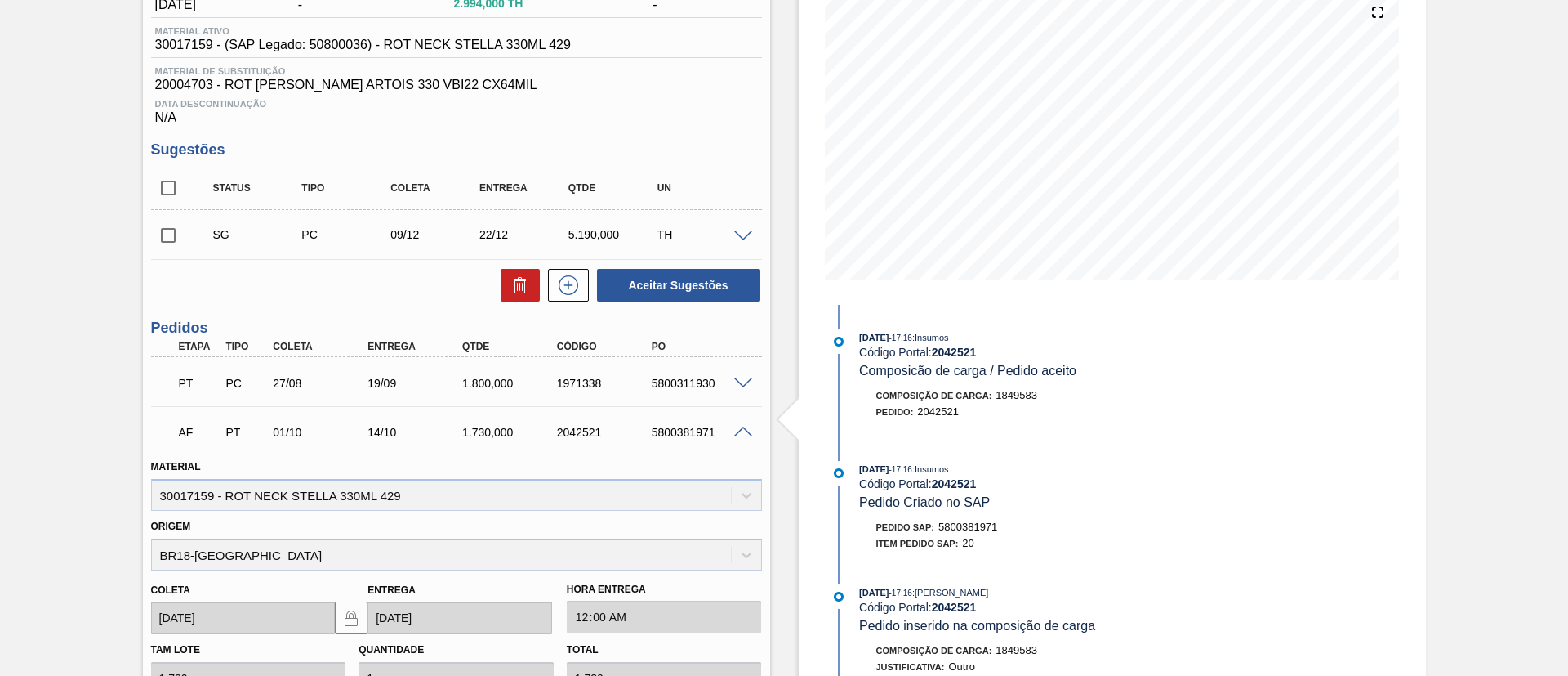
scroll to position [234, 0]
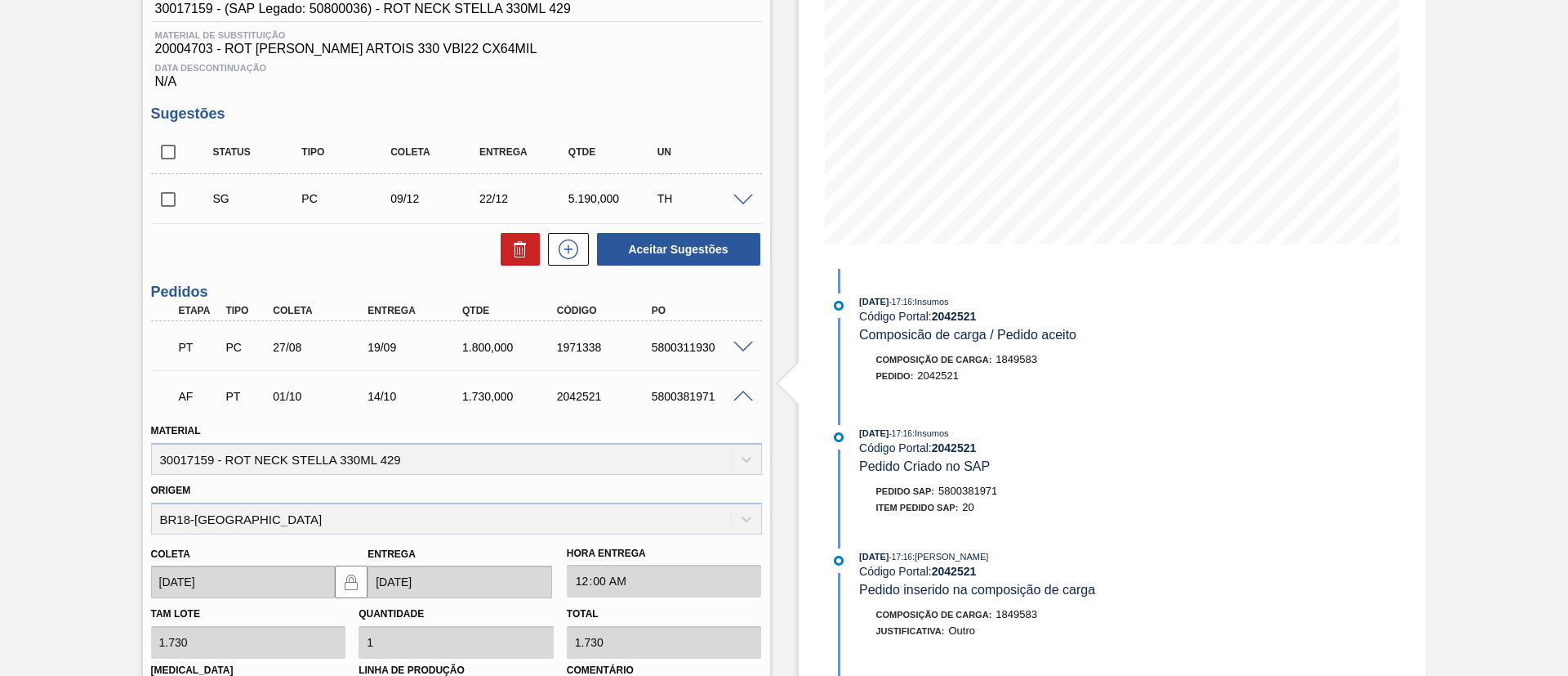
click at [740, 343] on span at bounding box center [743, 347] width 20 height 12
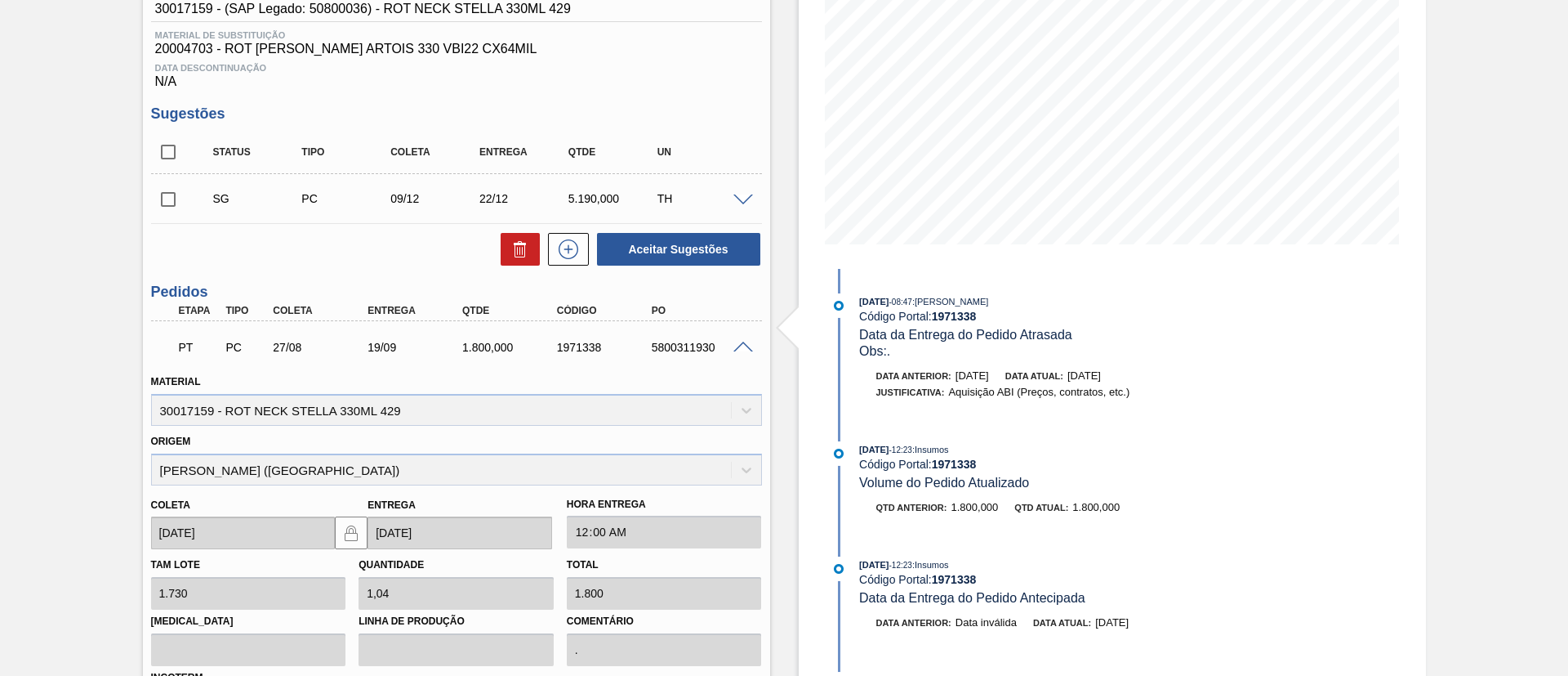
click at [740, 343] on span at bounding box center [743, 347] width 20 height 12
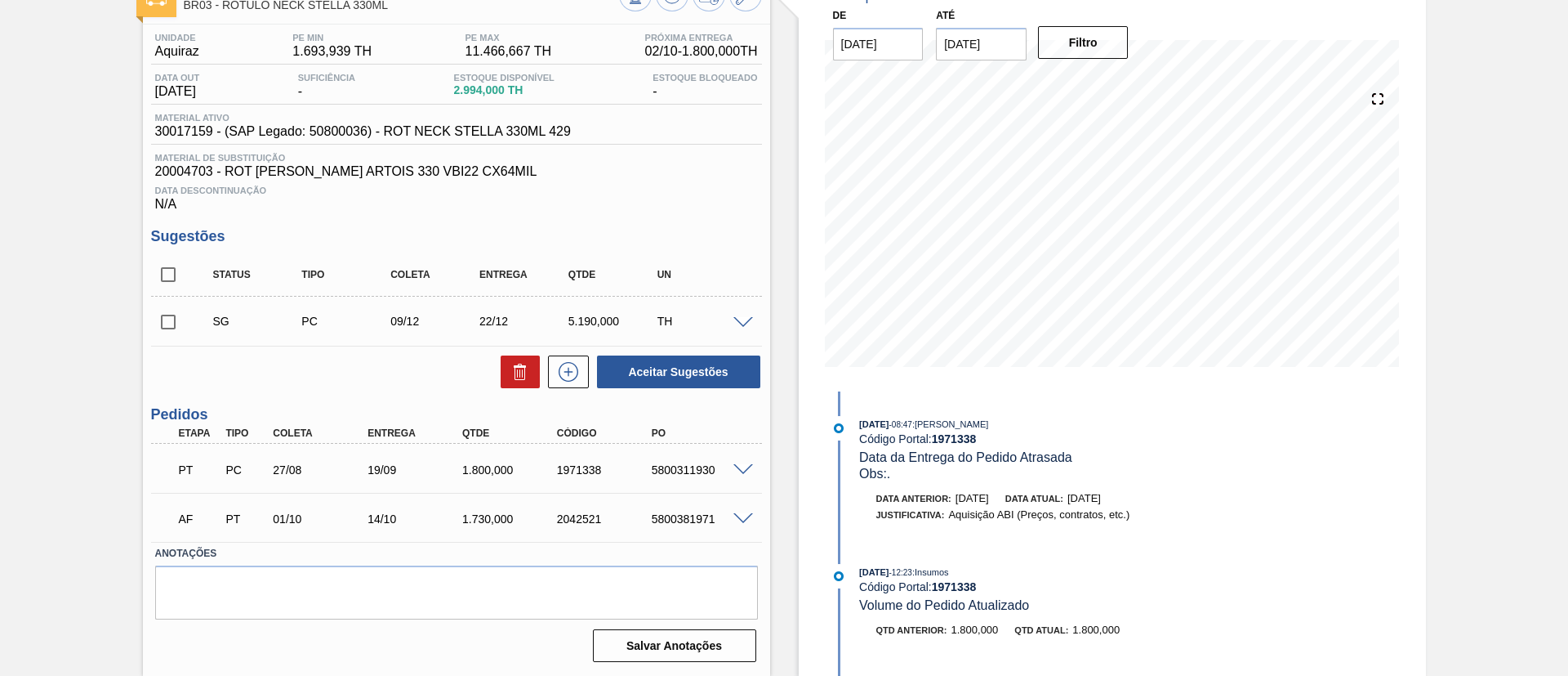
scroll to position [111, 0]
click at [738, 515] on span at bounding box center [743, 519] width 20 height 12
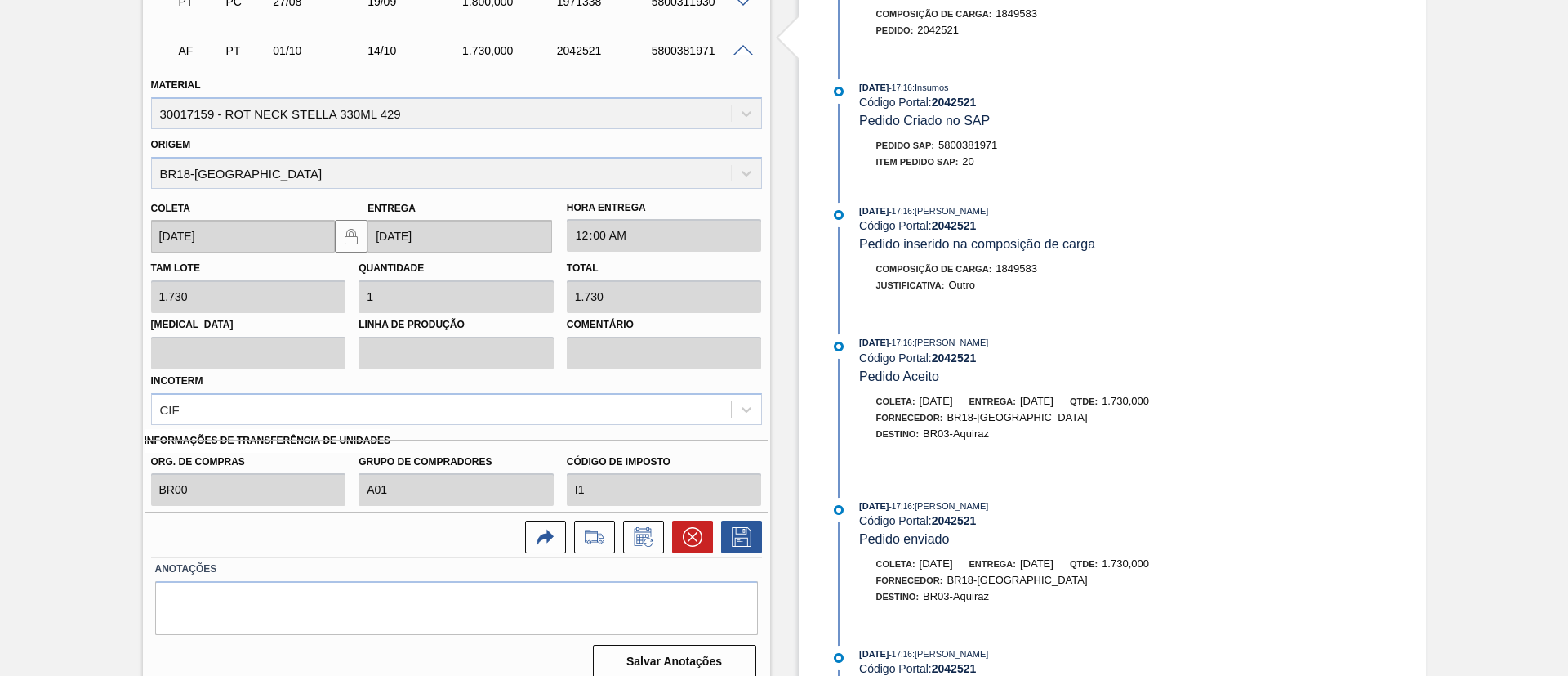
scroll to position [595, 0]
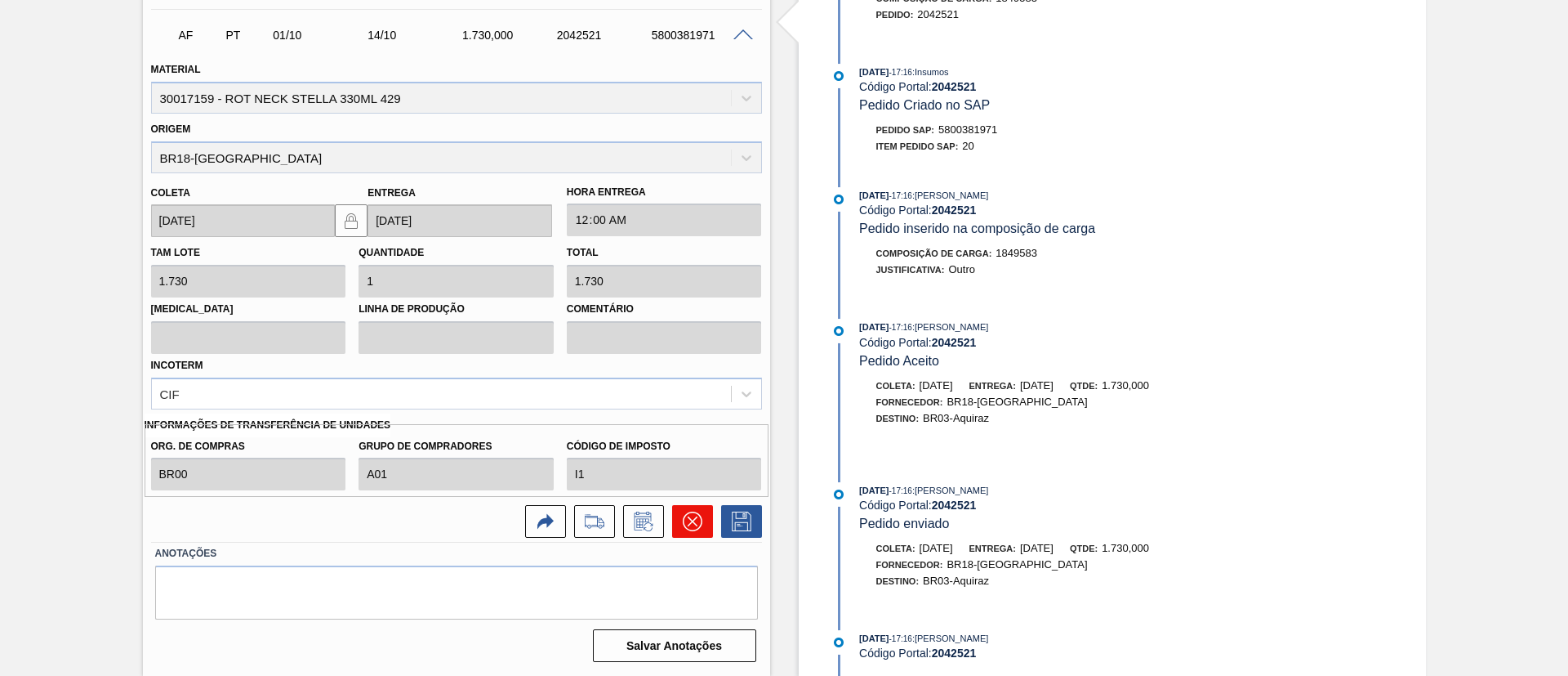
click at [686, 520] on icon at bounding box center [693, 522] width 20 height 20
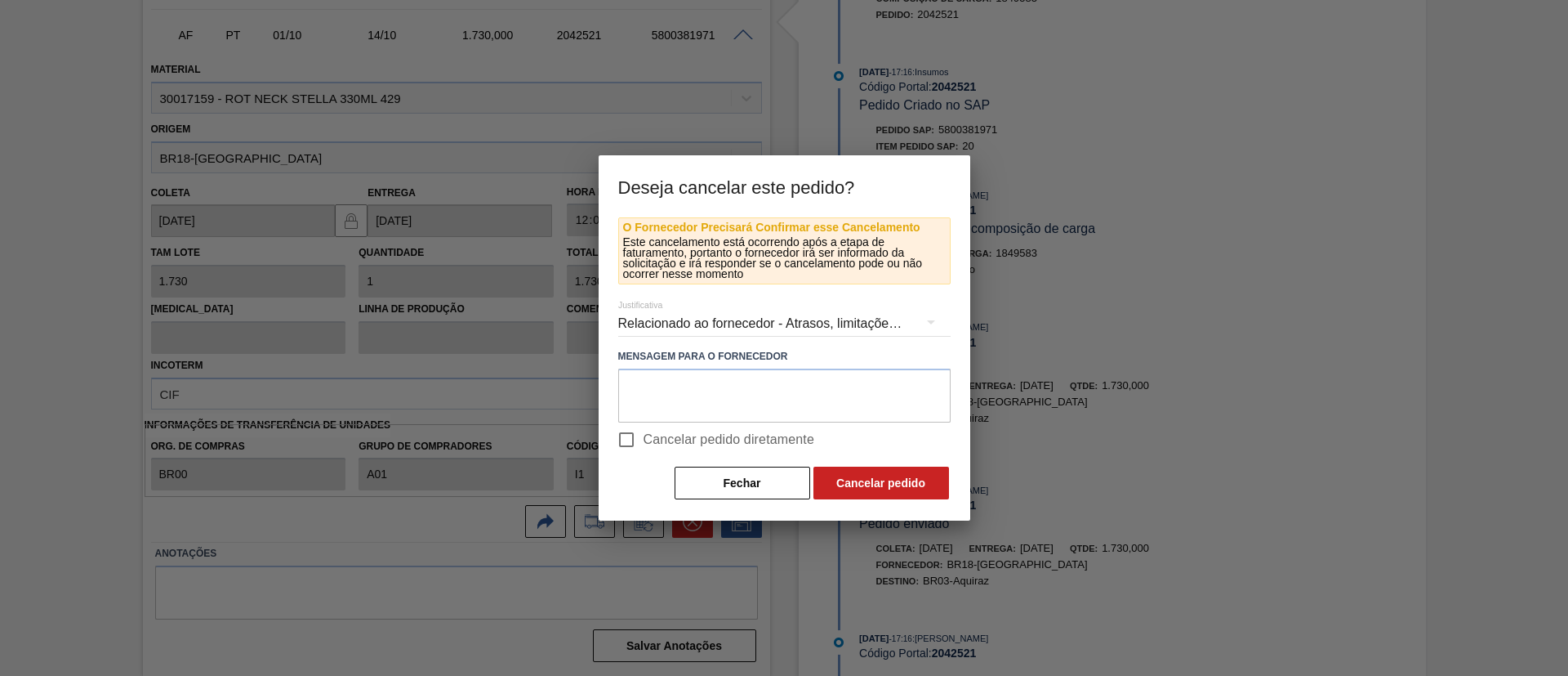
click at [669, 431] on span "Cancelar pedido diretamente" at bounding box center [729, 440] width 172 height 20
click at [644, 431] on input "Cancelar pedido diretamente" at bounding box center [627, 440] width 35 height 35
checkbox input "true"
click at [875, 474] on button "Cancelar pedido" at bounding box center [881, 482] width 135 height 33
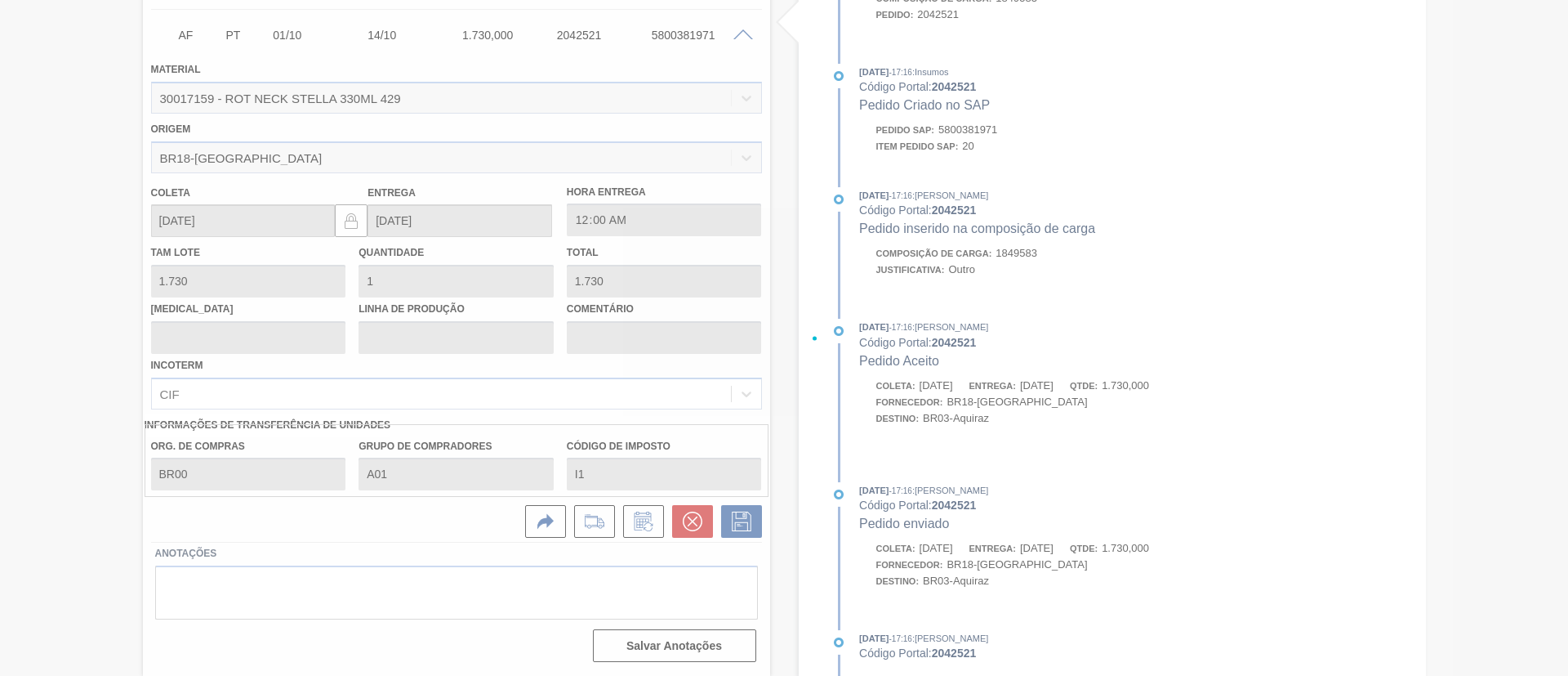
scroll to position [111, 0]
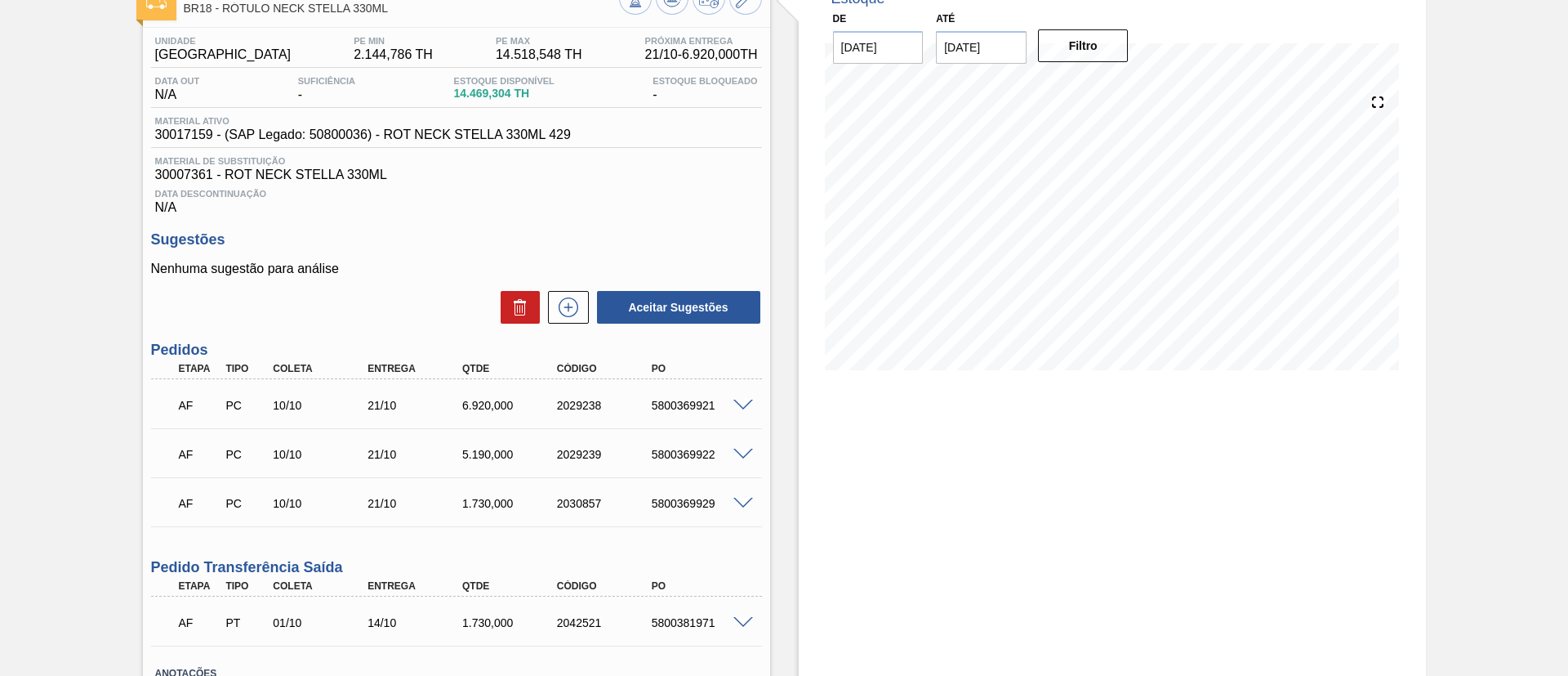
scroll to position [228, 0]
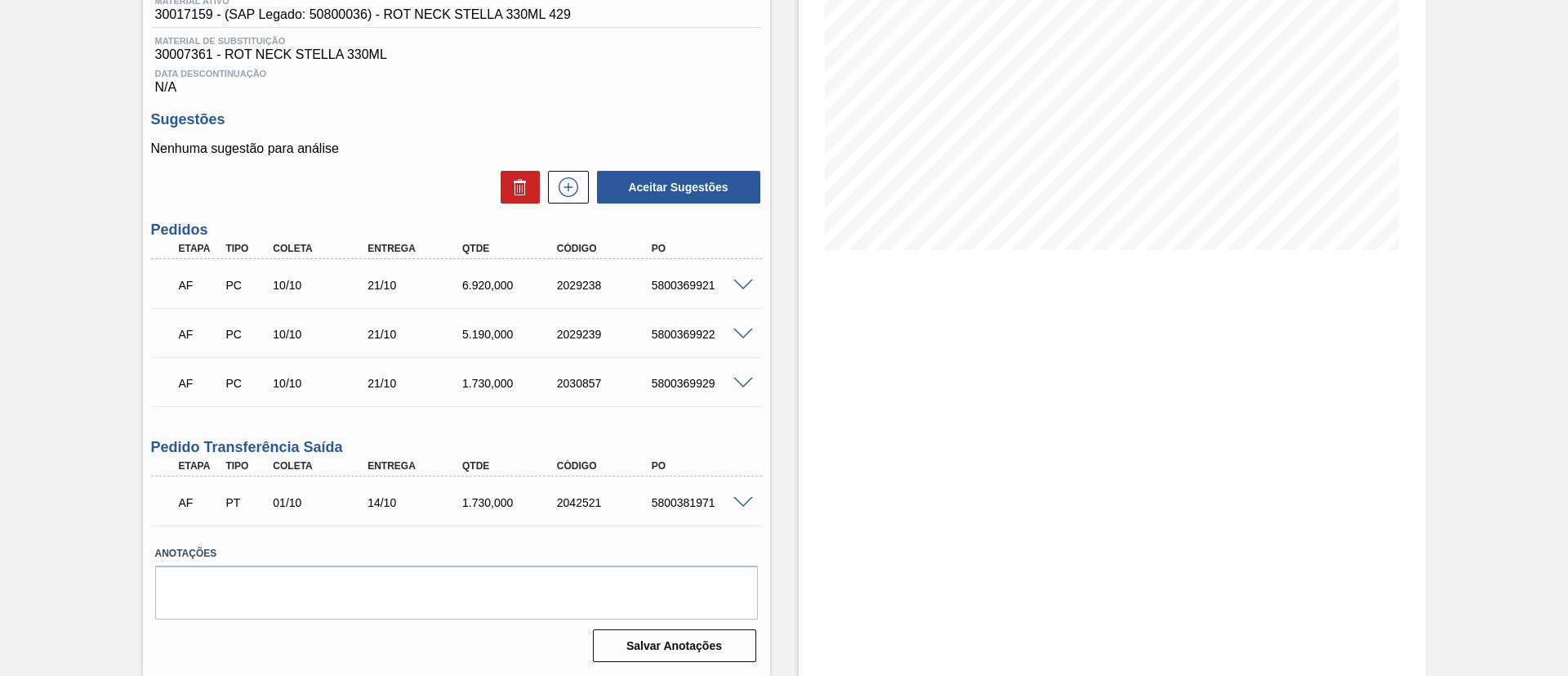
click at [739, 501] on span at bounding box center [743, 502] width 20 height 12
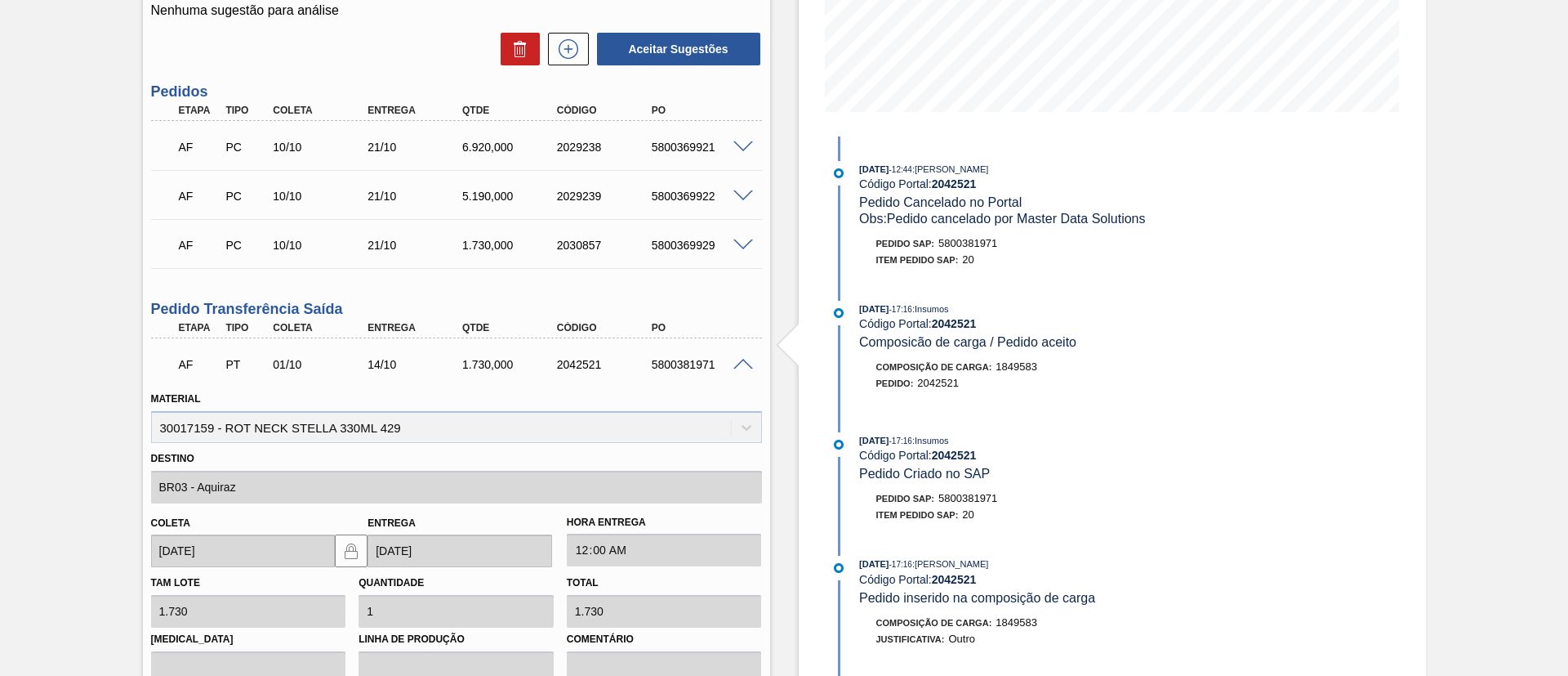
scroll to position [596, 0]
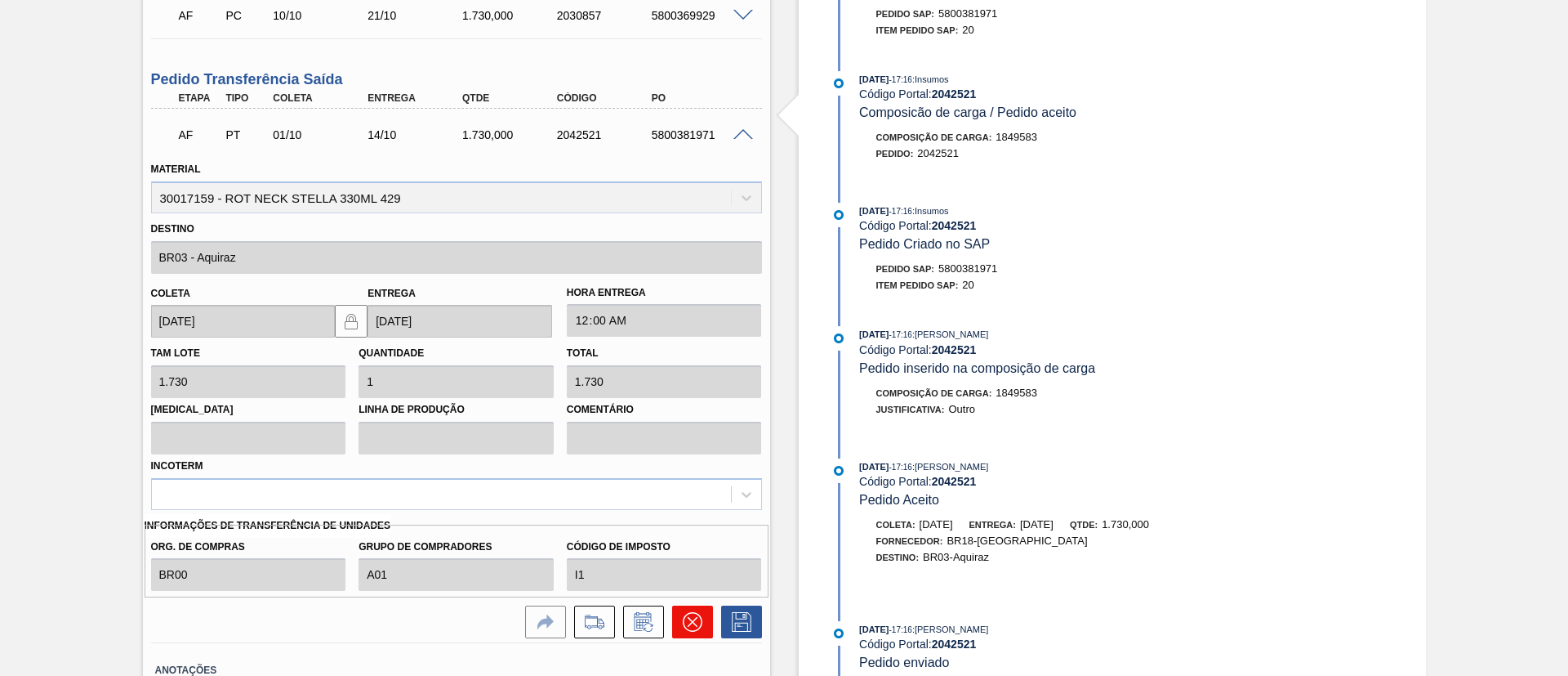
click at [683, 632] on button at bounding box center [692, 621] width 41 height 33
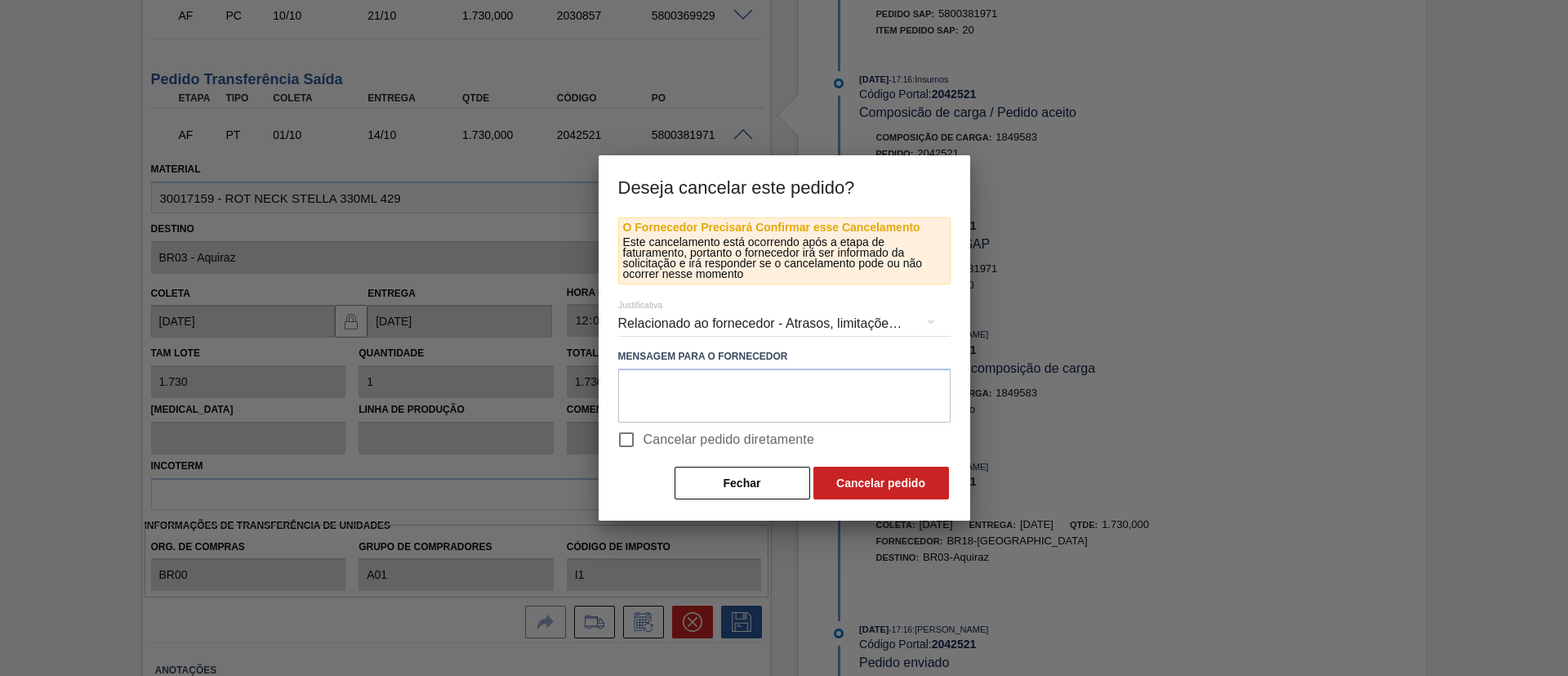
click at [747, 445] on span "Cancelar pedido diretamente" at bounding box center [729, 440] width 172 height 20
click at [644, 445] on input "Cancelar pedido diretamente" at bounding box center [627, 440] width 35 height 35
checkbox input "true"
click at [869, 482] on button "Cancelar pedido" at bounding box center [881, 482] width 135 height 33
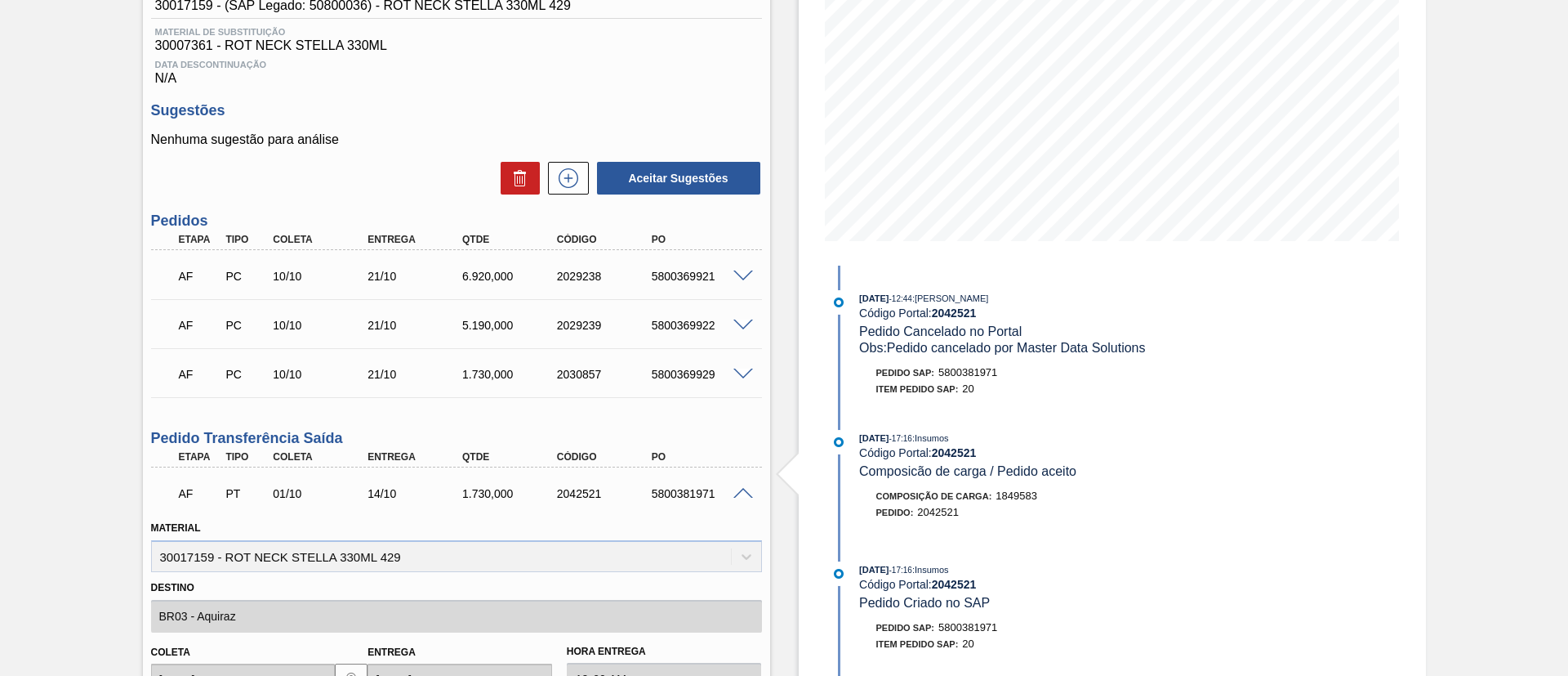
scroll to position [228, 0]
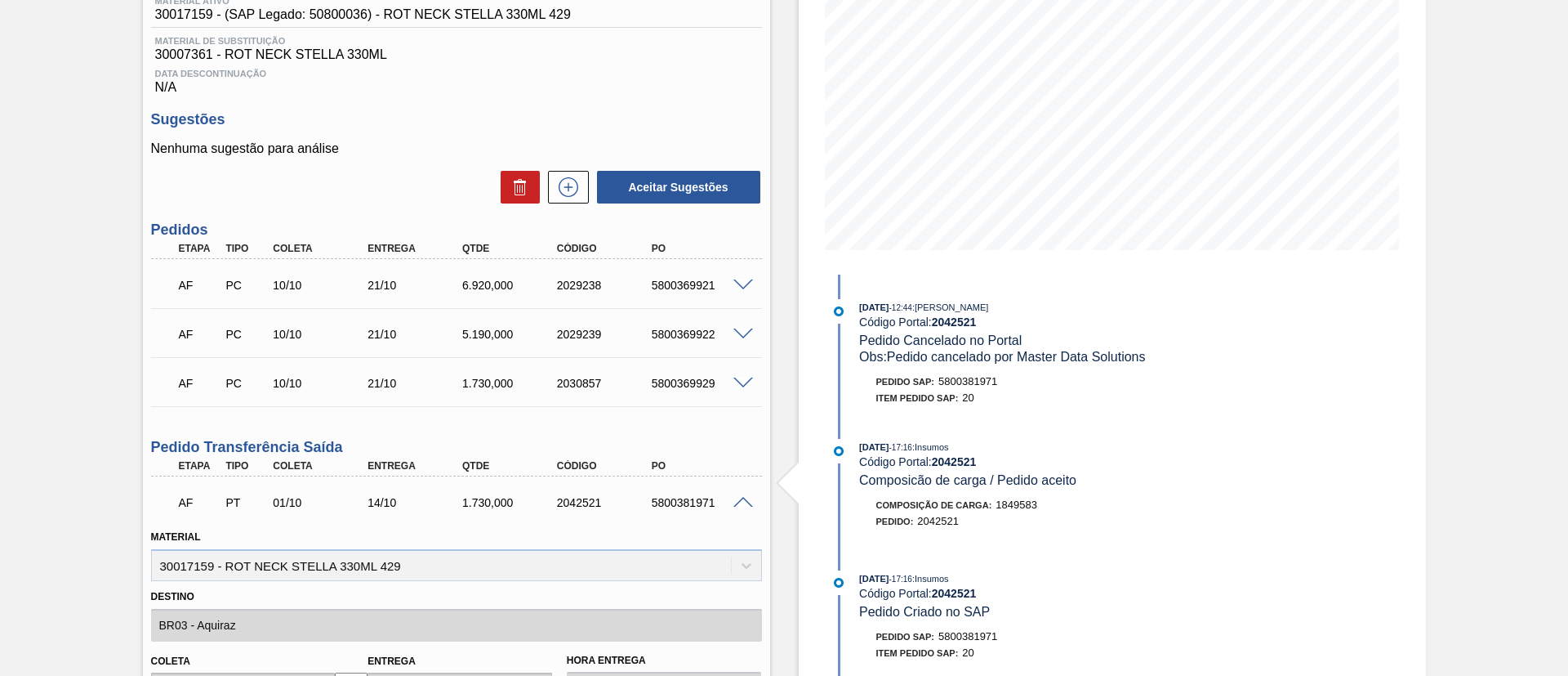
click at [745, 497] on span at bounding box center [743, 502] width 20 height 12
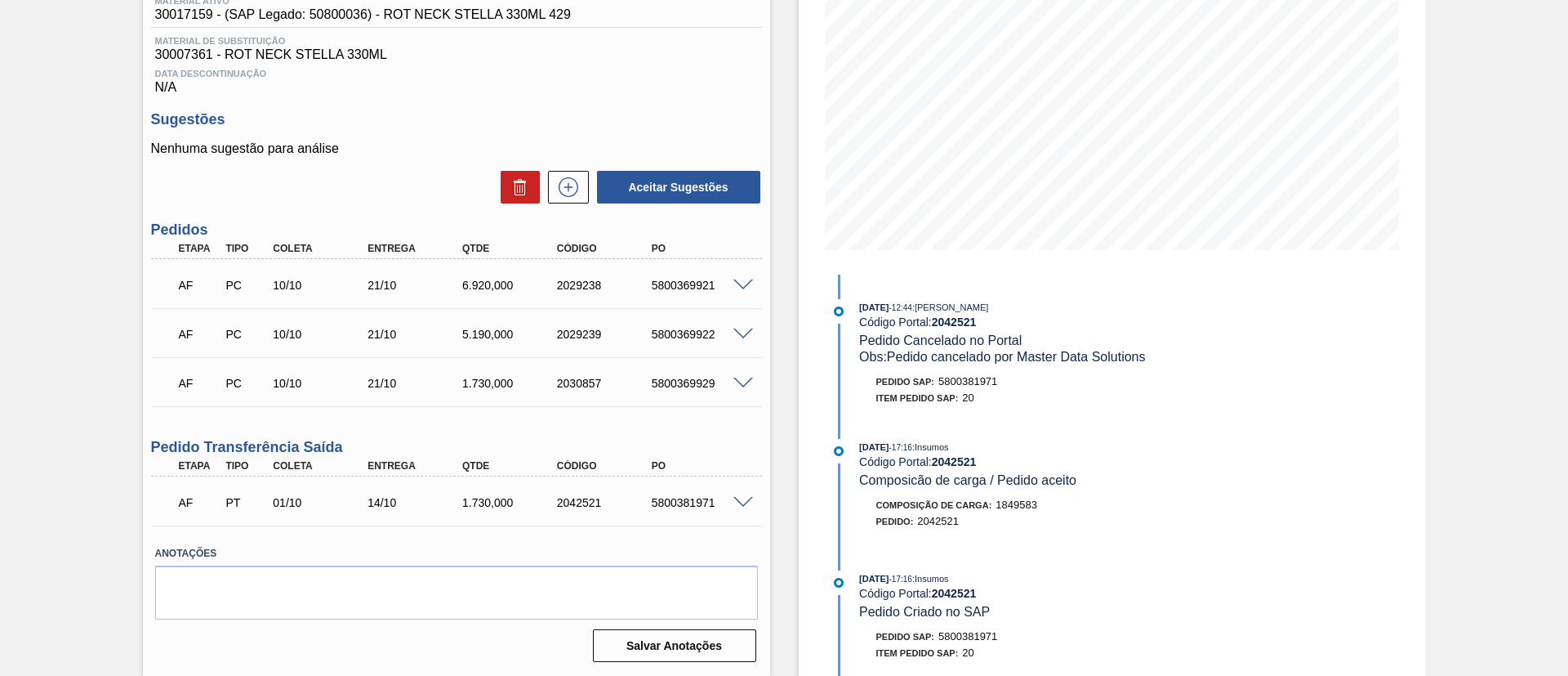
scroll to position [105, 0]
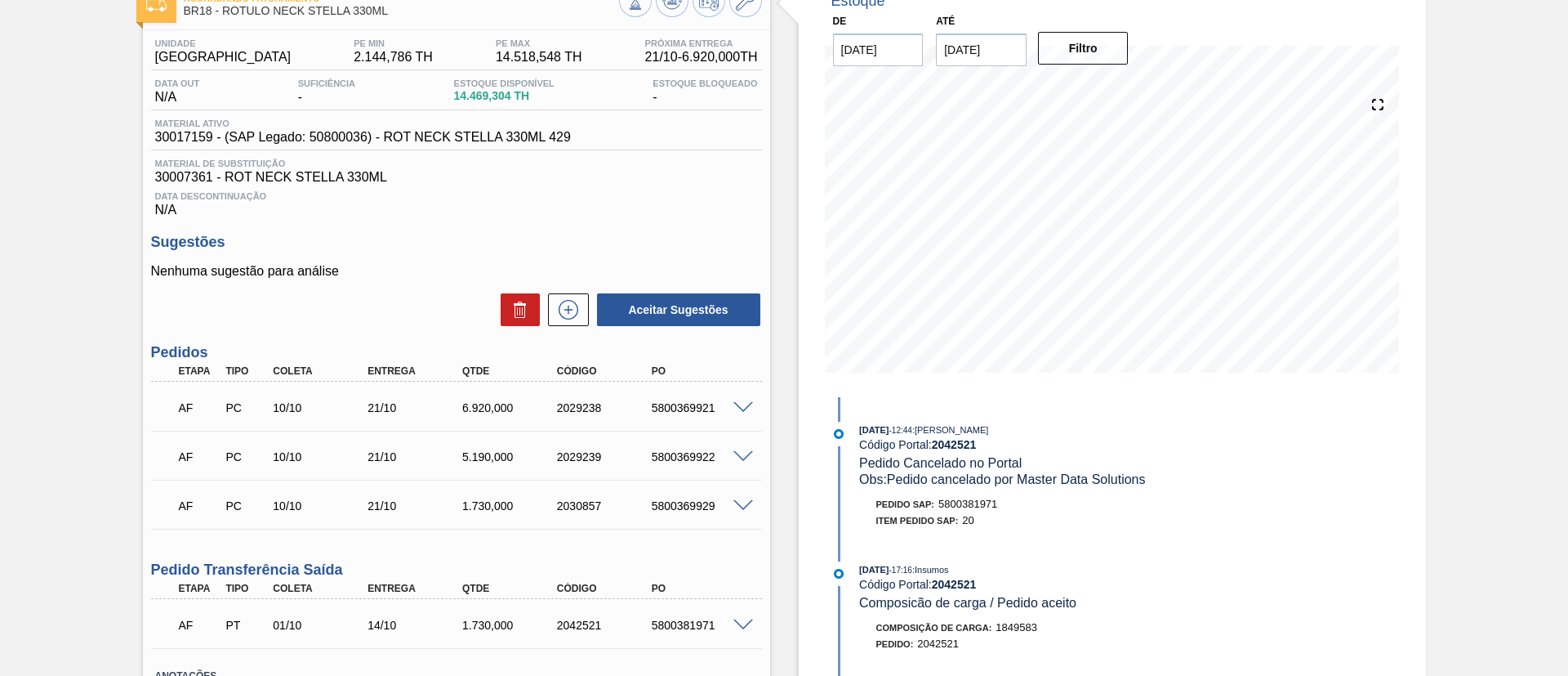
click at [697, 507] on div "5800369929" at bounding box center [700, 505] width 106 height 13
copy div "5800369929"
click at [733, 506] on span at bounding box center [743, 505] width 20 height 12
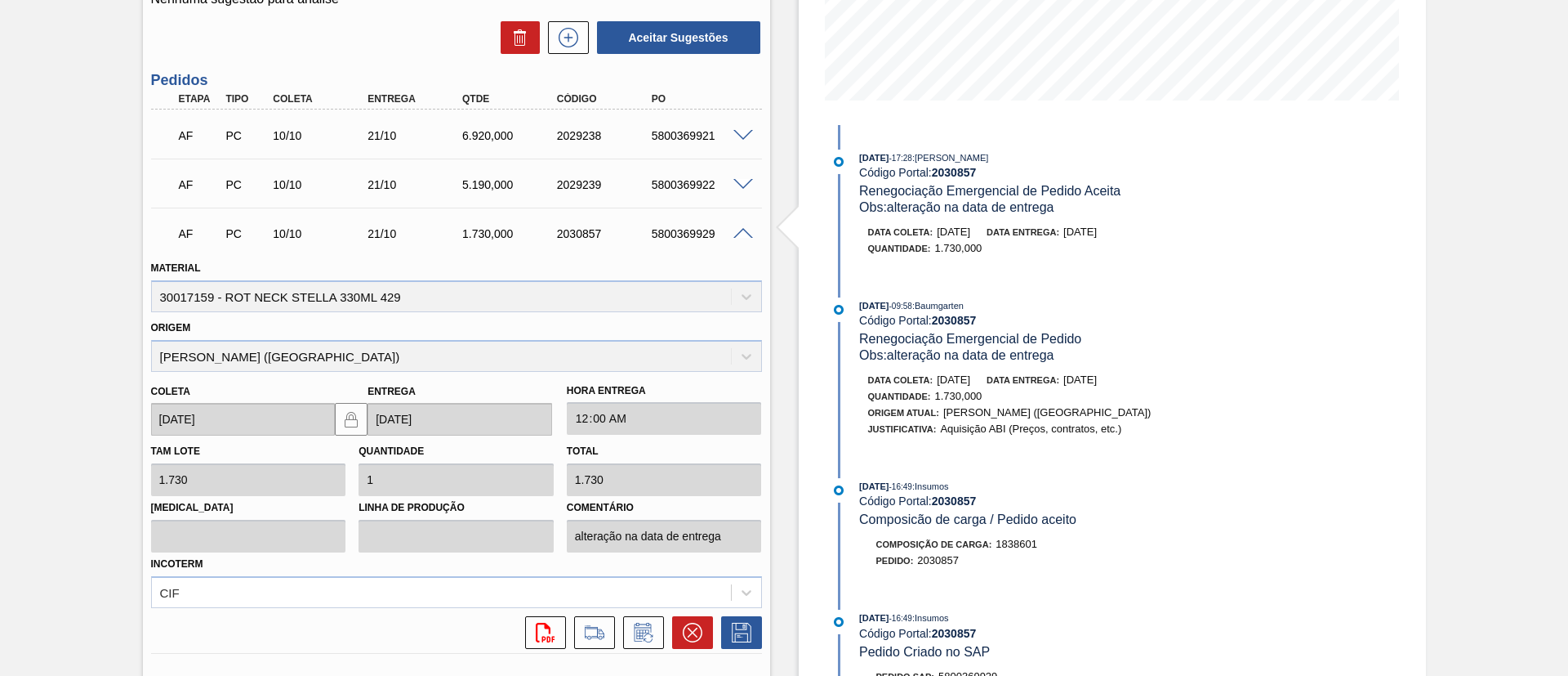
scroll to position [596, 0]
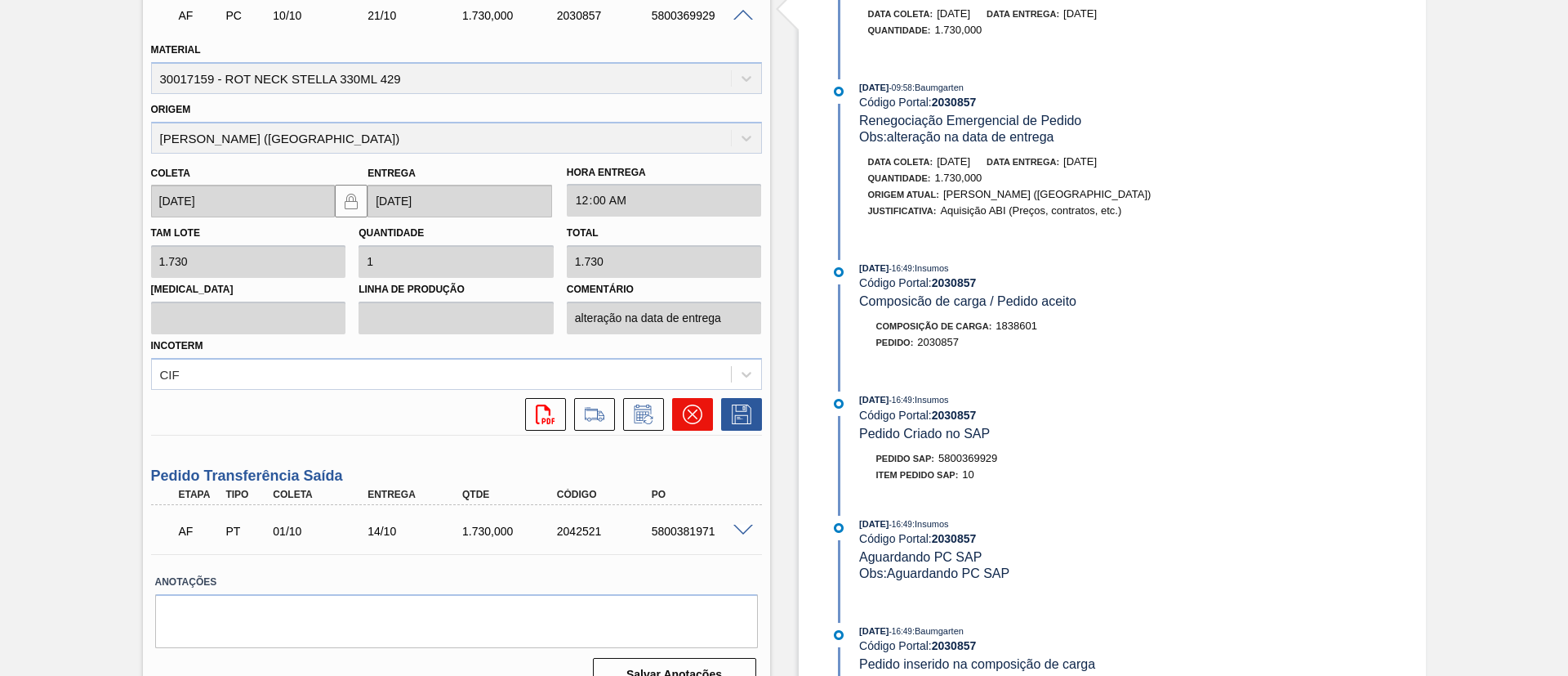
click at [690, 420] on icon at bounding box center [693, 414] width 20 height 20
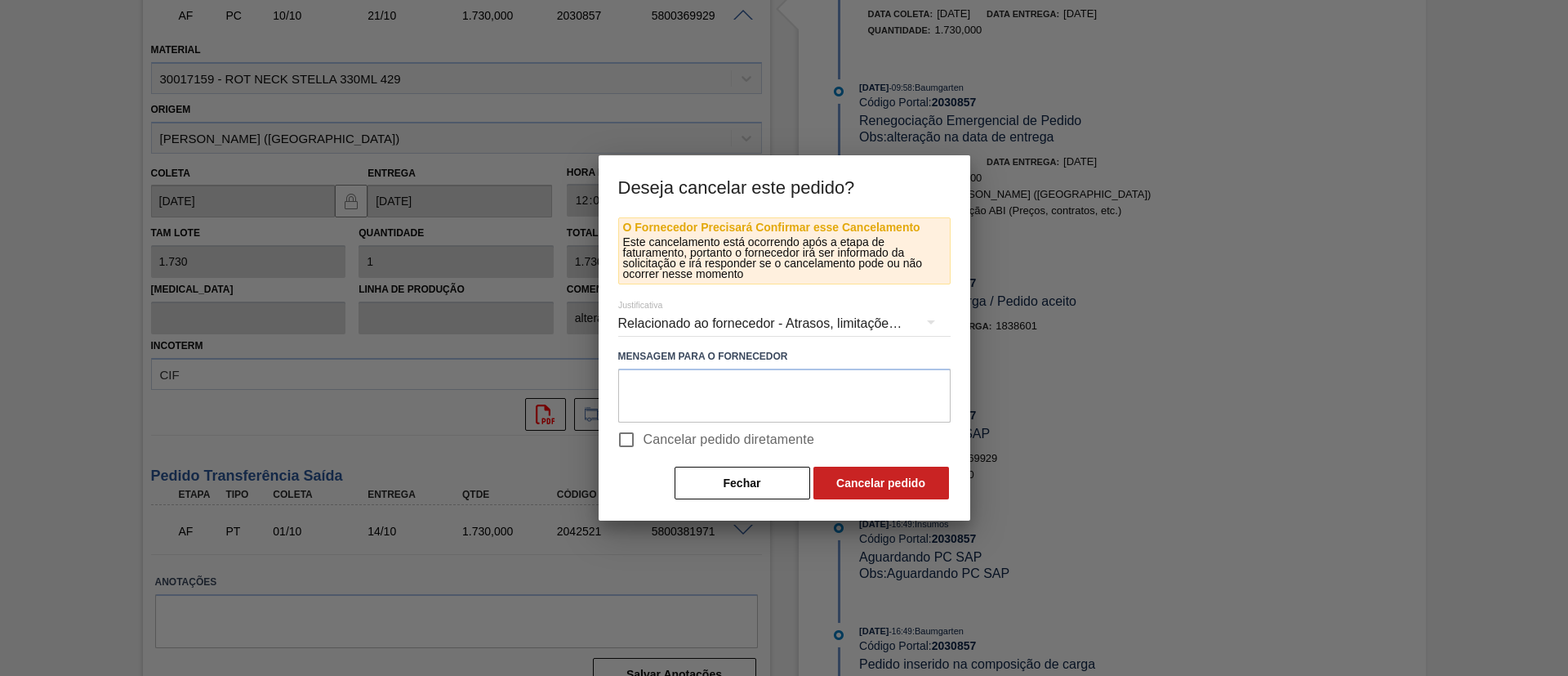
click at [678, 438] on span "Cancelar pedido diretamente" at bounding box center [729, 440] width 172 height 20
click at [644, 438] on input "Cancelar pedido diretamente" at bounding box center [627, 440] width 35 height 35
checkbox input "true"
click at [833, 474] on button "Cancelar pedido" at bounding box center [881, 482] width 135 height 33
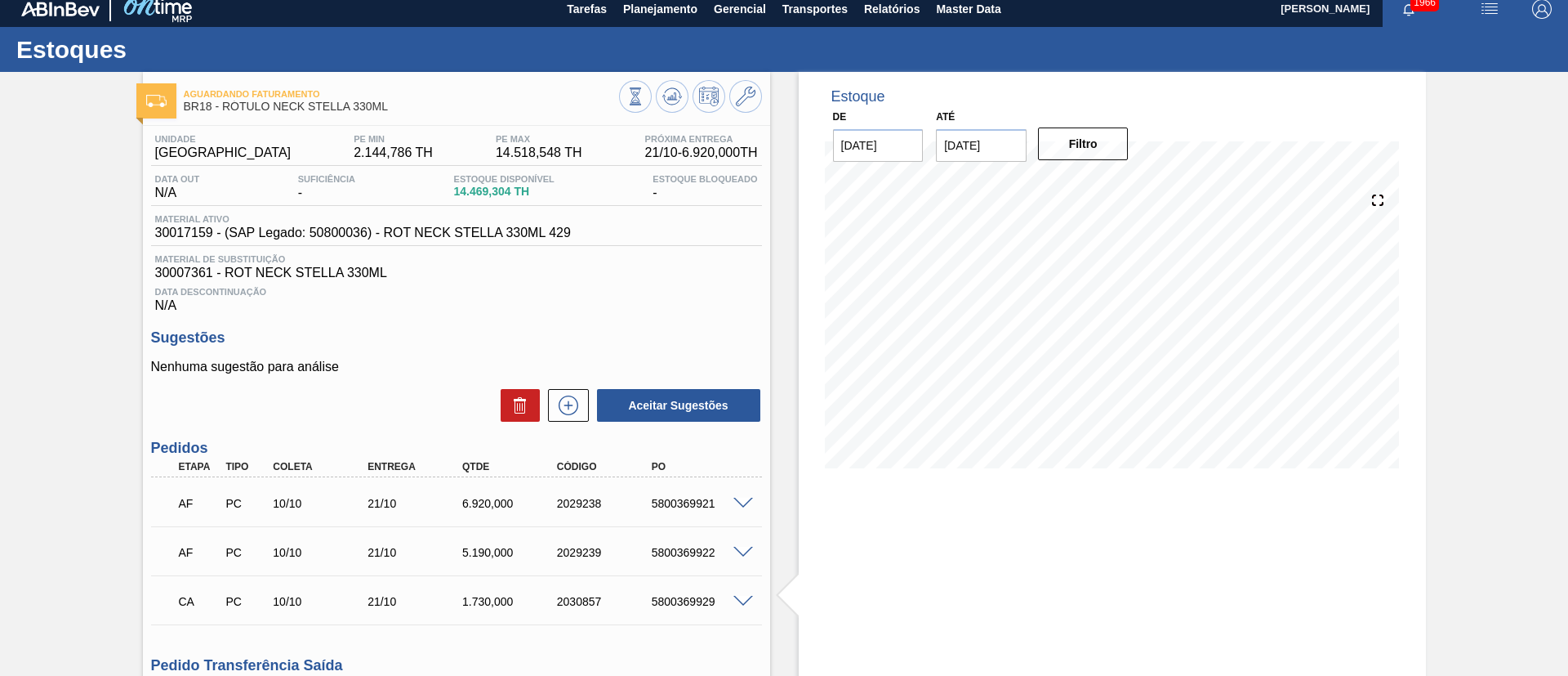
scroll to position [0, 0]
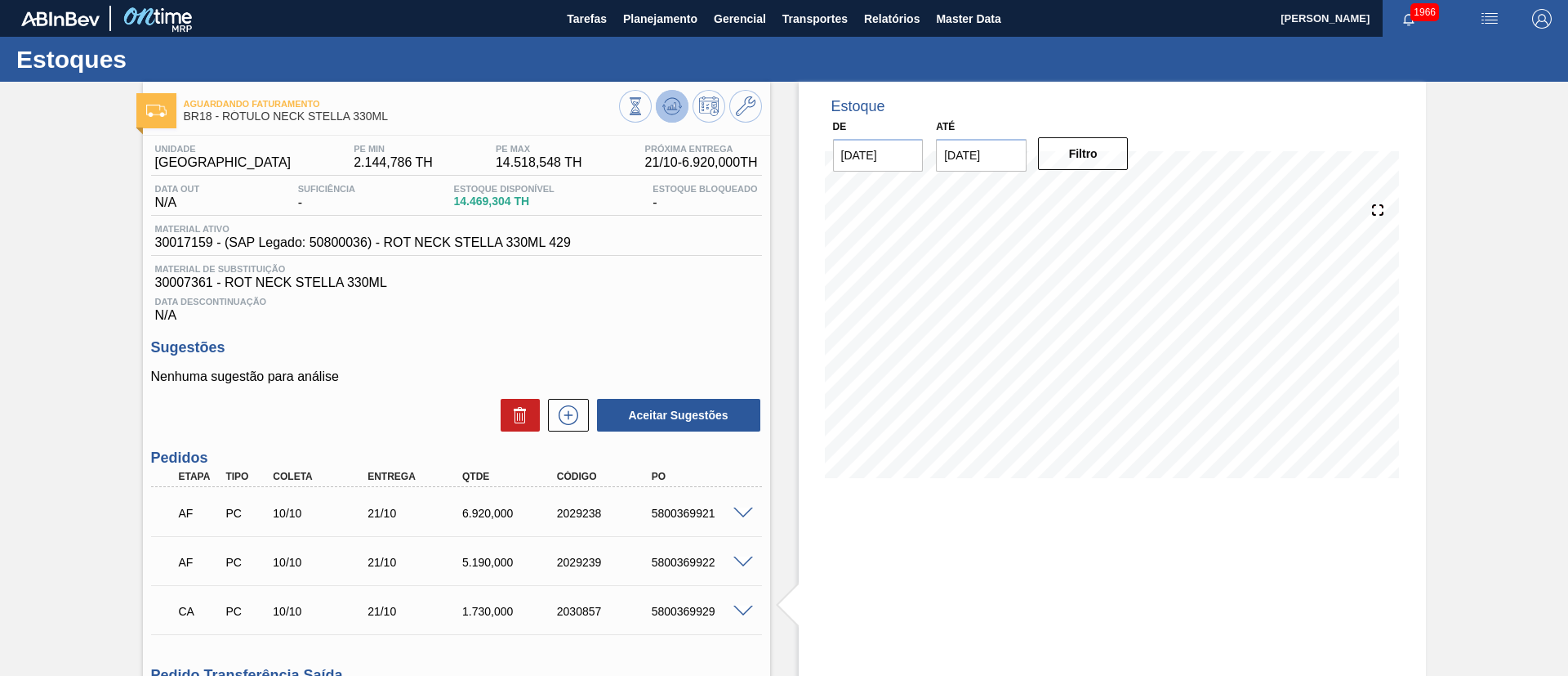
click at [659, 101] on button at bounding box center [672, 106] width 33 height 33
